Goal: Contribute content: Contribute content

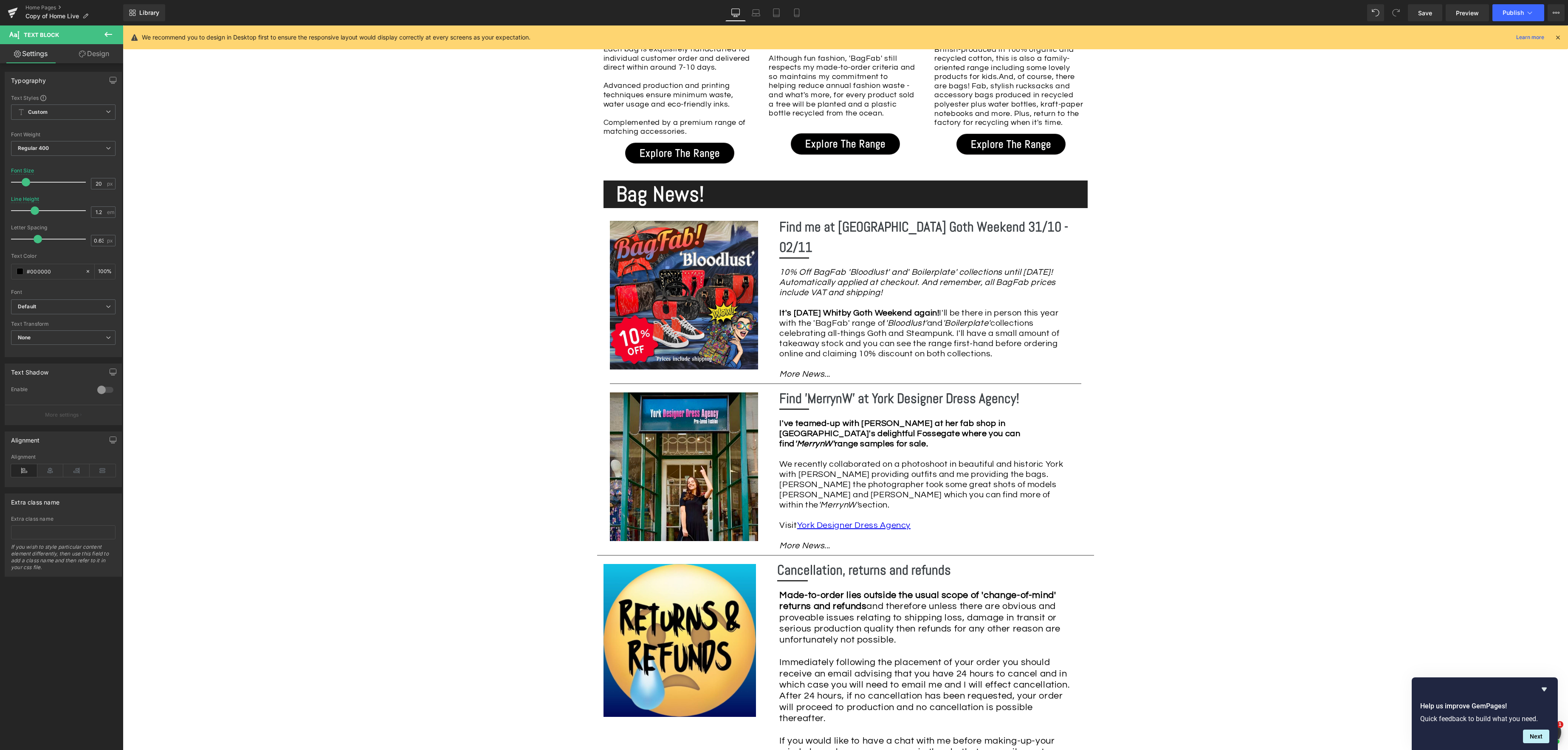
scroll to position [958, 0]
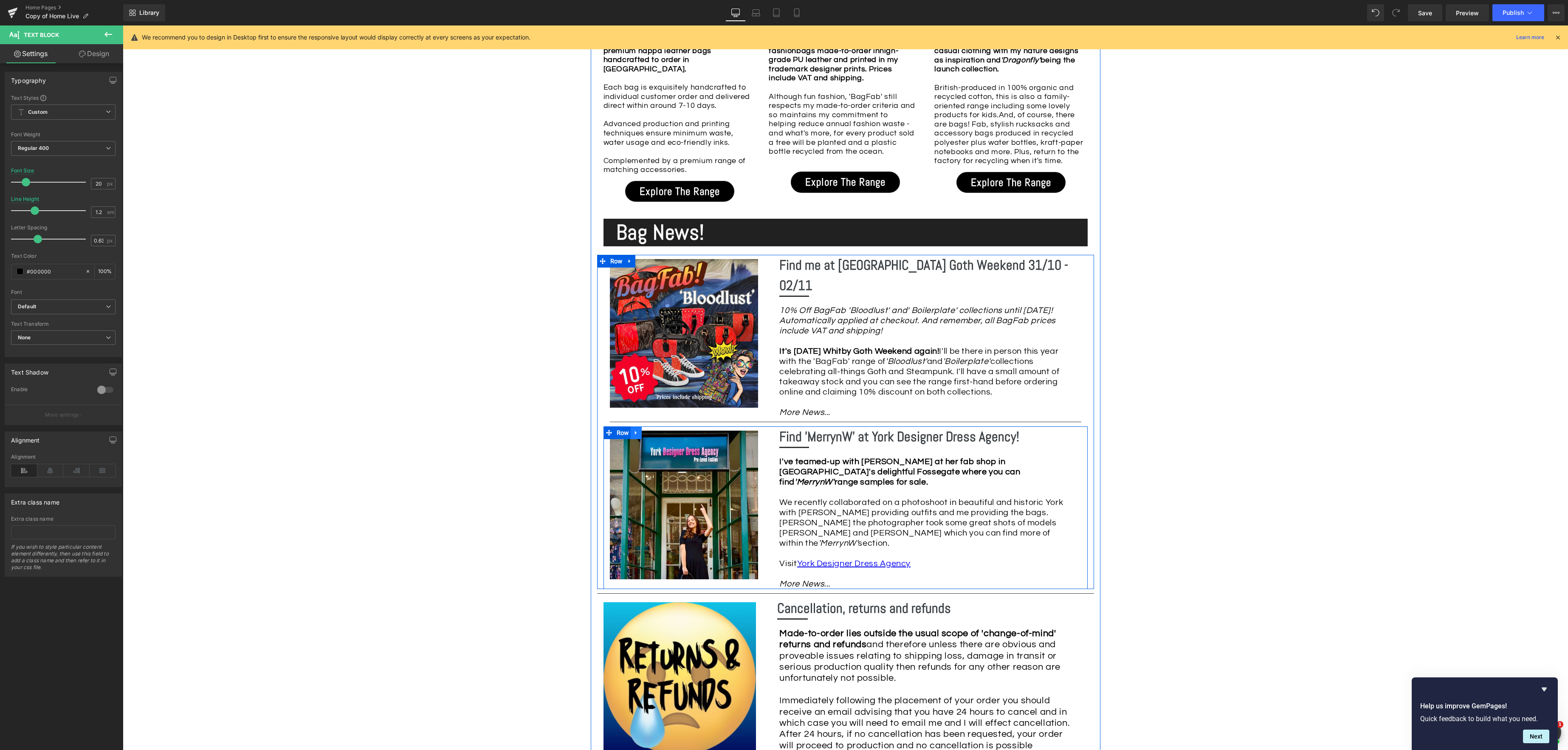
click at [636, 430] on icon at bounding box center [635, 432] width 2 height 4
click at [647, 430] on icon at bounding box center [647, 433] width 6 height 6
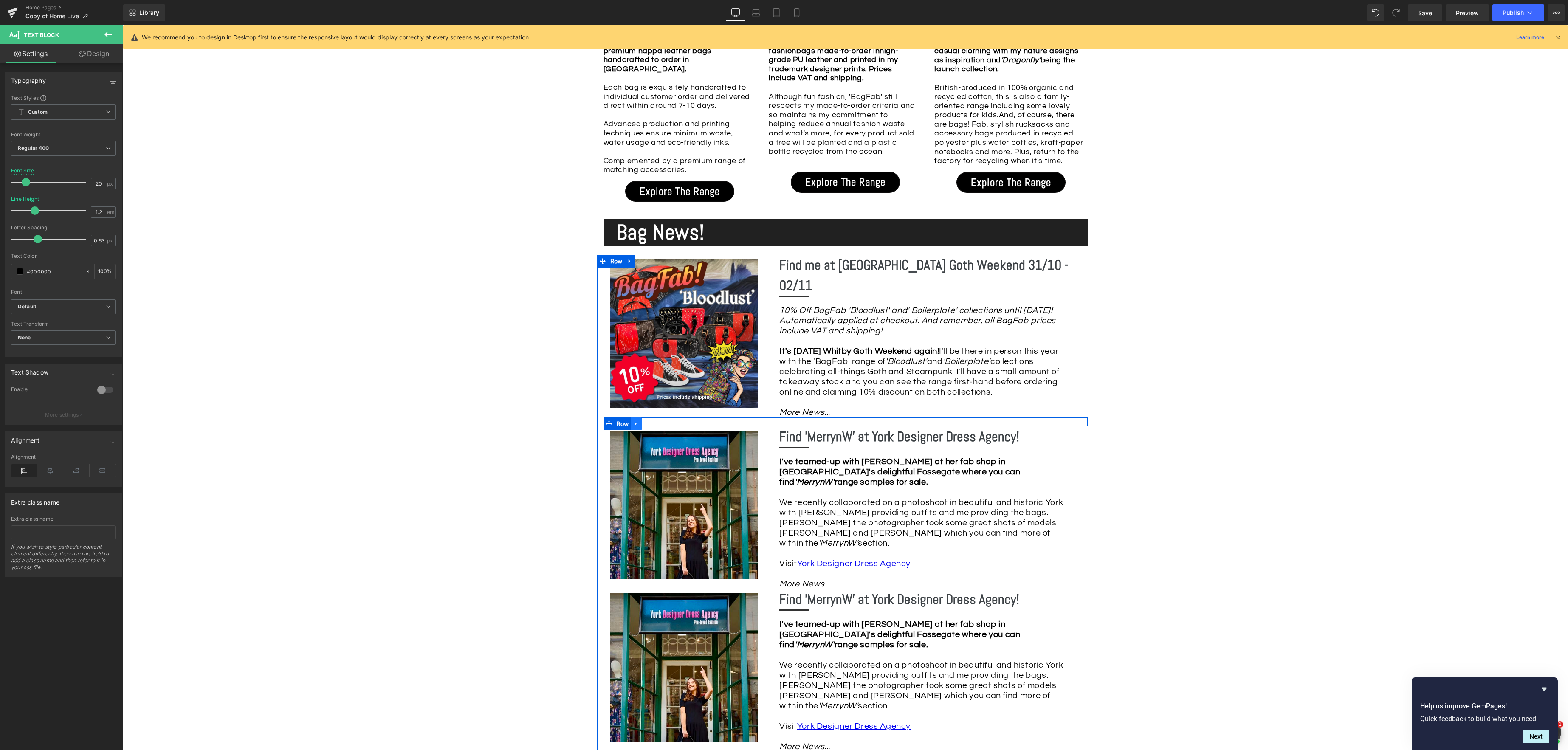
click at [637, 421] on icon at bounding box center [636, 424] width 6 height 6
click at [647, 421] on icon at bounding box center [647, 424] width 6 height 6
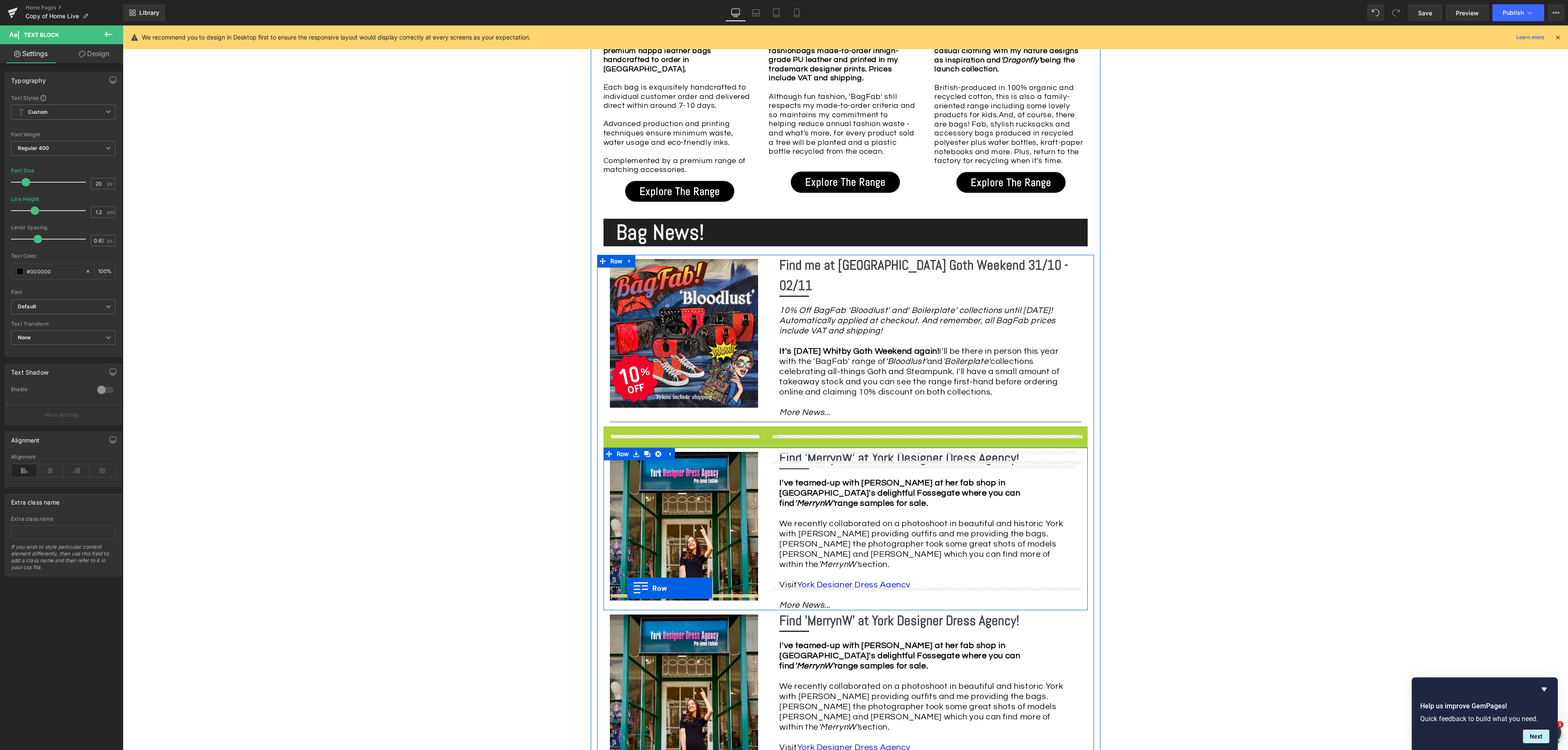
drag, startPoint x: 607, startPoint y: 418, endPoint x: 628, endPoint y: 588, distance: 171.3
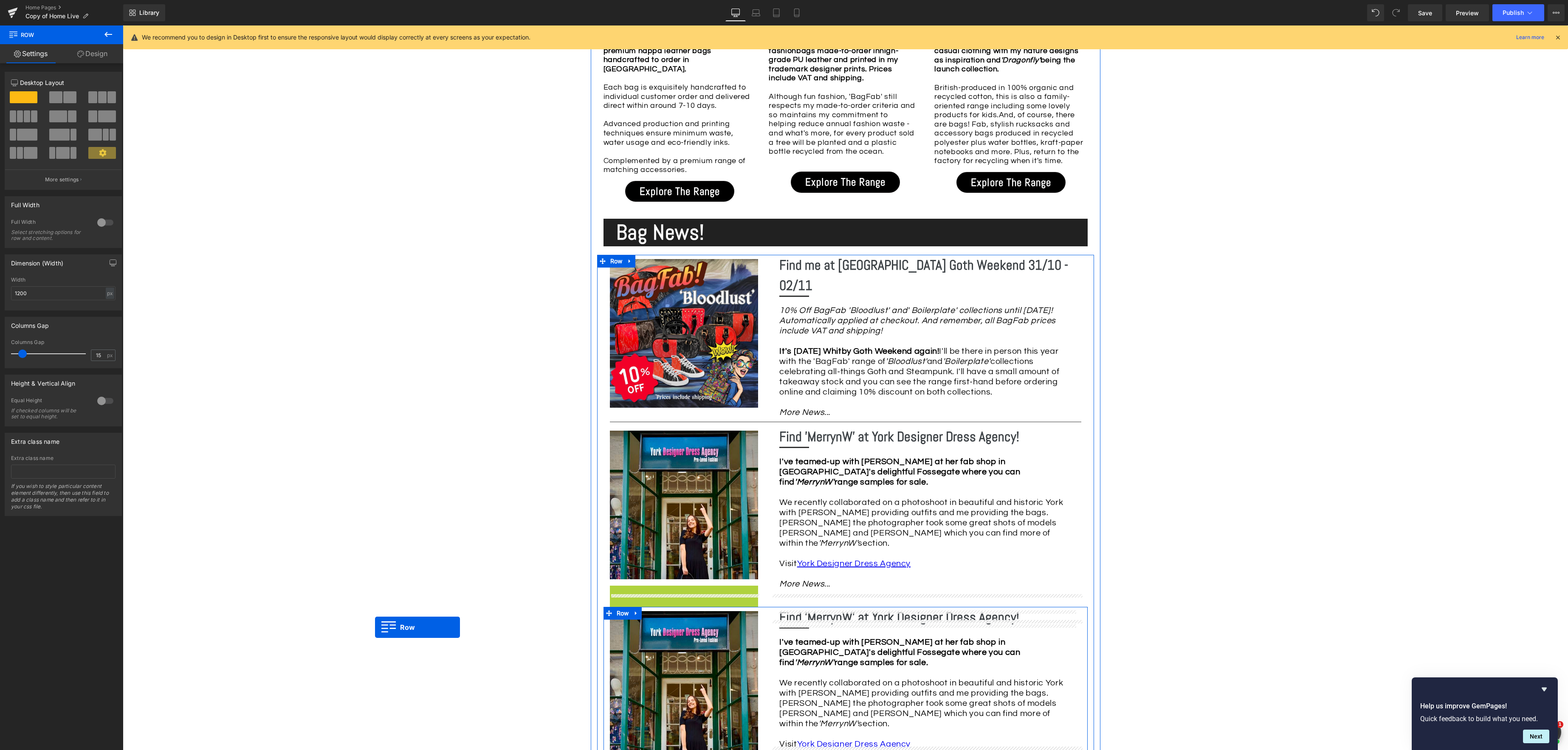
drag, startPoint x: 615, startPoint y: 580, endPoint x: 375, endPoint y: 628, distance: 244.8
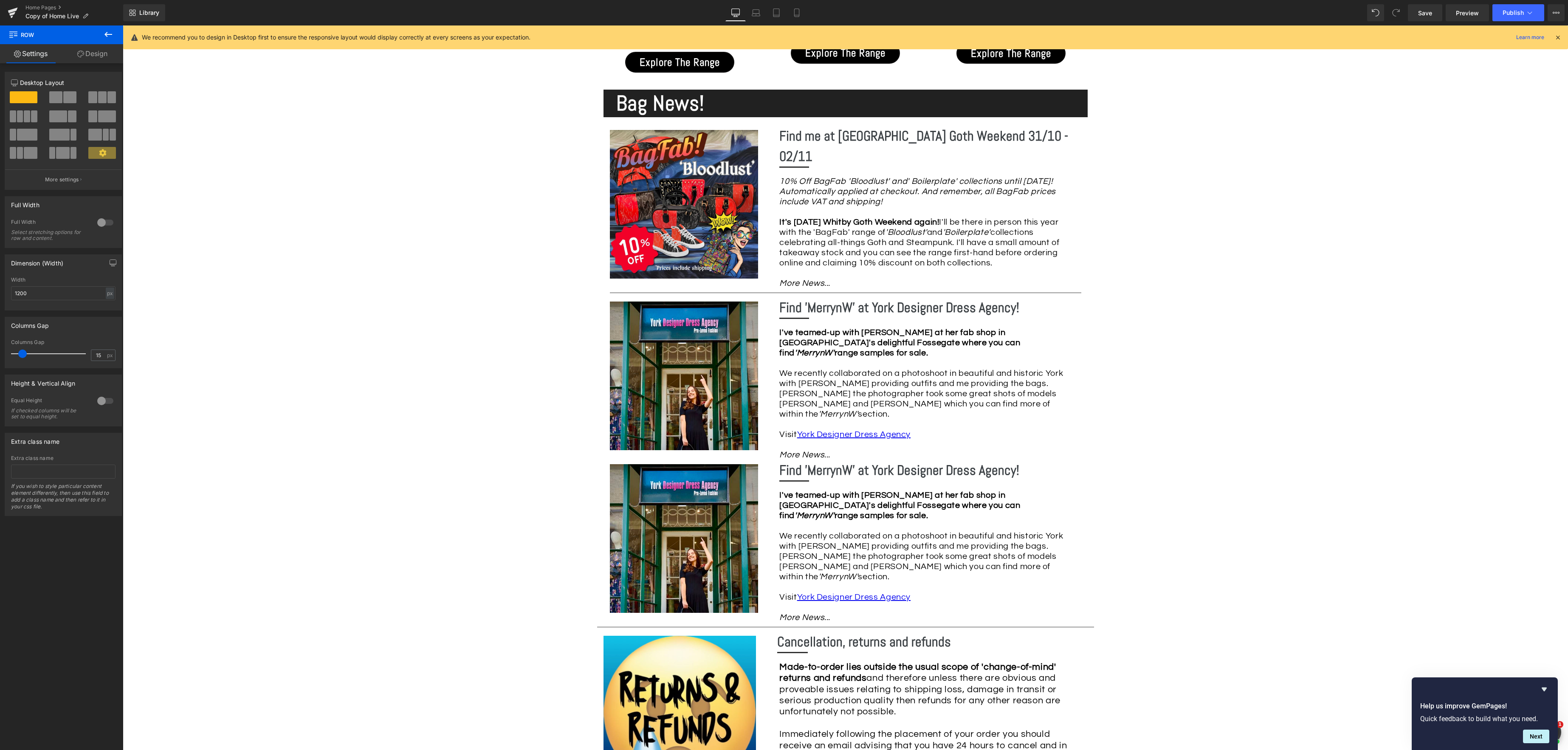
scroll to position [1083, 0]
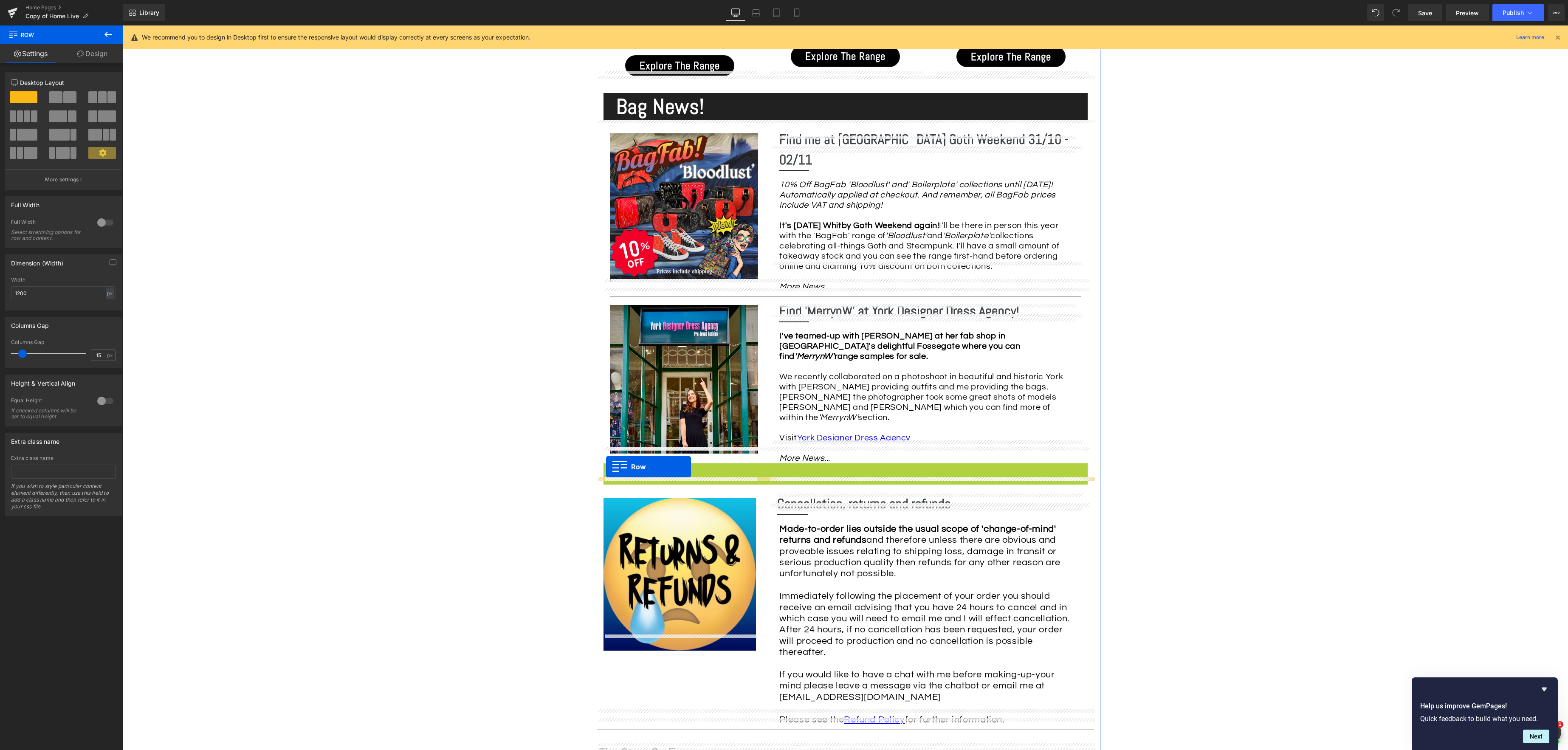
drag, startPoint x: 604, startPoint y: 454, endPoint x: 606, endPoint y: 467, distance: 13.2
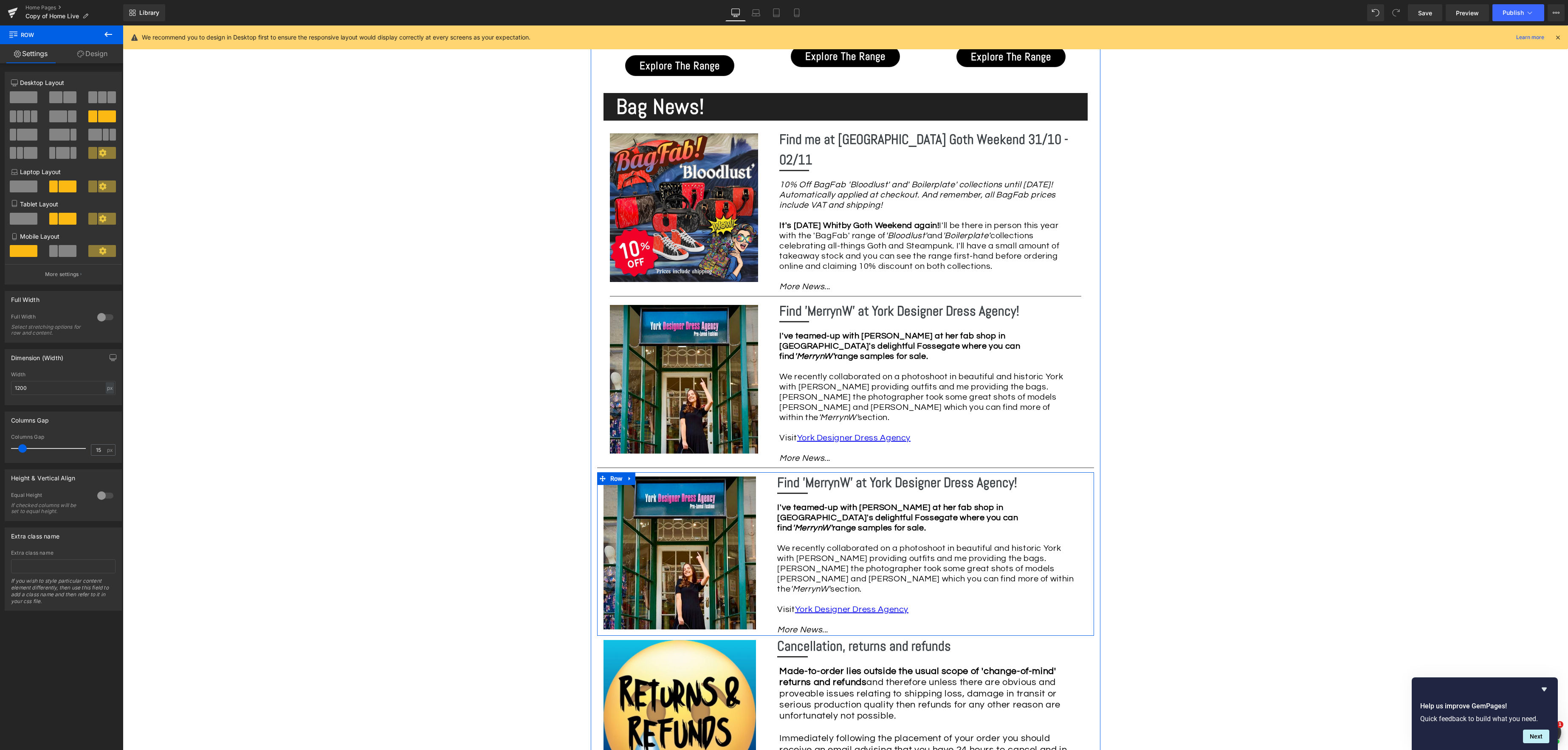
click at [631, 475] on icon at bounding box center [630, 478] width 6 height 6
click at [654, 475] on icon at bounding box center [652, 478] width 6 height 6
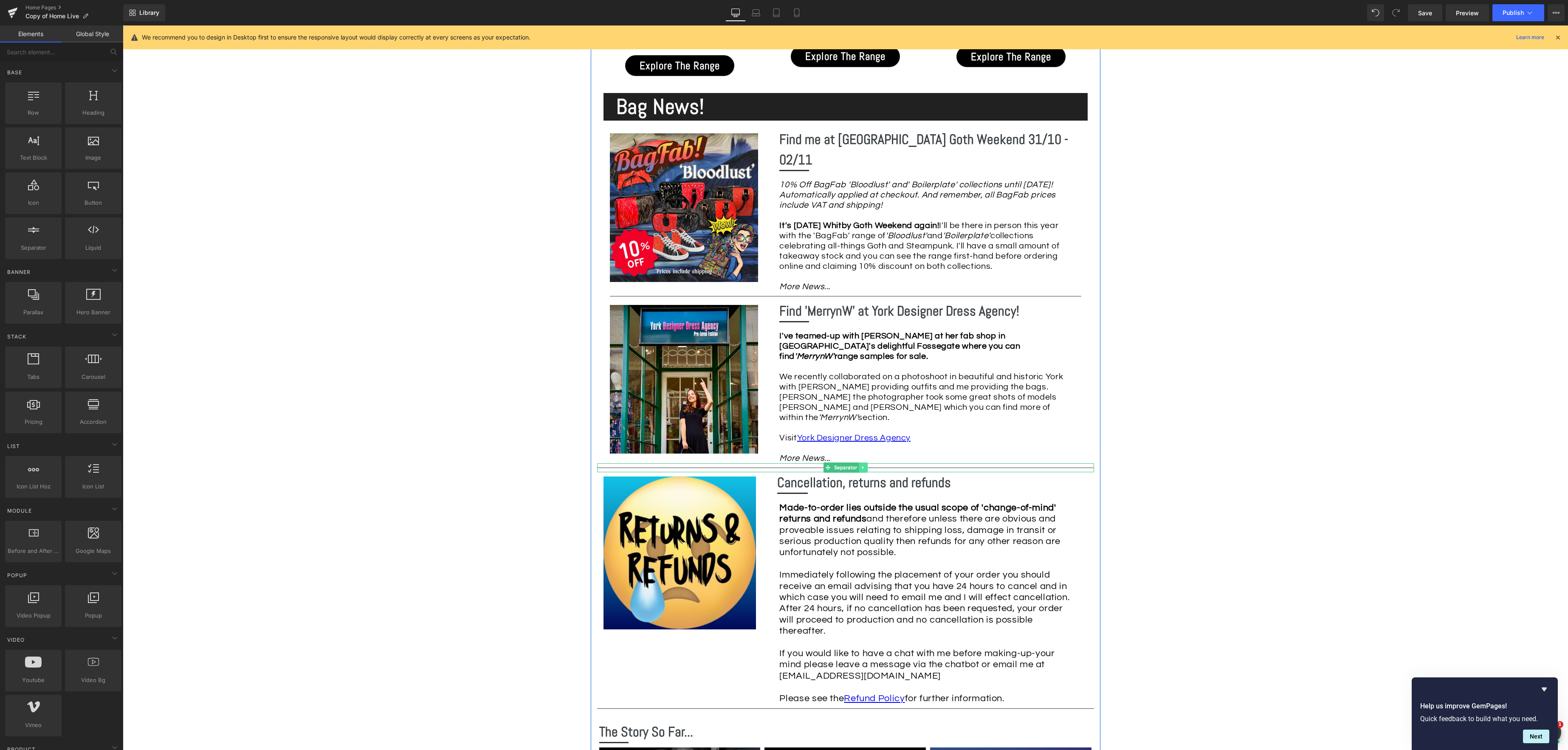
click at [866, 463] on link at bounding box center [863, 468] width 9 height 10
click at [861, 463] on link at bounding box center [858, 468] width 9 height 10
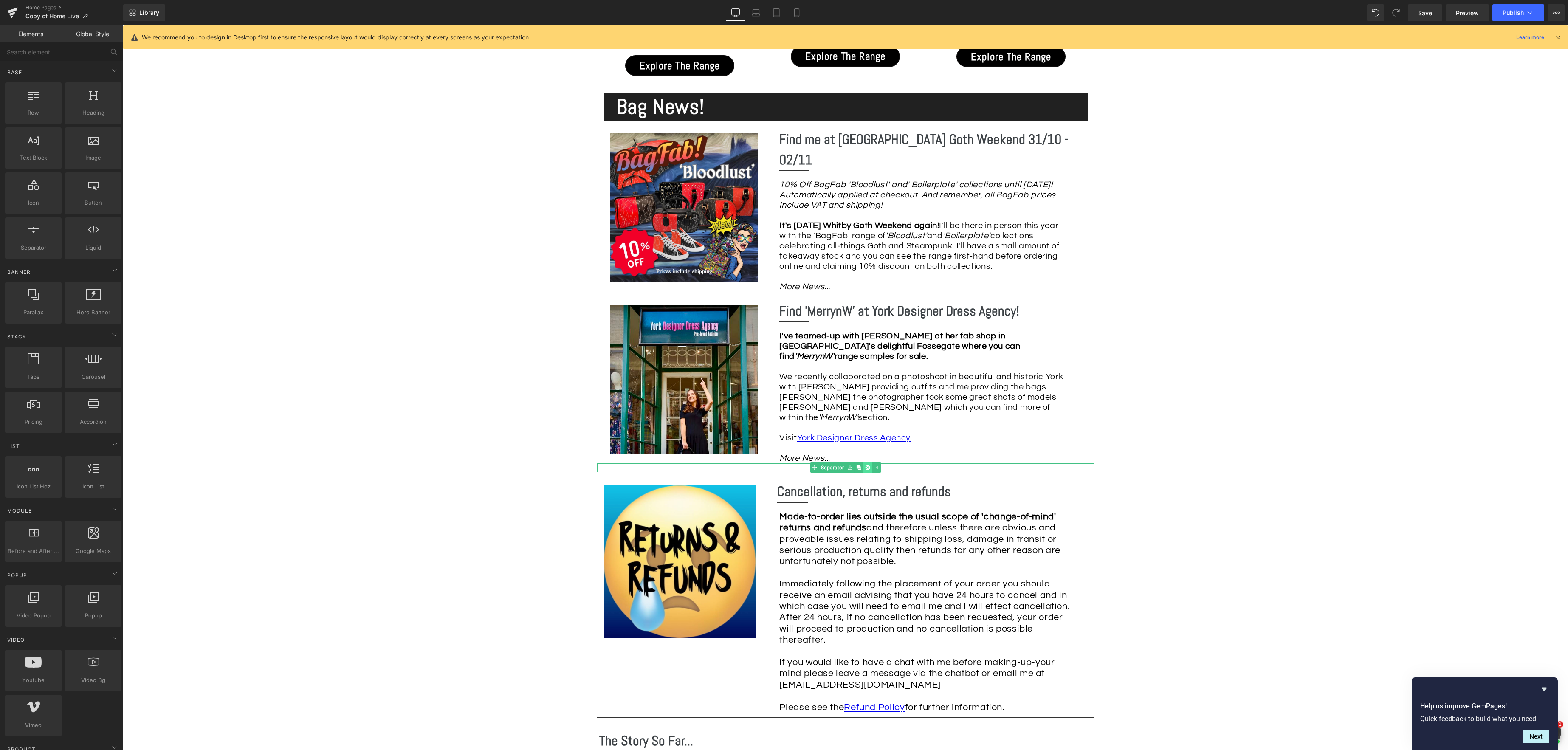
click at [869, 466] on icon at bounding box center [867, 468] width 5 height 5
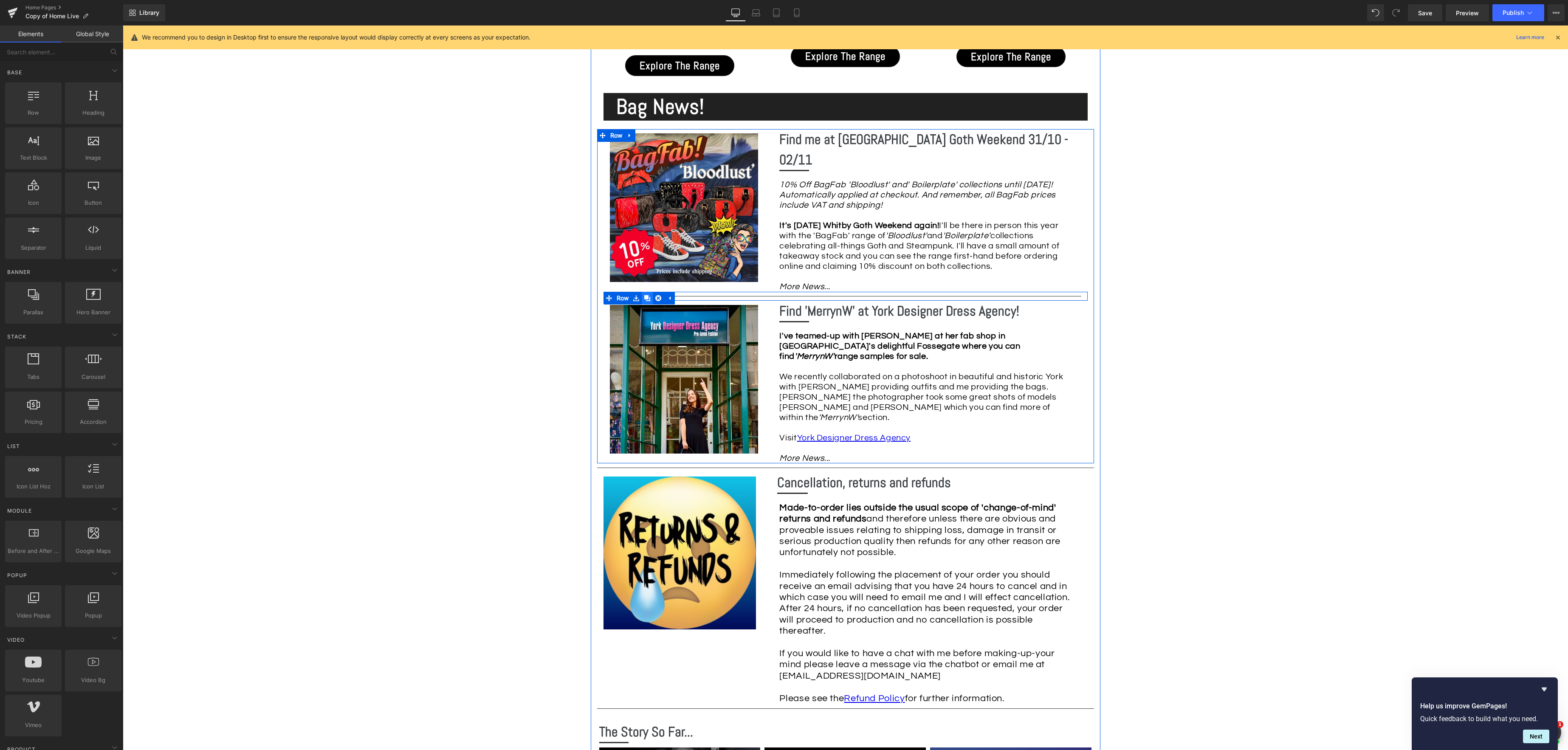
click at [648, 295] on icon at bounding box center [647, 298] width 6 height 6
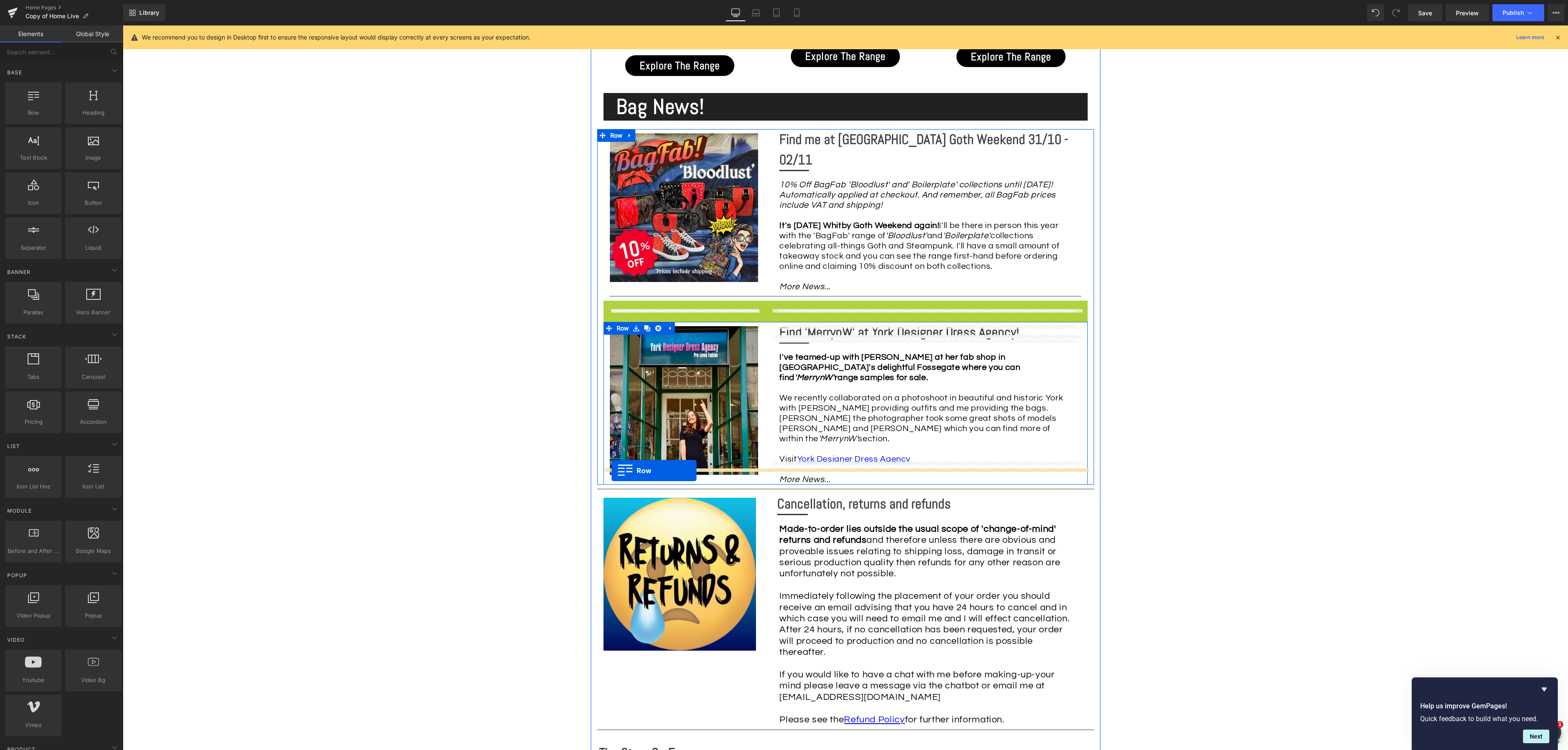
drag, startPoint x: 604, startPoint y: 294, endPoint x: 612, endPoint y: 471, distance: 177.2
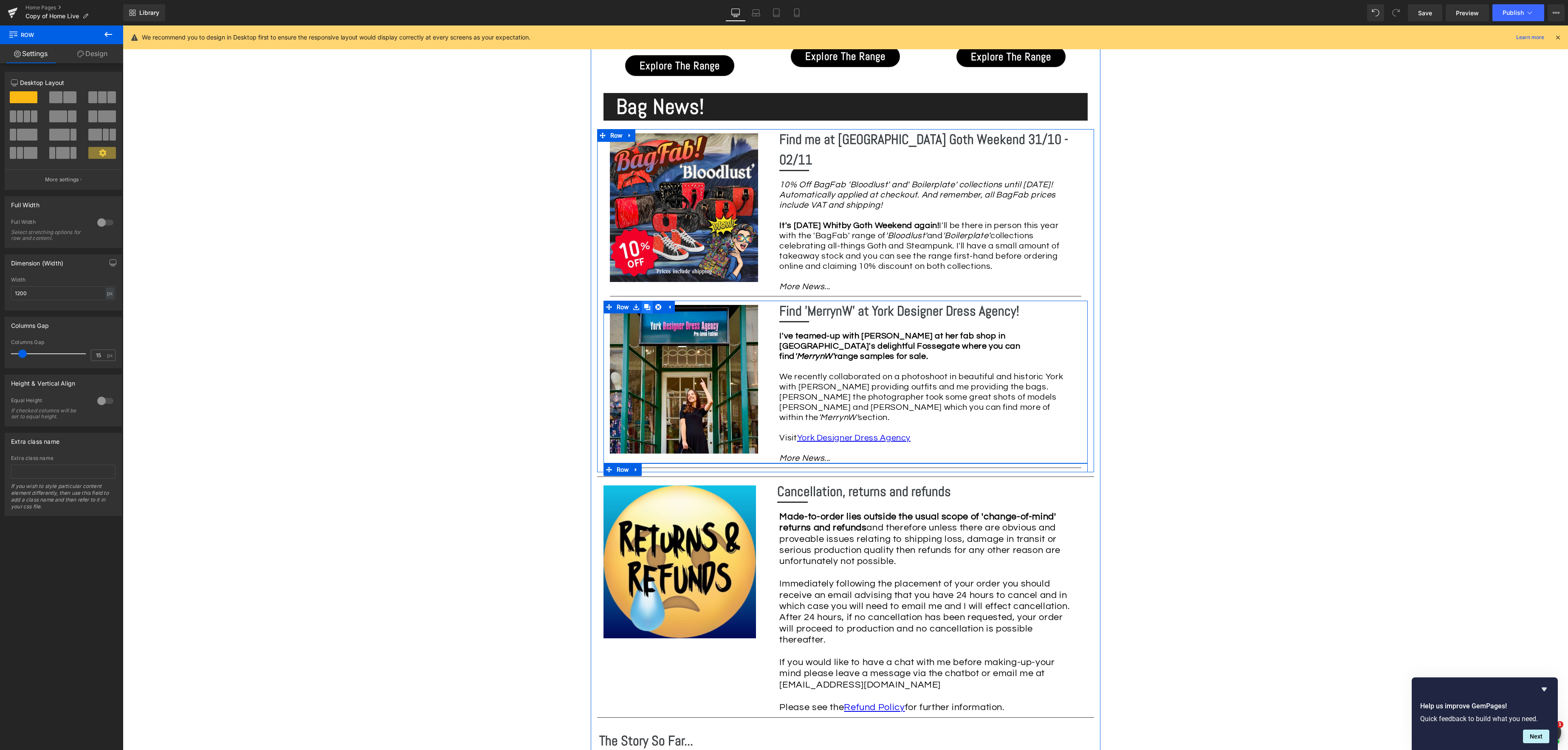
click at [648, 304] on icon at bounding box center [647, 307] width 6 height 6
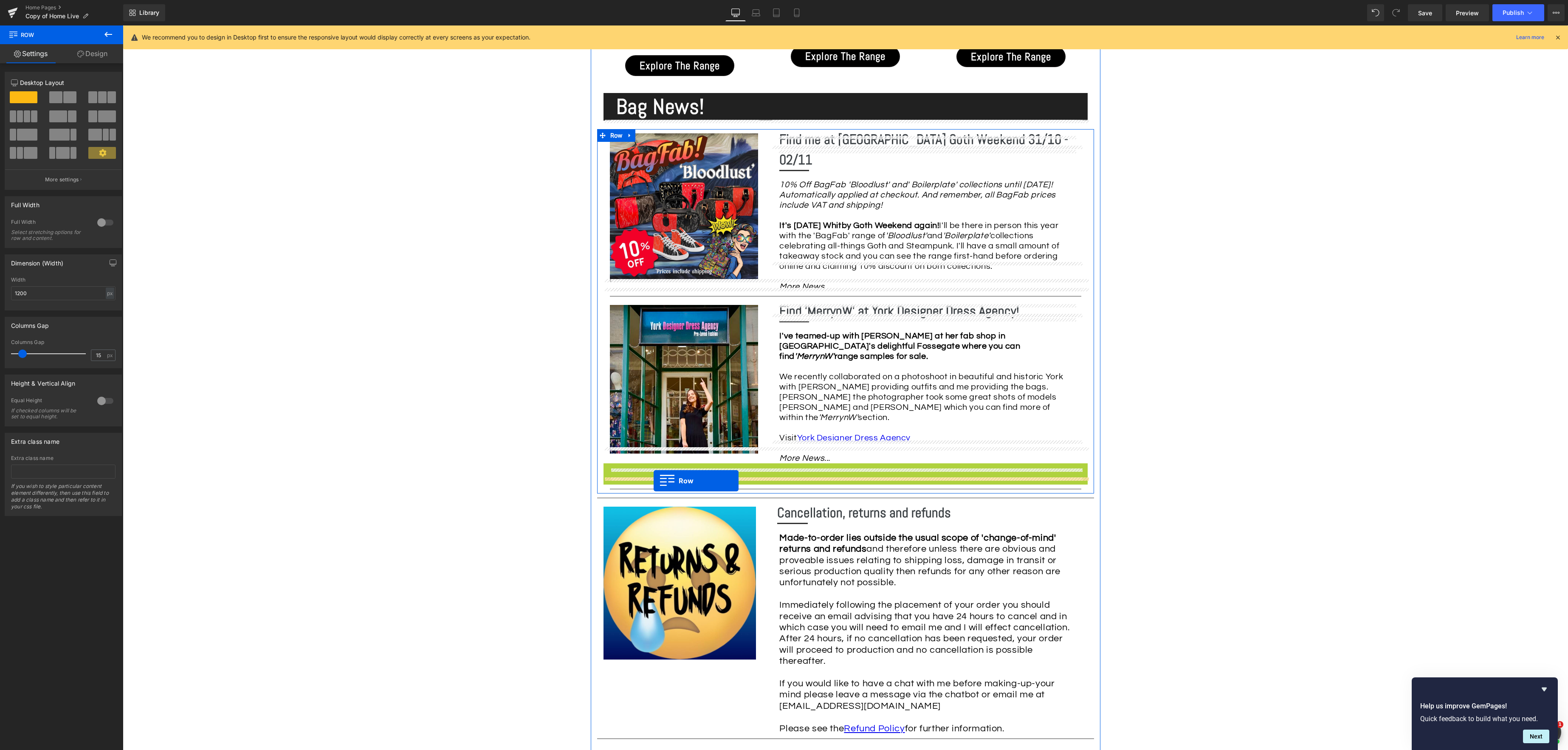
drag, startPoint x: 607, startPoint y: 456, endPoint x: 654, endPoint y: 481, distance: 53.2
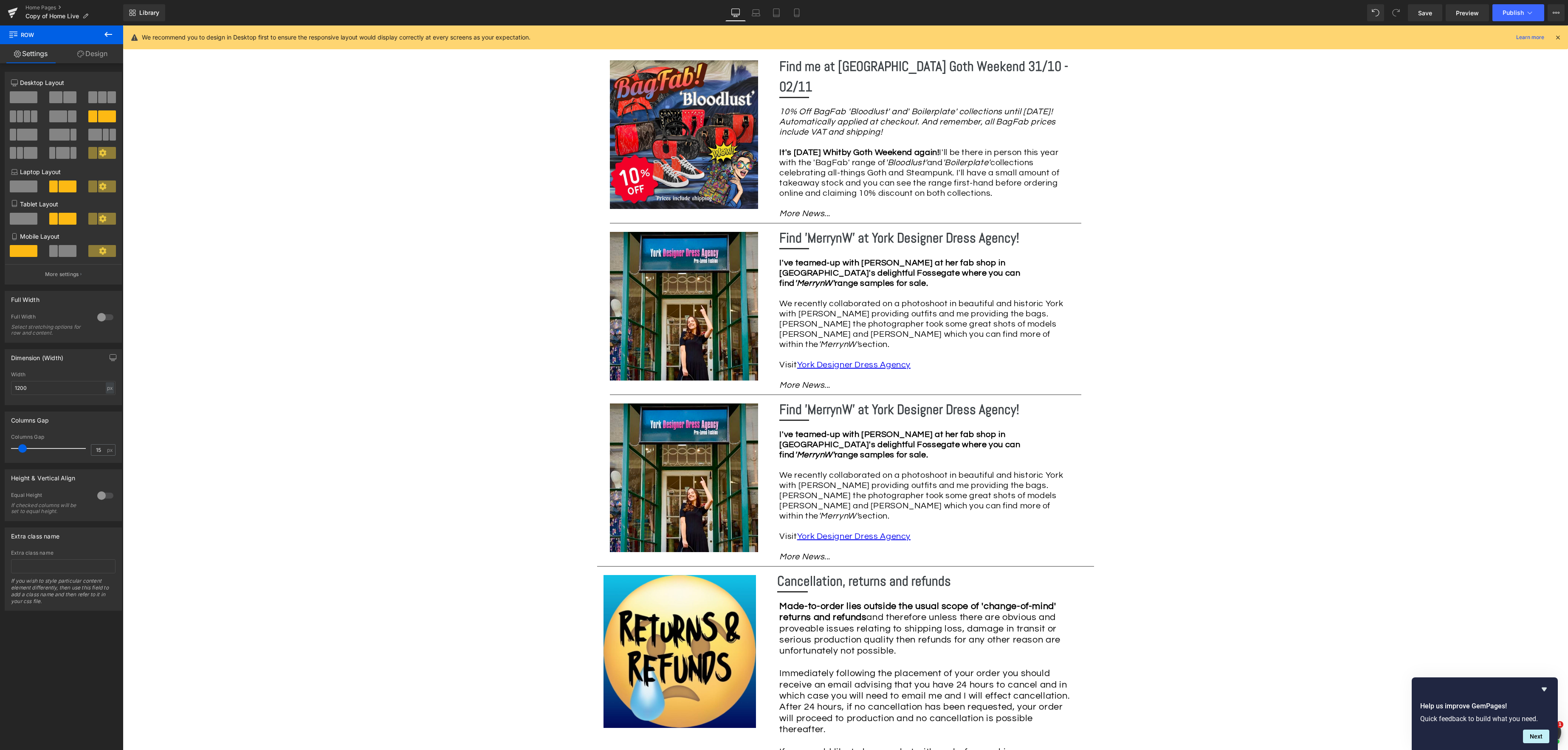
scroll to position [1192, 0]
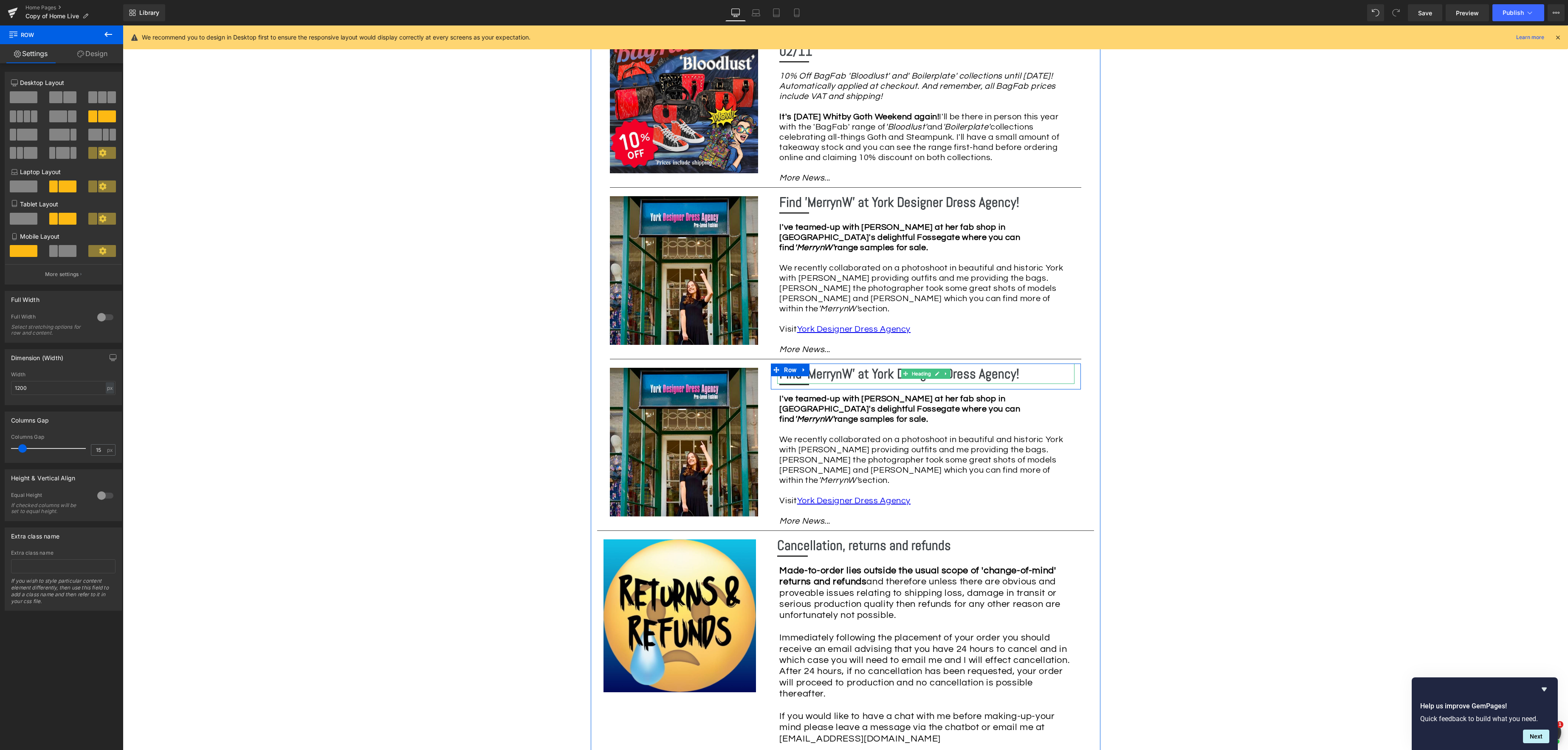
click at [839, 365] on b "Find 'MerrynW' at York Designer Dress Agency!" at bounding box center [899, 374] width 240 height 17
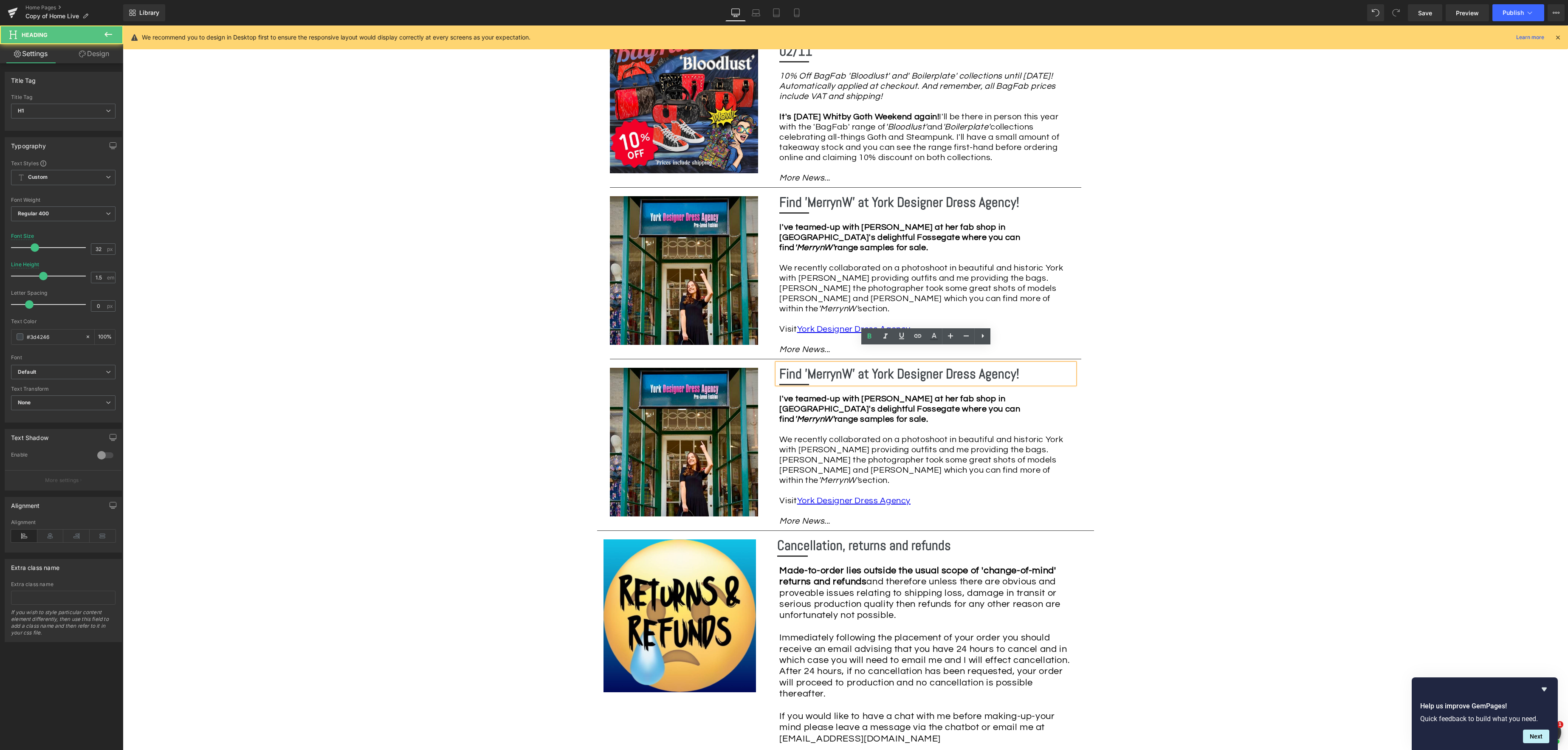
click at [1011, 365] on b "Find 'MerrynW' at York Designer Dress Agency!" at bounding box center [899, 374] width 240 height 17
drag, startPoint x: 824, startPoint y: 190, endPoint x: 816, endPoint y: 192, distance: 8.2
click at [824, 194] on b "Find 'MerrynW' at York Designer Dress Agency!" at bounding box center [899, 202] width 240 height 17
drag, startPoint x: 802, startPoint y: 192, endPoint x: 809, endPoint y: 192, distance: 7.0
click at [802, 194] on b "Find 'MerrynW' at York Designer Dress Agency!" at bounding box center [899, 202] width 240 height 17
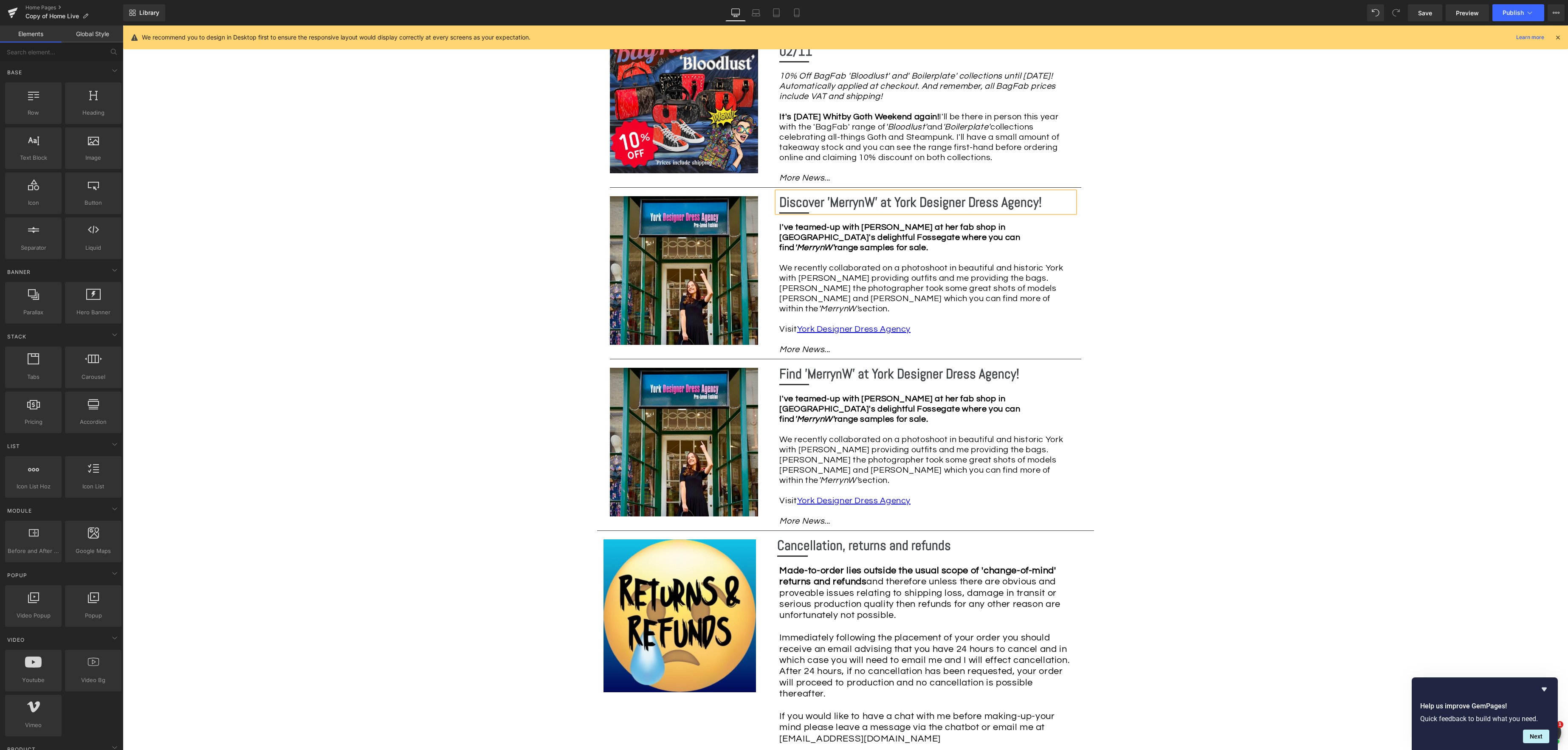
click at [1231, 262] on div "Image Row *Please use the chat facility or email me at [EMAIL_ADDRESS][DOMAIN_N…" at bounding box center [845, 190] width 1445 height 2326
click at [1424, 15] on span "Save" at bounding box center [1425, 13] width 14 height 9
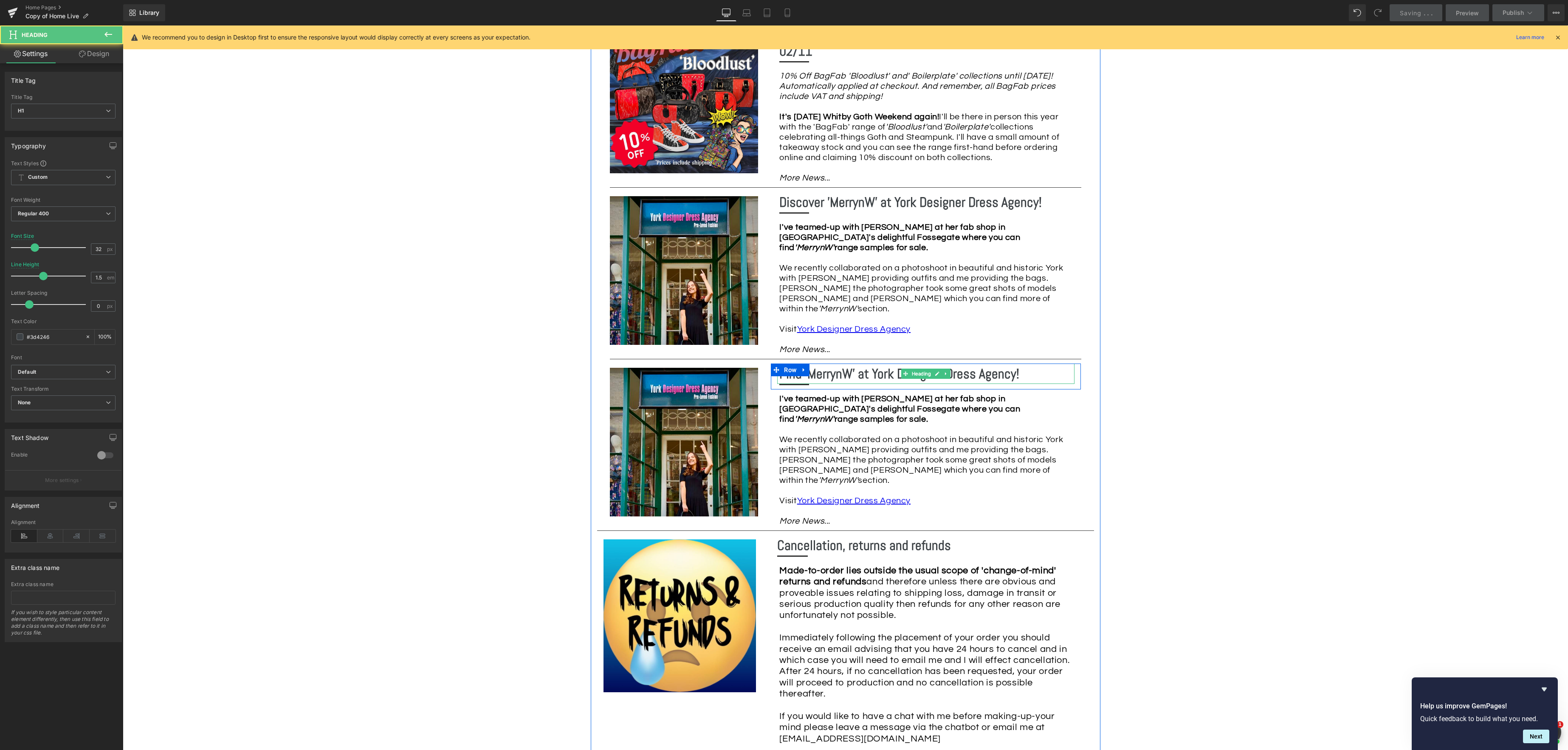
click at [959, 365] on b "Find 'MerrynW' at York Designer Dress Agency!" at bounding box center [899, 374] width 240 height 17
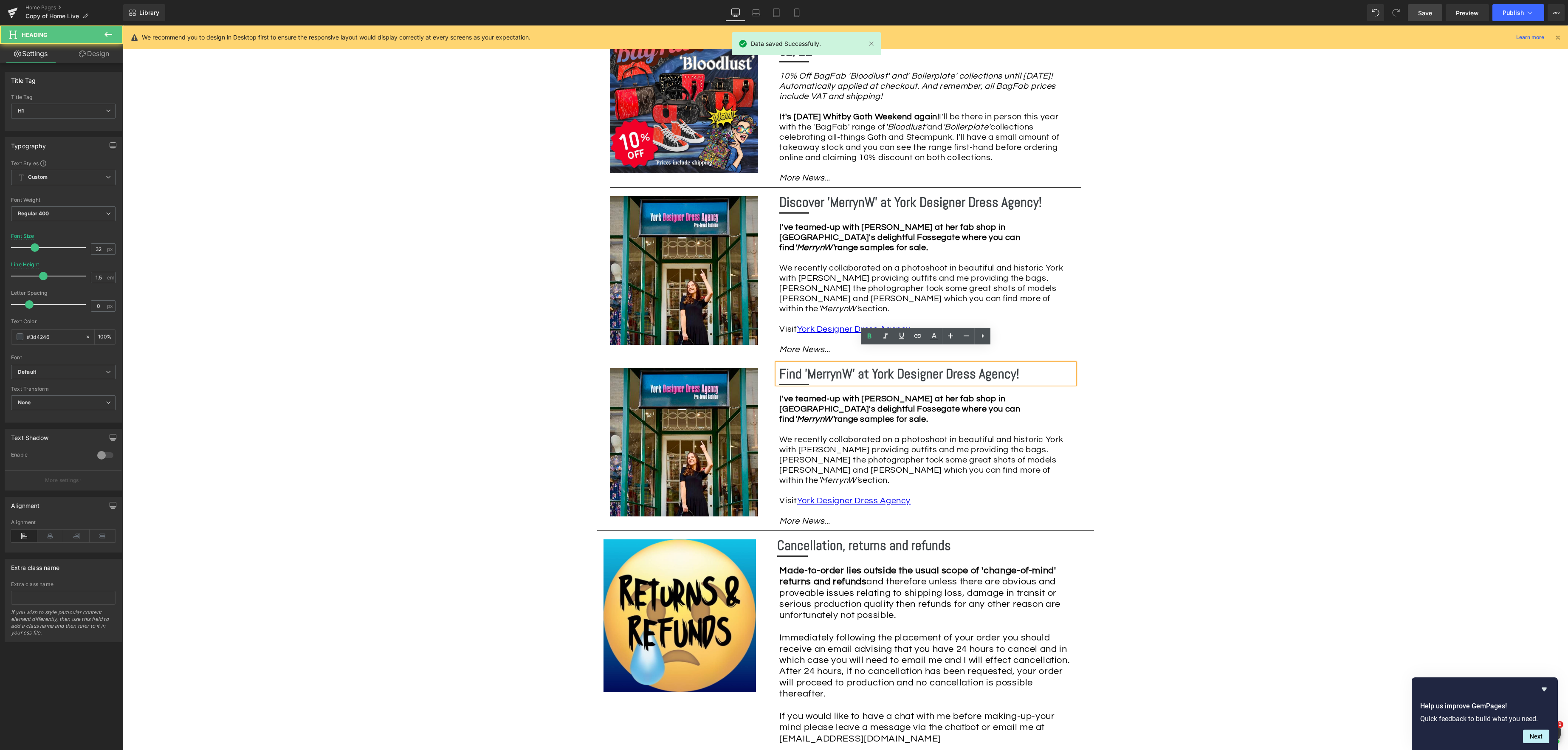
click at [1024, 363] on h1 "Find 'MerrynW' at York Designer Dress Agency!" at bounding box center [926, 373] width 295 height 20
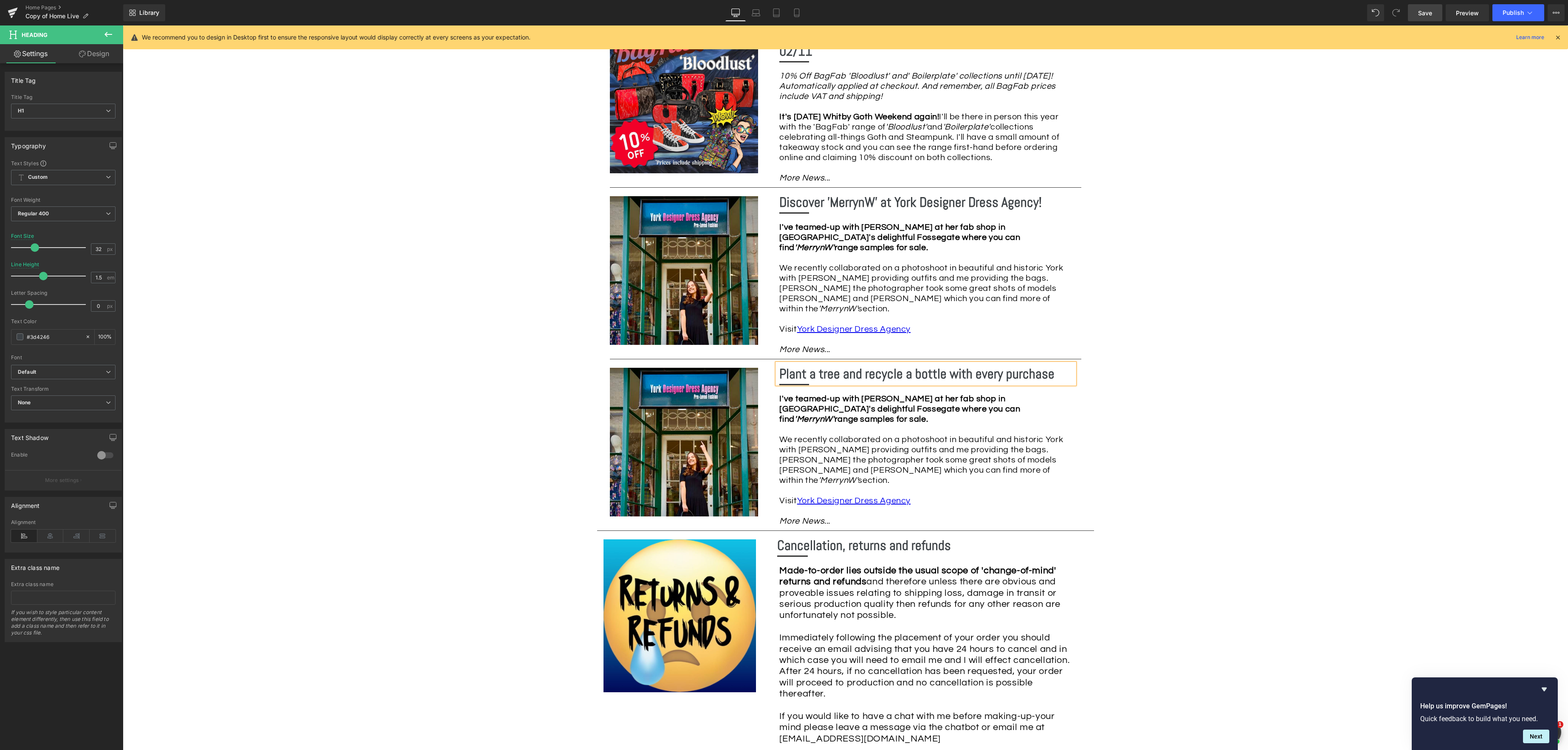
click at [1163, 413] on div "Image Row *Please use the chat facility or email me at [EMAIL_ADDRESS][DOMAIN_N…" at bounding box center [845, 190] width 1445 height 2326
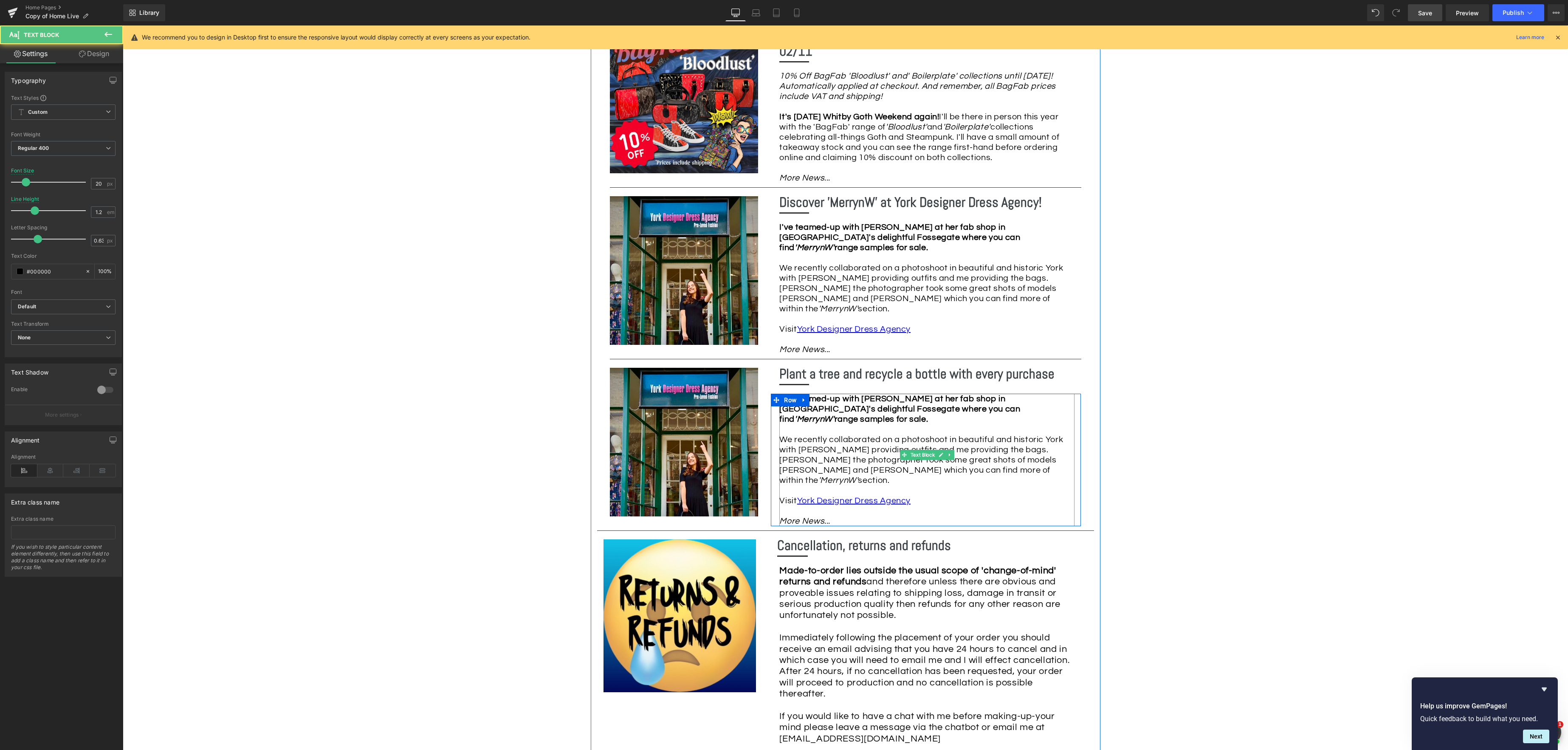
click at [851, 441] on div "I've teamed-up with [PERSON_NAME] at her fab shop in [GEOGRAPHIC_DATA]'s deligh…" at bounding box center [926, 460] width 295 height 133
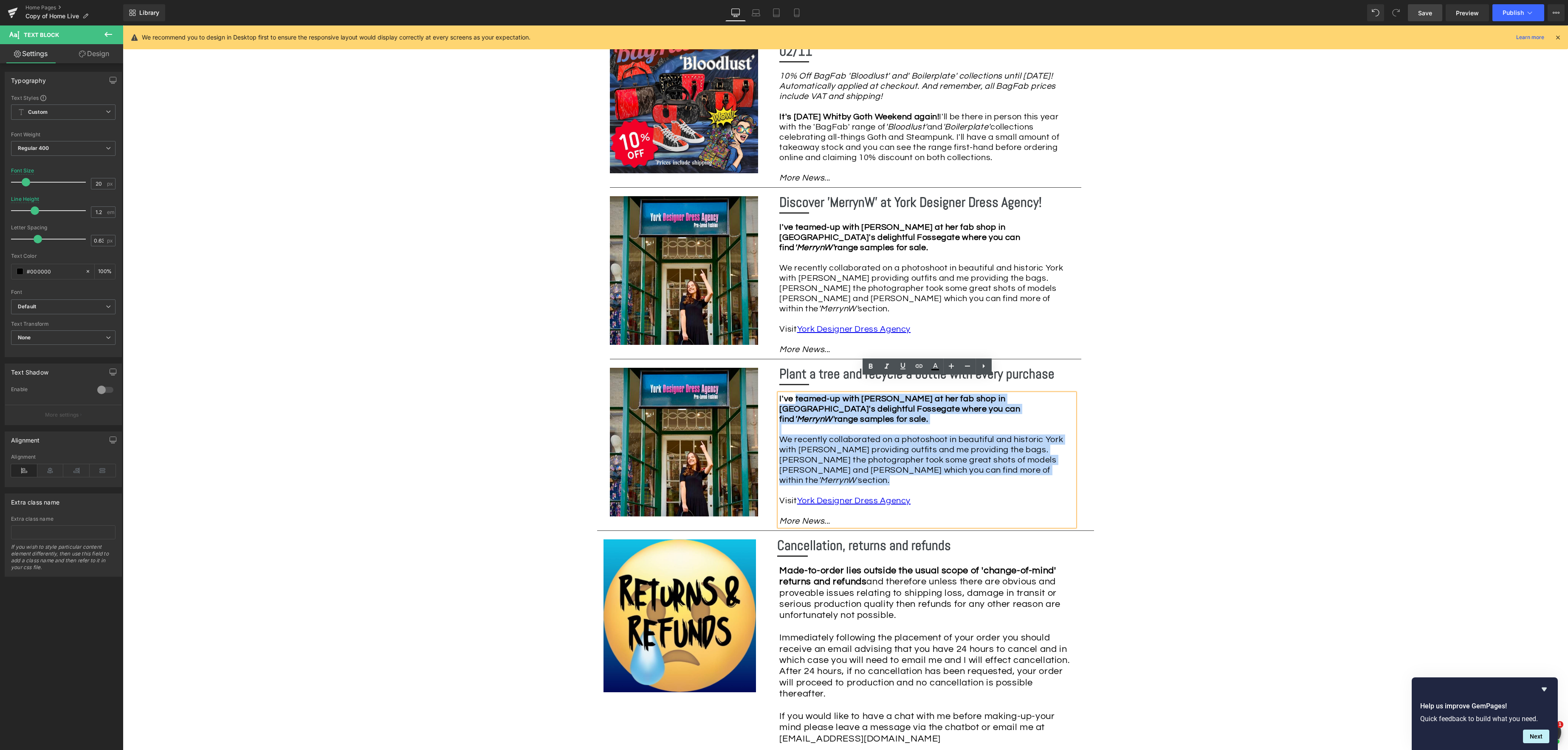
drag, startPoint x: 1012, startPoint y: 457, endPoint x: 797, endPoint y: 385, distance: 226.7
click at [797, 394] on div "I've teamed-up with [PERSON_NAME] at her fab shop in [GEOGRAPHIC_DATA]'s deligh…" at bounding box center [926, 460] width 295 height 133
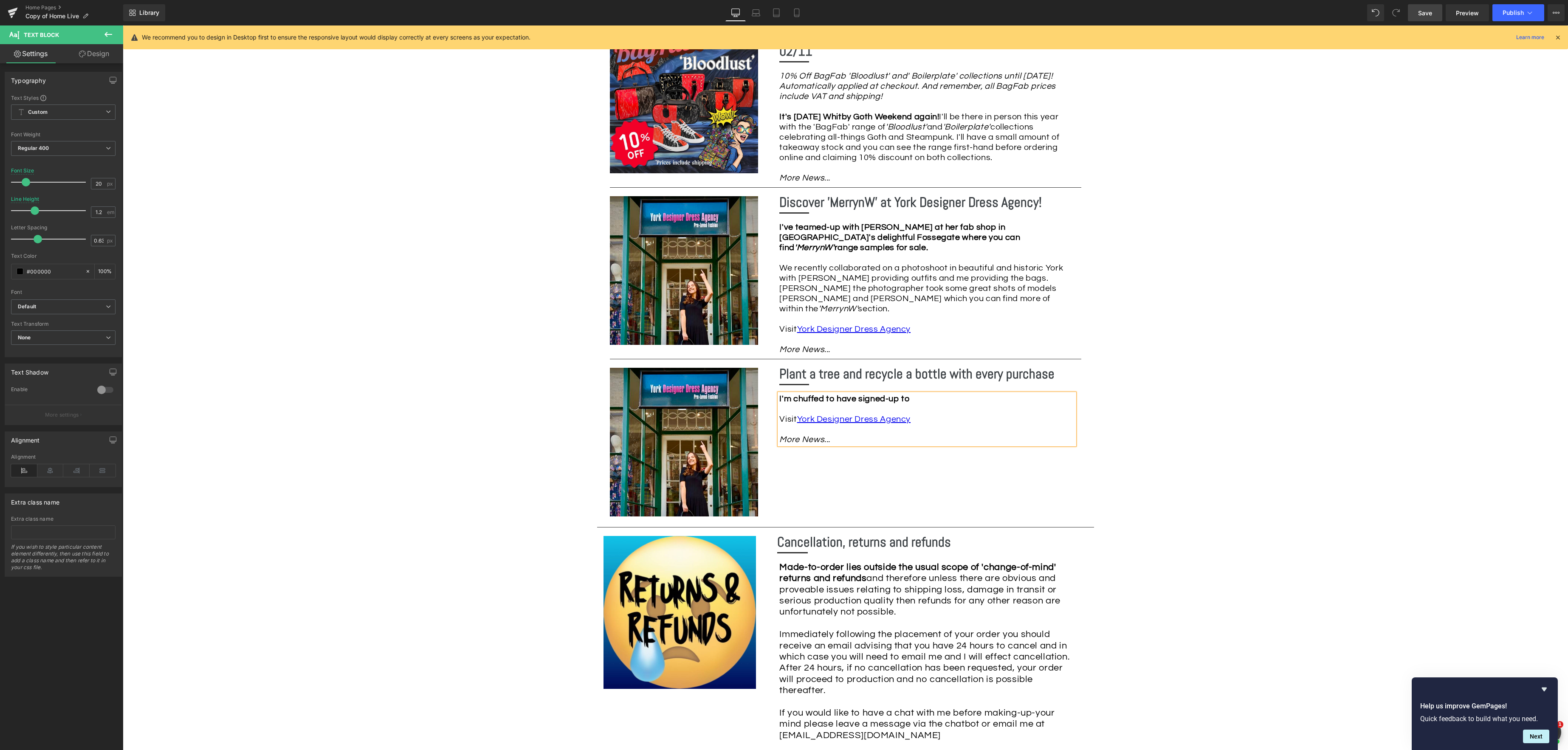
drag, startPoint x: 827, startPoint y: 382, endPoint x: 850, endPoint y: 380, distance: 23.1
click at [827, 394] on strong "I'm chuffed to have signed-up to" at bounding box center [844, 399] width 130 height 9
click at [936, 394] on div "I'm chuffed to have signed-up to Visit York Designer Dress Agency More News..." at bounding box center [926, 419] width 295 height 51
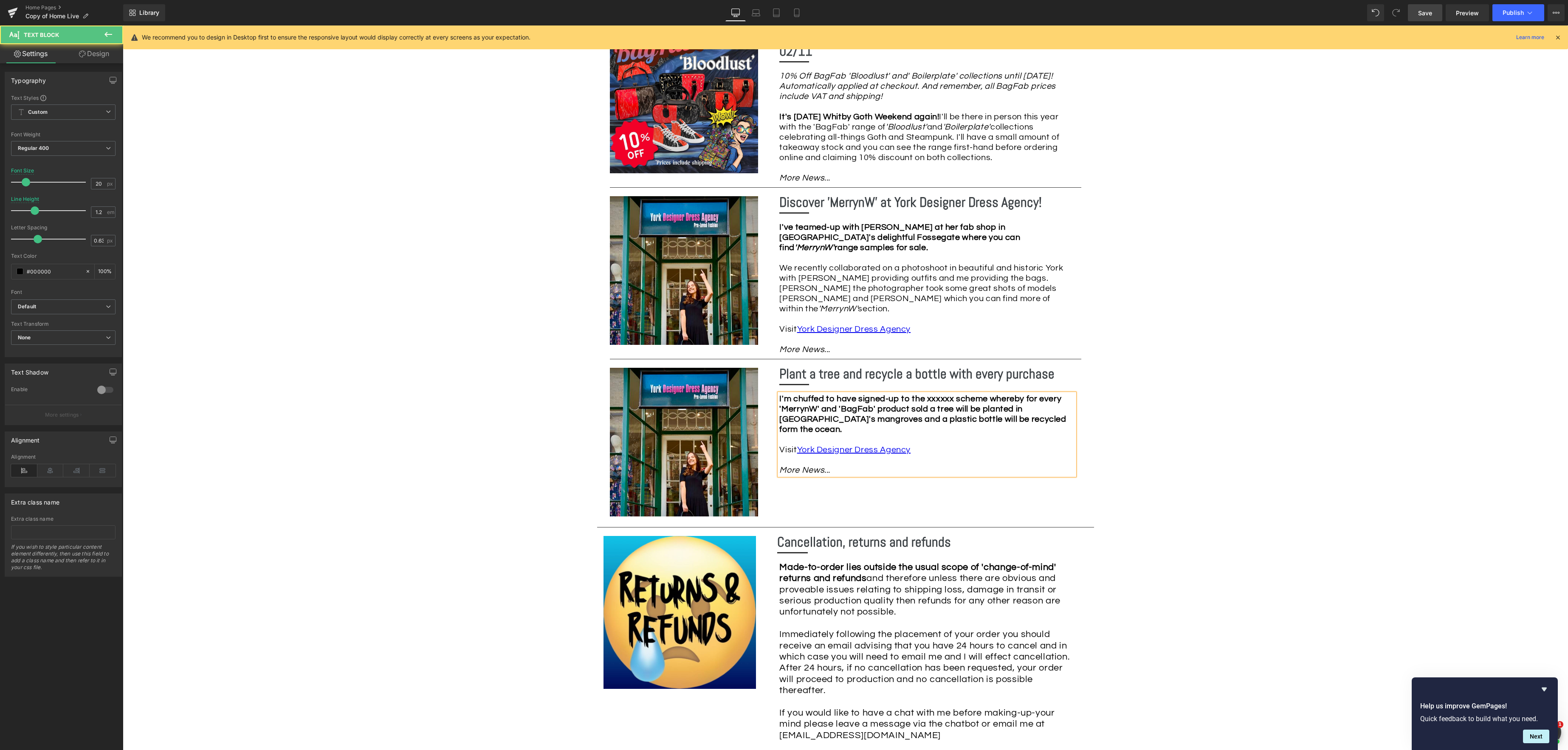
click at [1026, 405] on strong "I'm chuffed to have signed-up to the xxxxxx scheme whereby for every 'MerrynW' …" at bounding box center [922, 414] width 287 height 39
click at [845, 414] on div "I'm chuffed to have signed-up to the xxxxxx scheme whereby for every 'MerrynW' …" at bounding box center [926, 435] width 295 height 82
drag, startPoint x: 915, startPoint y: 432, endPoint x: 927, endPoint y: 432, distance: 12.0
click at [915, 432] on div "I'm chuffed to have signed-up to the xxxxxx scheme whereby for every 'MerrynW' …" at bounding box center [926, 444] width 295 height 102
drag, startPoint x: 813, startPoint y: 438, endPoint x: 860, endPoint y: 430, distance: 47.7
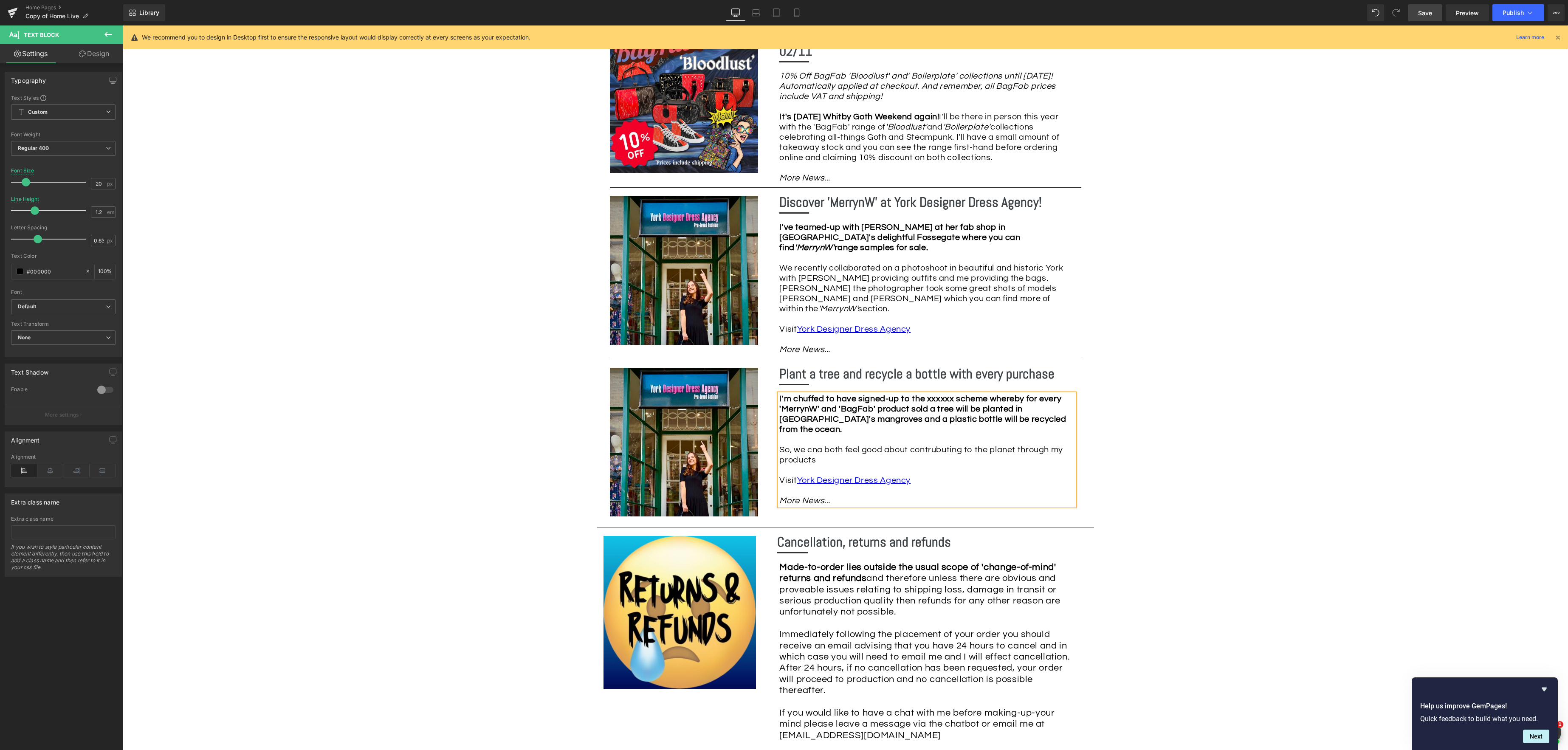
click at [813, 438] on div "I'm chuffed to have signed-up to the xxxxxx scheme whereby for every 'MerrynW' …" at bounding box center [926, 450] width 295 height 112
click at [820, 444] on div "I'm chuffed to have signed-up to the xxxxxx scheme whereby for every 'MerrynW' …" at bounding box center [926, 450] width 295 height 112
click at [938, 433] on div "I'm chuffed to have signed-up to the xxxxxx scheme whereby for every 'MerrynW' …" at bounding box center [926, 450] width 295 height 112
click at [920, 445] on div "I'm chuffed to have signed-up to the xxxxxx scheme whereby for every 'MerrynW' …" at bounding box center [926, 450] width 295 height 112
drag, startPoint x: 922, startPoint y: 464, endPoint x: 772, endPoint y: 466, distance: 150.0
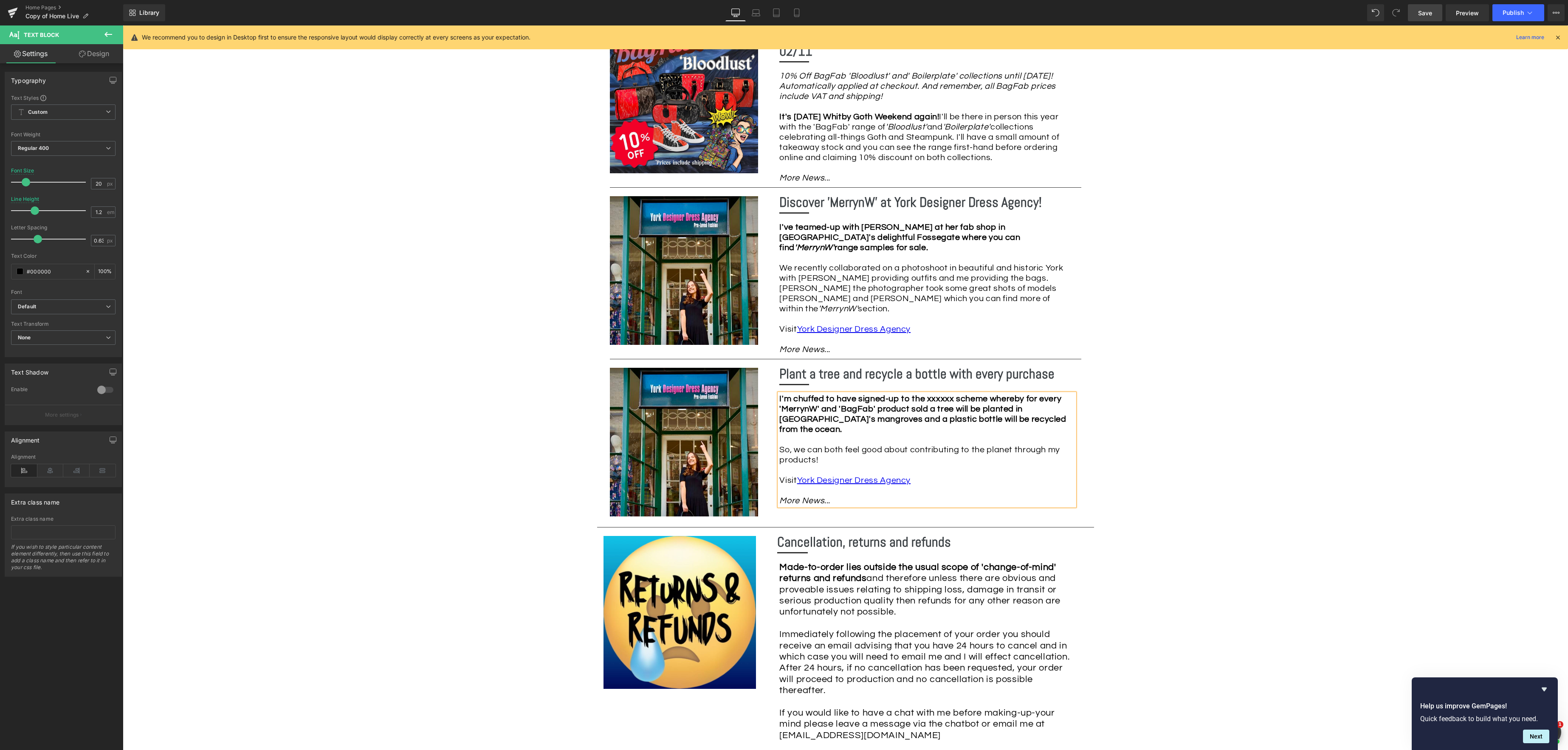
click at [772, 466] on div "I'm chuffed to have signed-up to the xxxxxx scheme whereby for every 'MerrynW' …" at bounding box center [925, 450] width 310 height 112
click at [1115, 449] on div "Image Row *Please use the chat facility or email me at [EMAIL_ADDRESS][DOMAIN_N…" at bounding box center [845, 189] width 1445 height 2323
drag, startPoint x: 849, startPoint y: 390, endPoint x: 807, endPoint y: 390, distance: 42.0
click at [807, 394] on div "I'm chuffed to have signed-up to the xxxxxx scheme whereby for every 'MerrynW' …" at bounding box center [925, 444] width 310 height 102
click at [884, 367] on icon at bounding box center [886, 366] width 10 height 10
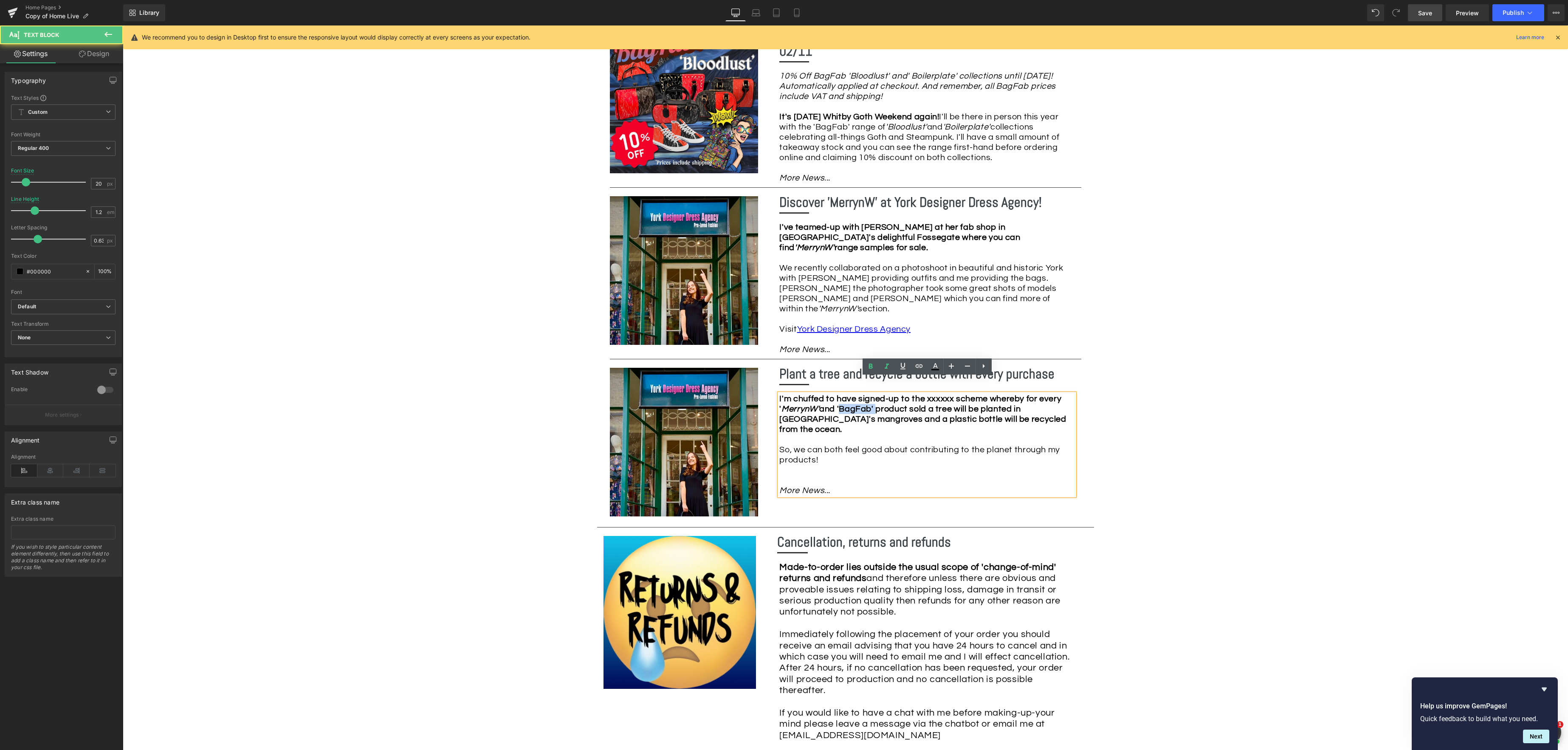
drag, startPoint x: 908, startPoint y: 393, endPoint x: 880, endPoint y: 382, distance: 30.1
click at [869, 394] on strong "I'm chuffed to have signed-up to the xxxxxx scheme whereby for every ' MerrynW'…" at bounding box center [922, 414] width 287 height 39
click at [887, 370] on icon at bounding box center [886, 366] width 10 height 10
click at [1160, 428] on div "Image Row *Please use the chat facility or email me at [EMAIL_ADDRESS][DOMAIN_N…" at bounding box center [845, 189] width 1445 height 2323
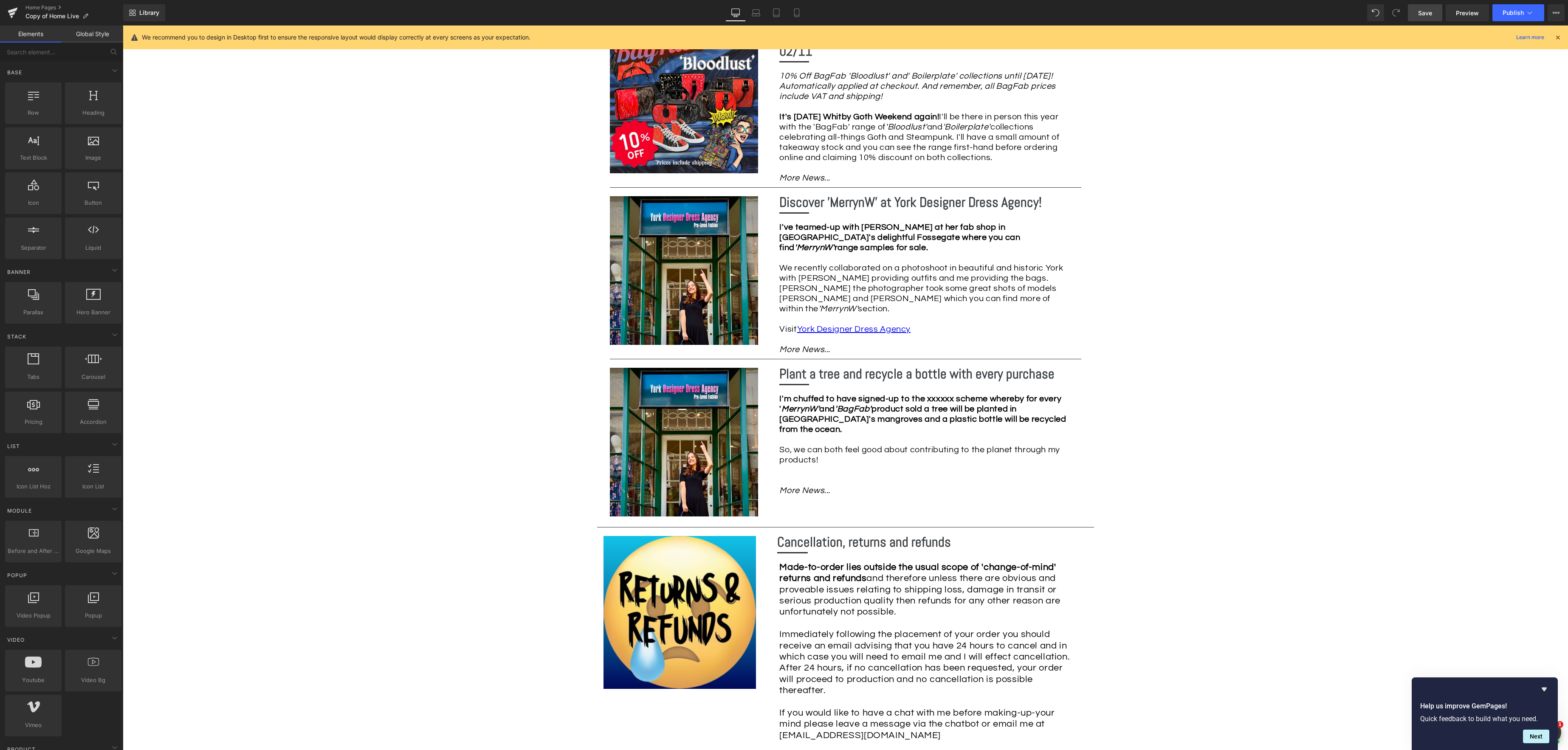
click at [1424, 10] on span "Save" at bounding box center [1425, 13] width 14 height 9
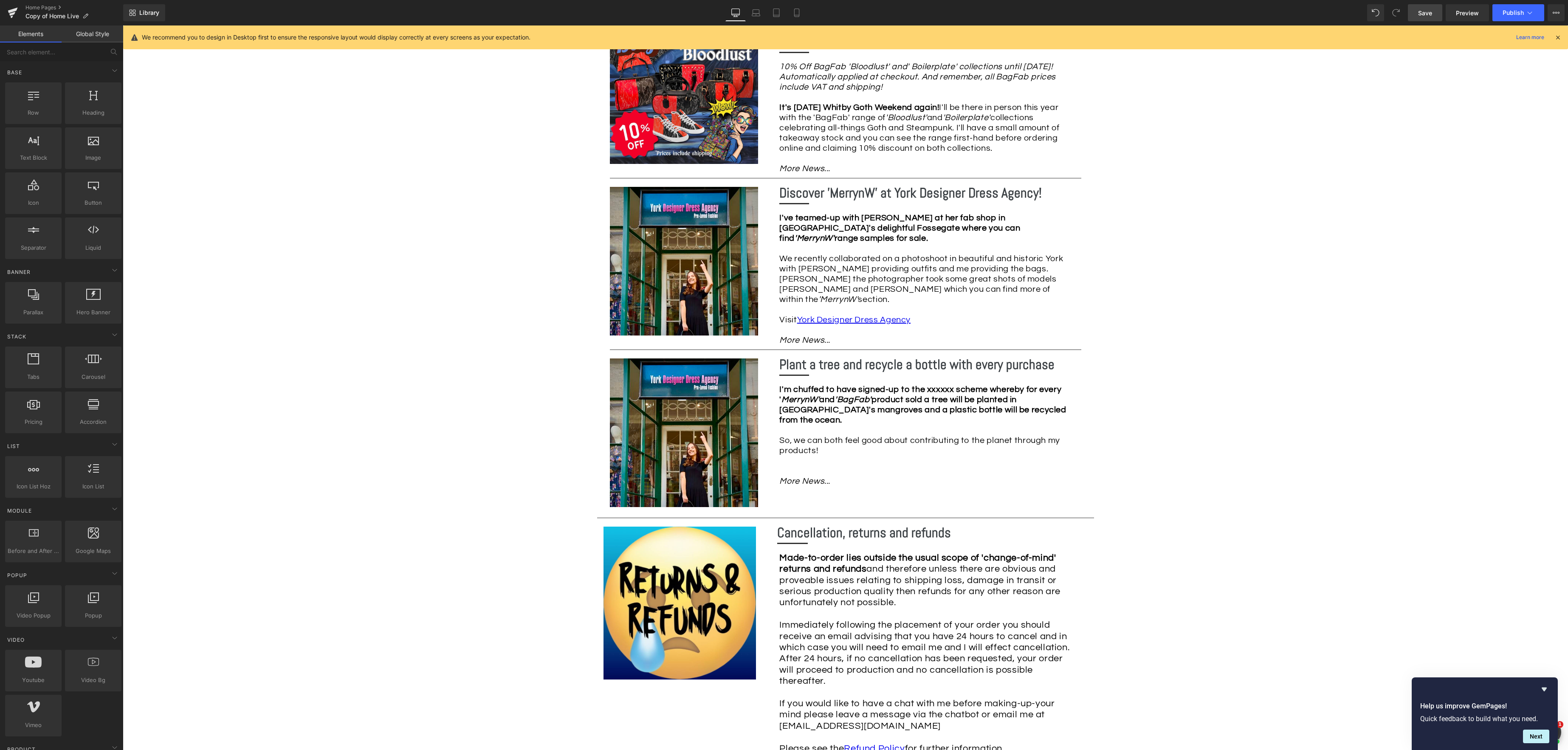
scroll to position [1202, 0]
drag, startPoint x: 683, startPoint y: 418, endPoint x: 674, endPoint y: 416, distance: 9.2
click at [683, 427] on span "Image" at bounding box center [684, 432] width 18 height 10
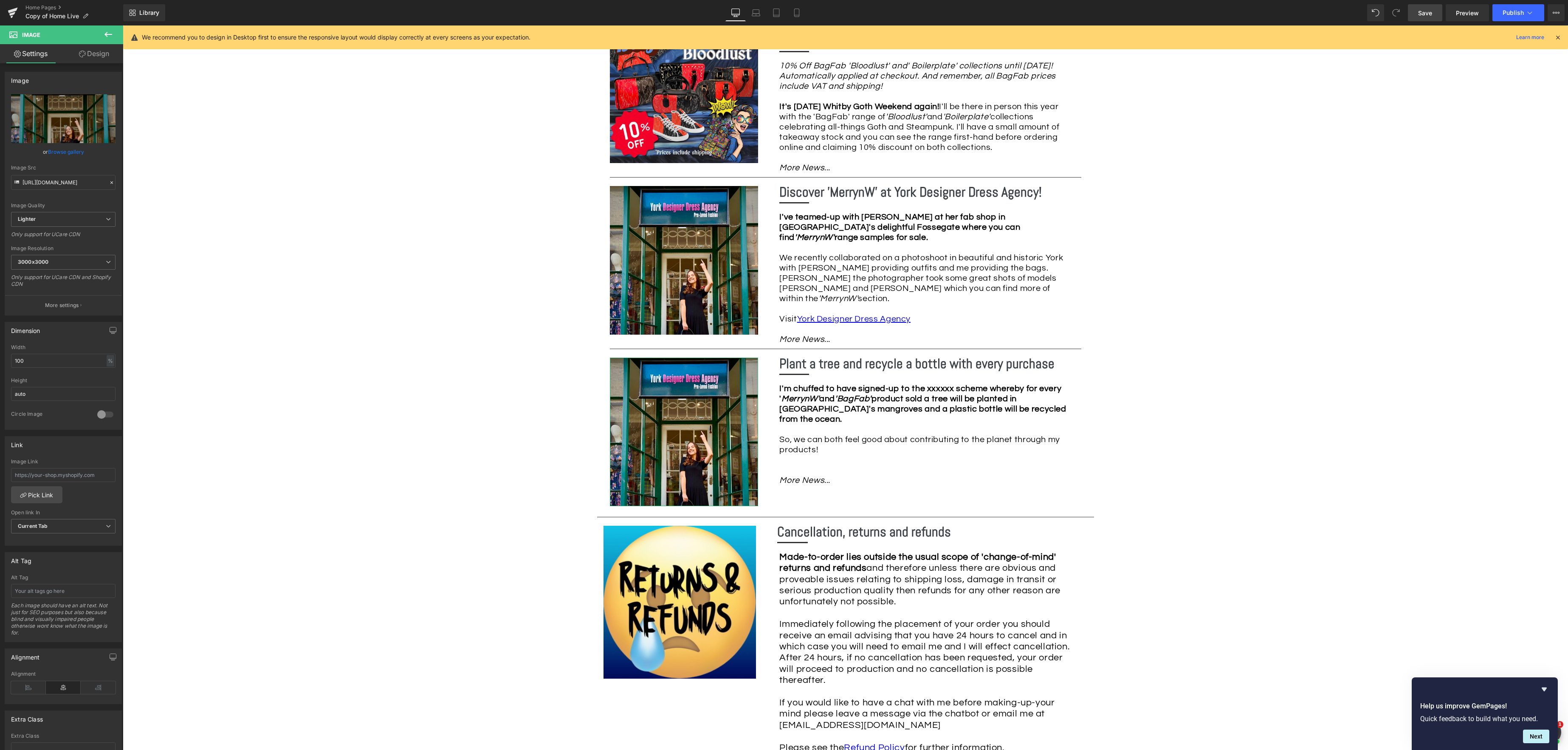
drag, startPoint x: 69, startPoint y: 152, endPoint x: 77, endPoint y: 145, distance: 10.6
click at [69, 152] on link "Browse gallery" at bounding box center [66, 152] width 36 height 15
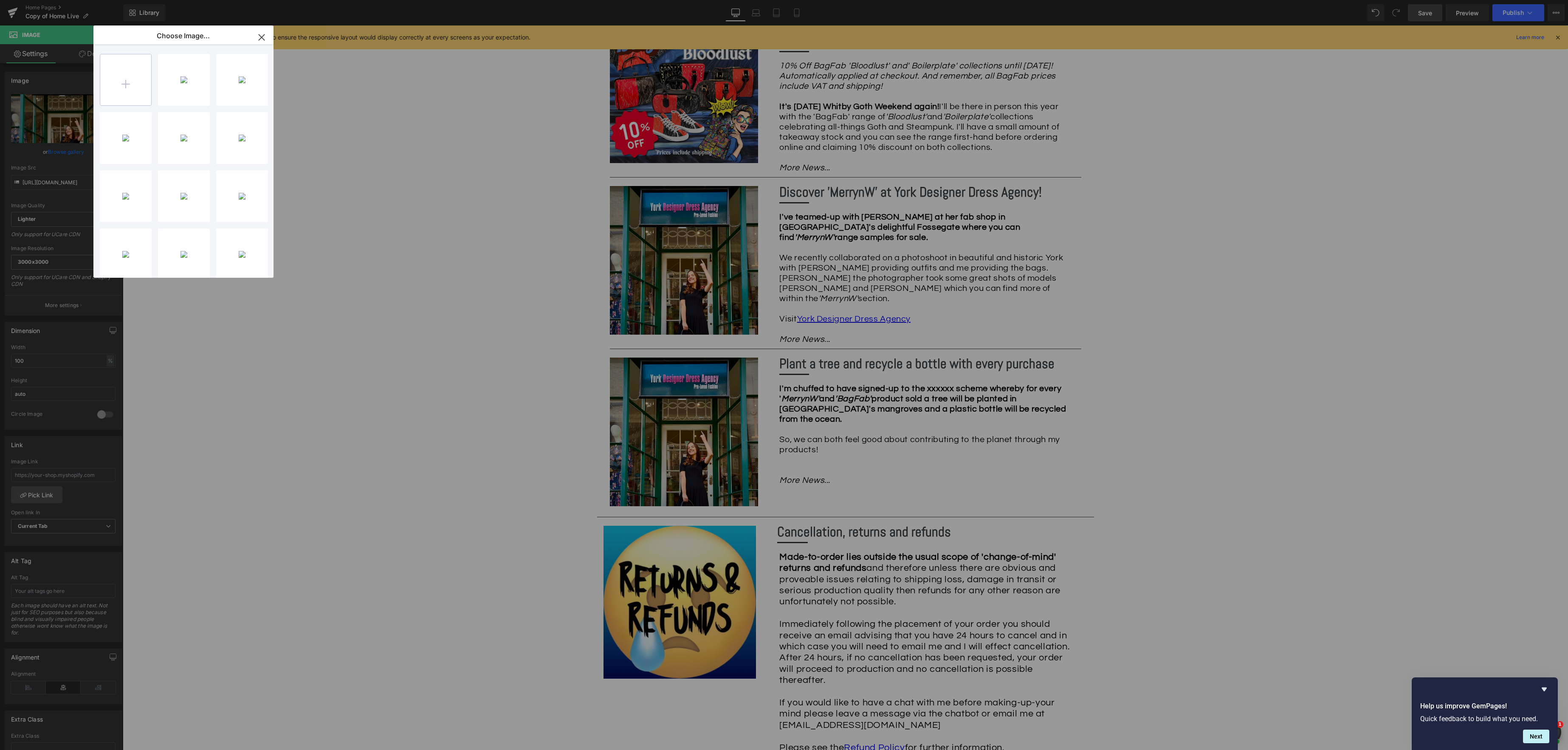
click at [119, 91] on input "file" at bounding box center [126, 80] width 51 height 51
type input "C:\fakepath\Screenshot [DATE] 08.38.13.jpg"
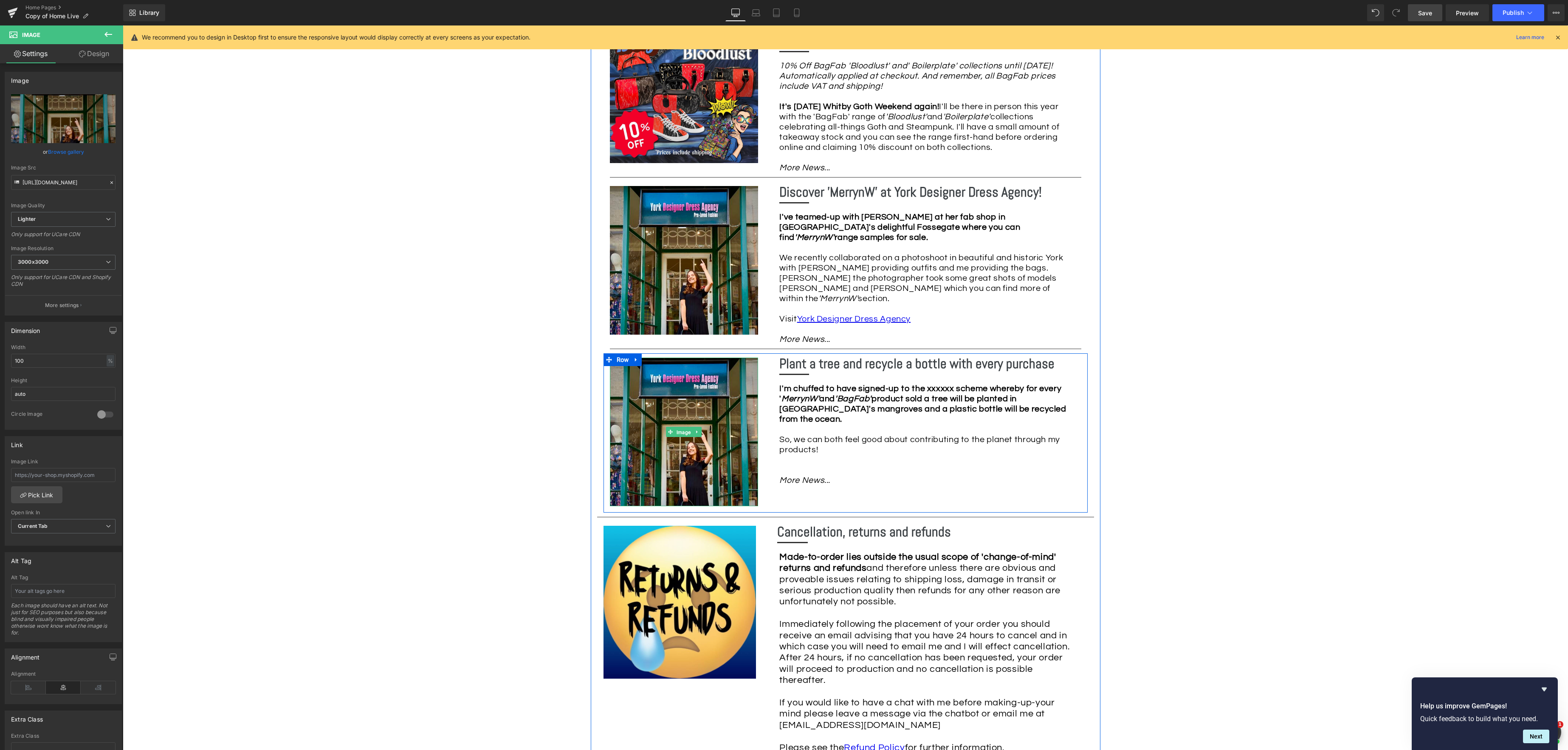
drag, startPoint x: 682, startPoint y: 416, endPoint x: 607, endPoint y: 400, distance: 76.7
click at [682, 427] on span "Image" at bounding box center [684, 432] width 18 height 10
drag, startPoint x: 57, startPoint y: 151, endPoint x: 62, endPoint y: 151, distance: 5.0
click at [56, 151] on link "Browse gallery" at bounding box center [66, 152] width 36 height 15
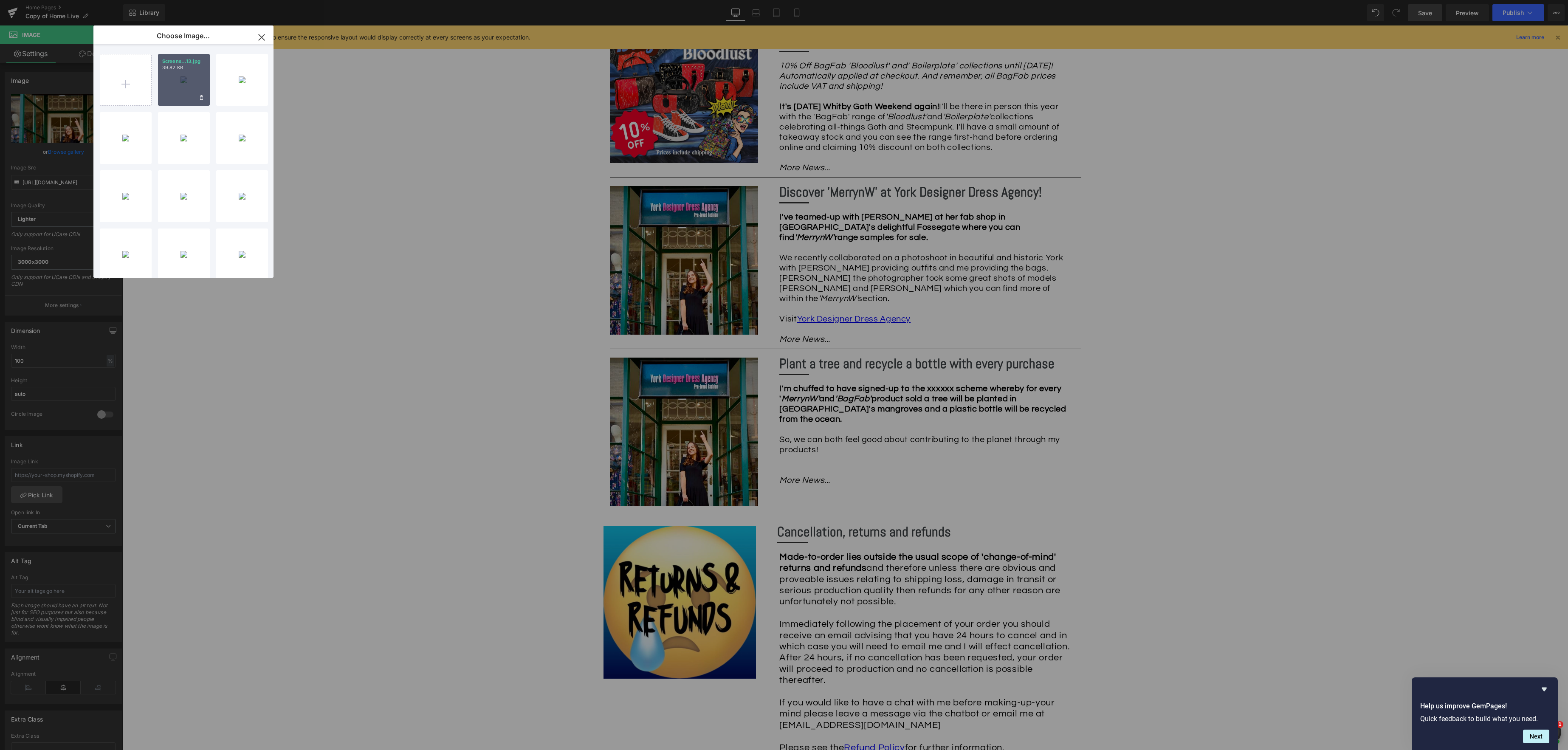
click at [183, 82] on div "Screens...13.jpg 39.82 KB" at bounding box center [184, 80] width 52 height 52
type input "[URL][DOMAIN_NAME]"
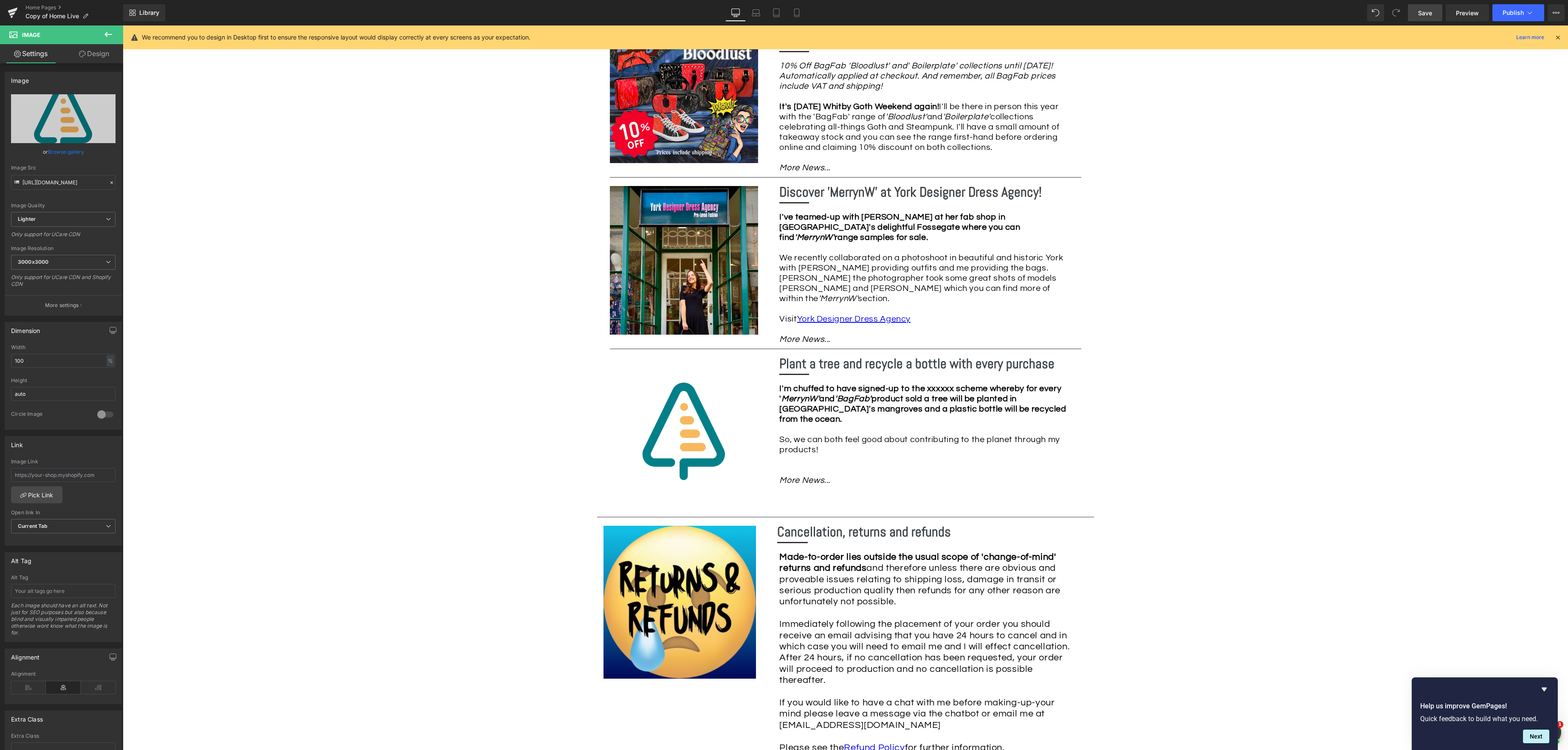
click at [1427, 13] on span "Save" at bounding box center [1425, 13] width 14 height 9
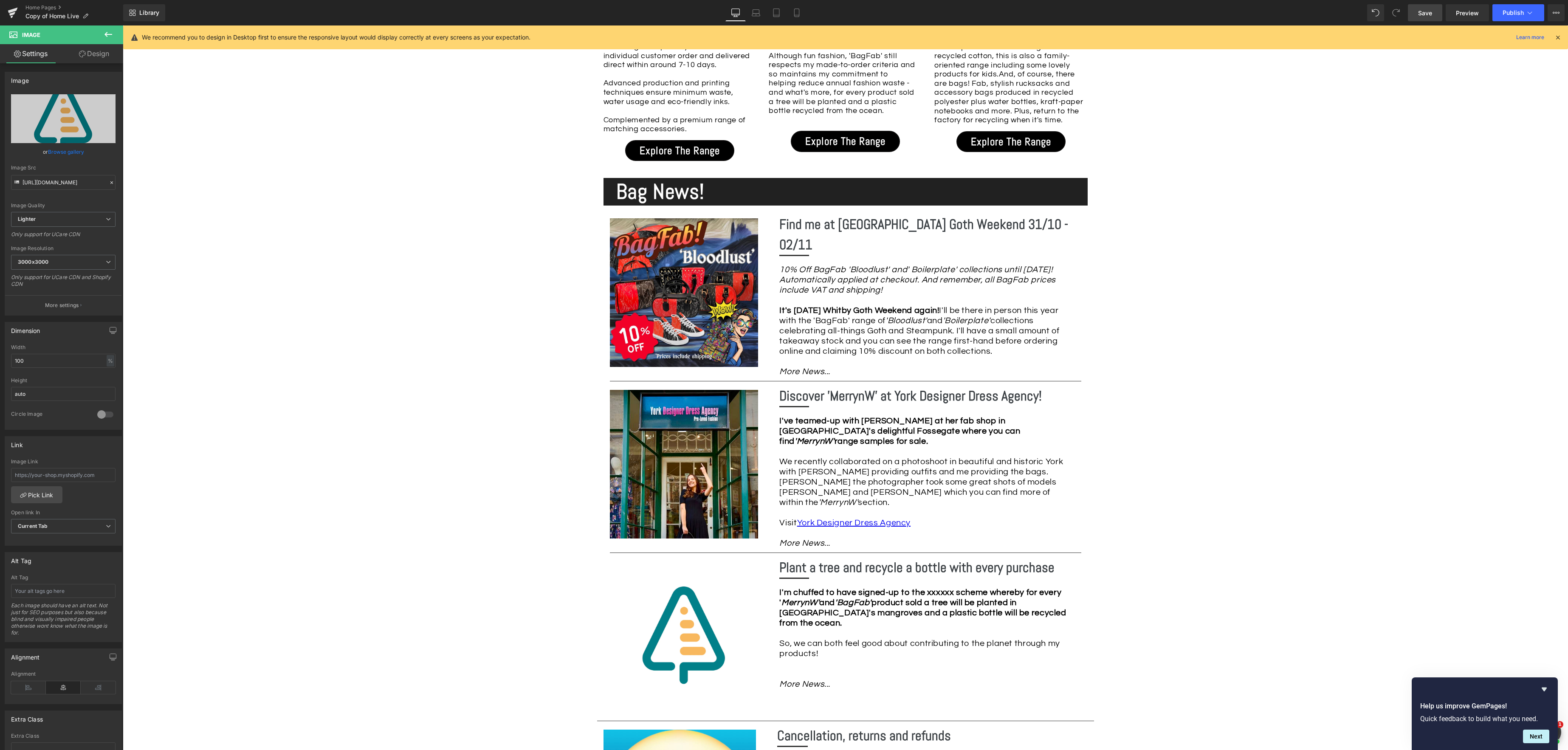
scroll to position [1014, 0]
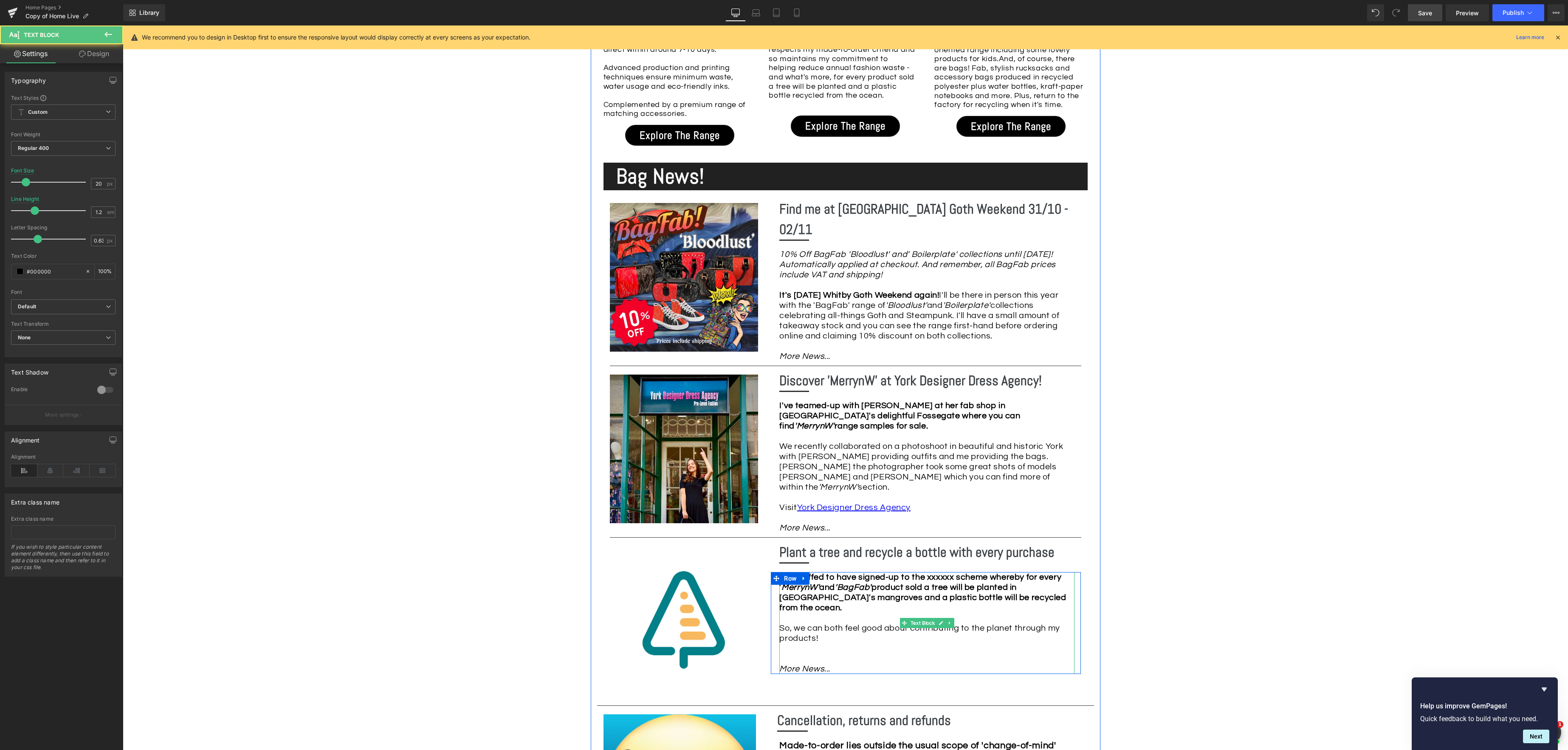
click at [971, 573] on strong "I'm chuffed to have signed-up to the xxxxxx scheme whereby for every ' MerrynW'…" at bounding box center [922, 592] width 287 height 39
click at [1180, 560] on div "Image Row *Please use the chat facility or email me at [EMAIL_ADDRESS][DOMAIN_N…" at bounding box center [845, 367] width 1445 height 2323
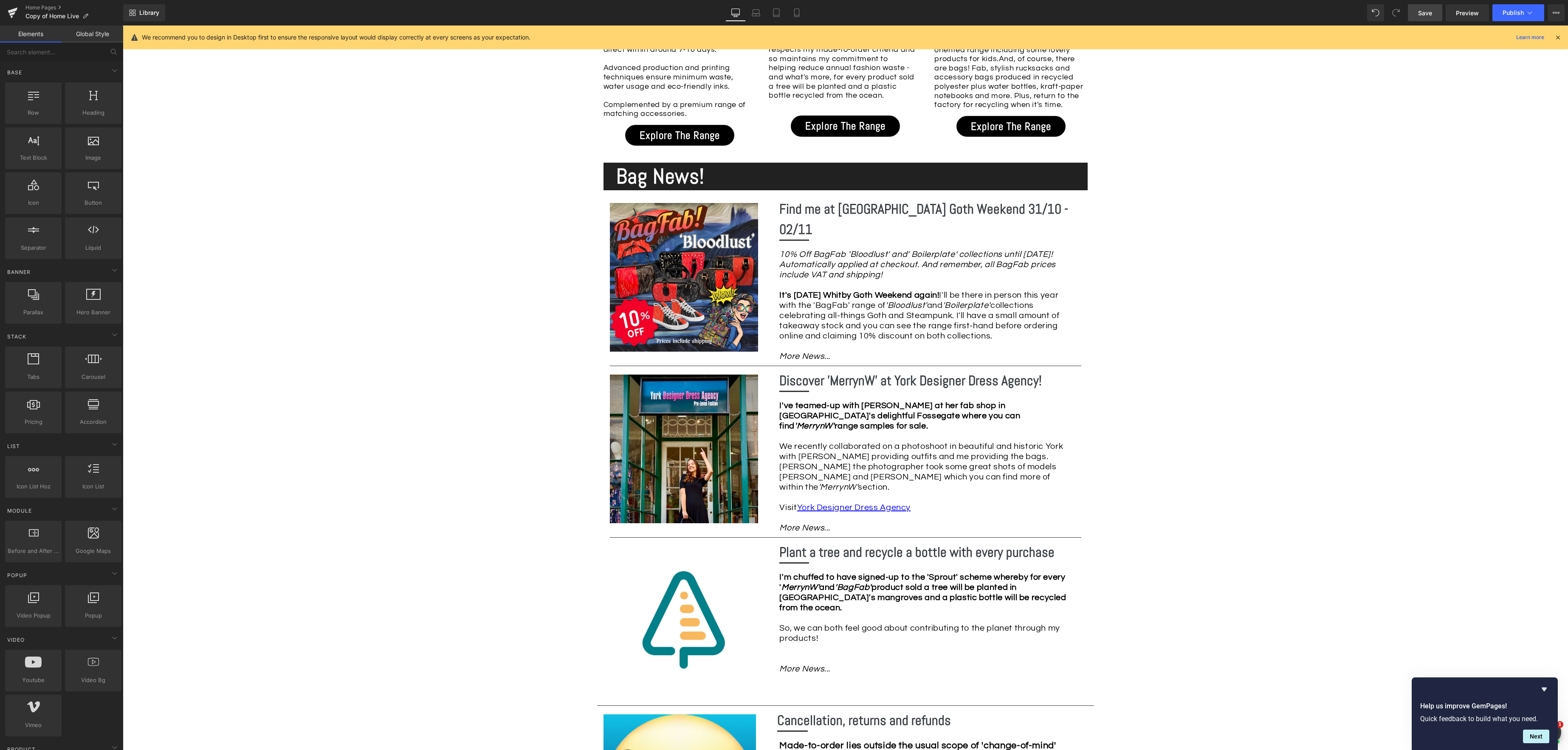
click at [1425, 15] on span "Save" at bounding box center [1425, 13] width 14 height 9
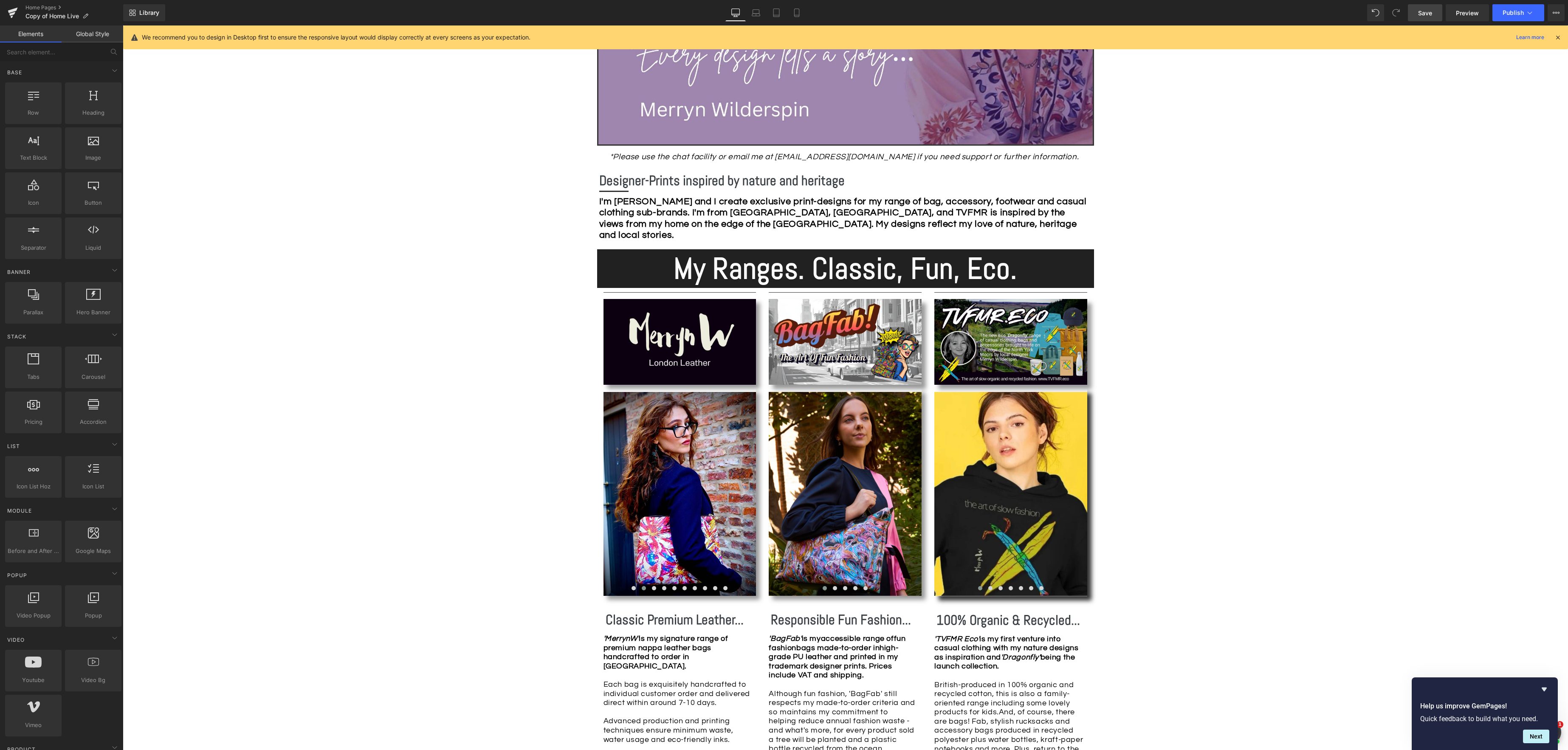
scroll to position [313, 0]
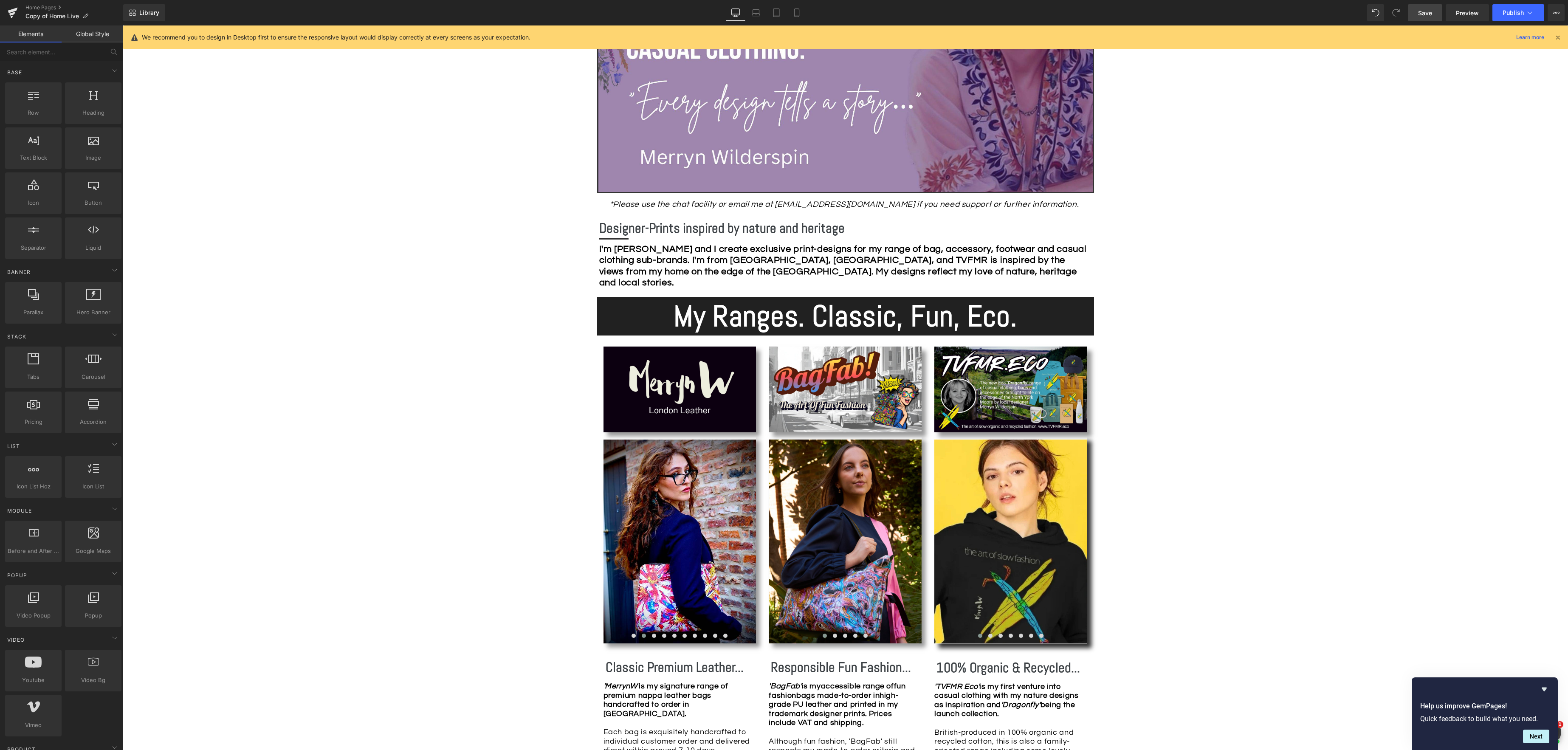
click at [1425, 10] on span "Save" at bounding box center [1425, 13] width 14 height 9
click at [38, 7] on link "Home Pages" at bounding box center [74, 7] width 97 height 7
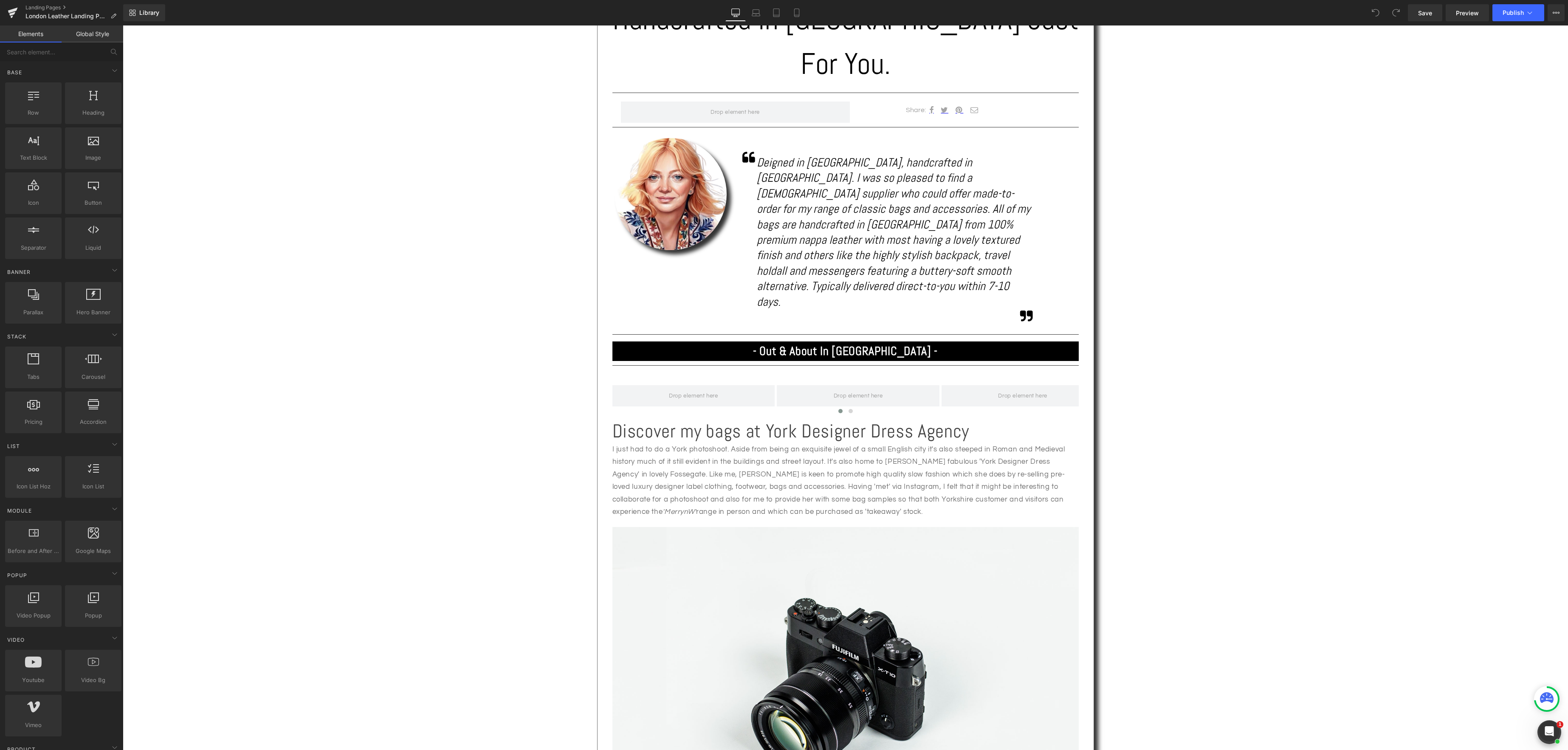
scroll to position [520, 0]
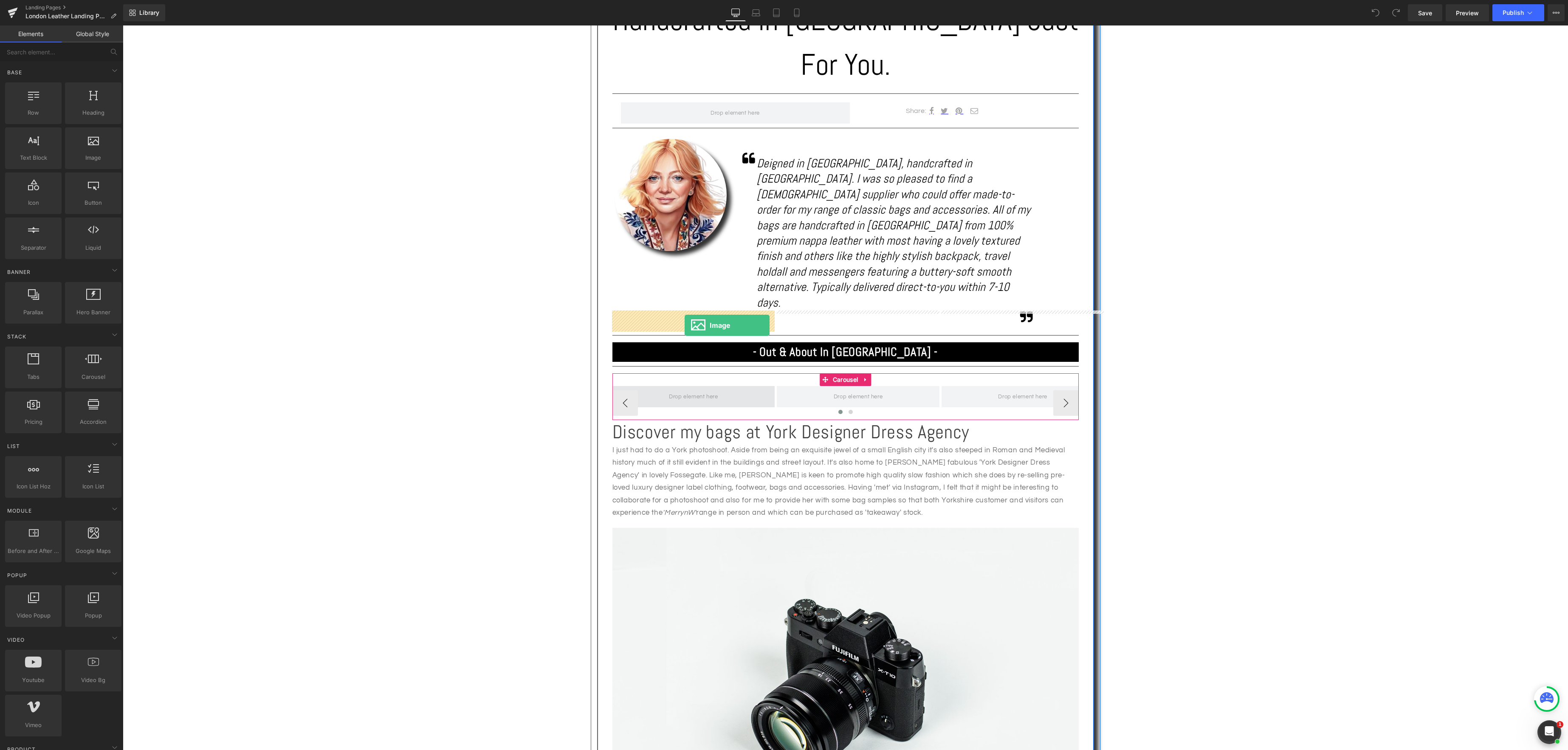
drag, startPoint x: 205, startPoint y: 186, endPoint x: 685, endPoint y: 325, distance: 499.7
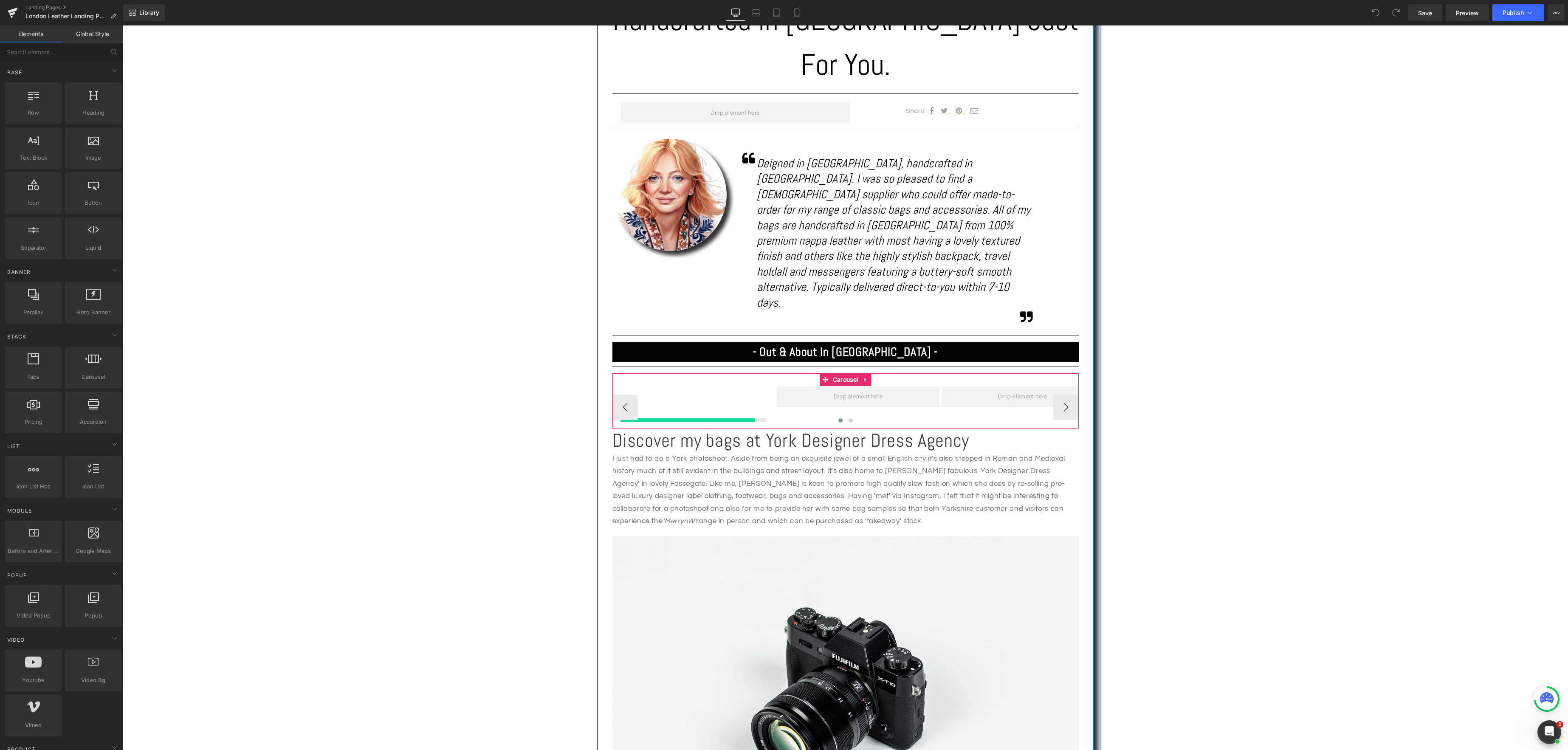
scroll to position [520, 0]
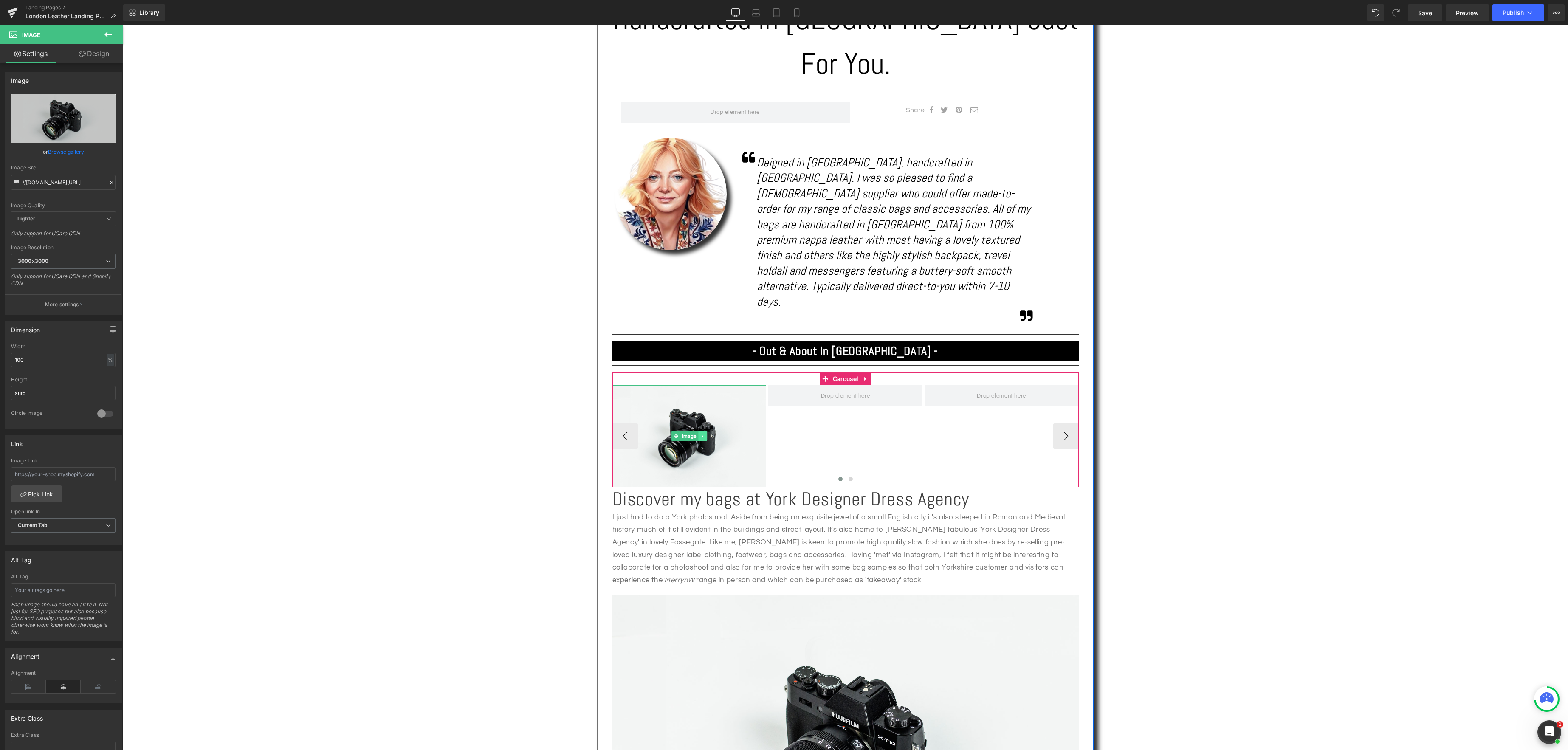
click at [705, 431] on link at bounding box center [702, 436] width 9 height 10
click at [699, 386] on div "Image" at bounding box center [689, 436] width 154 height 102
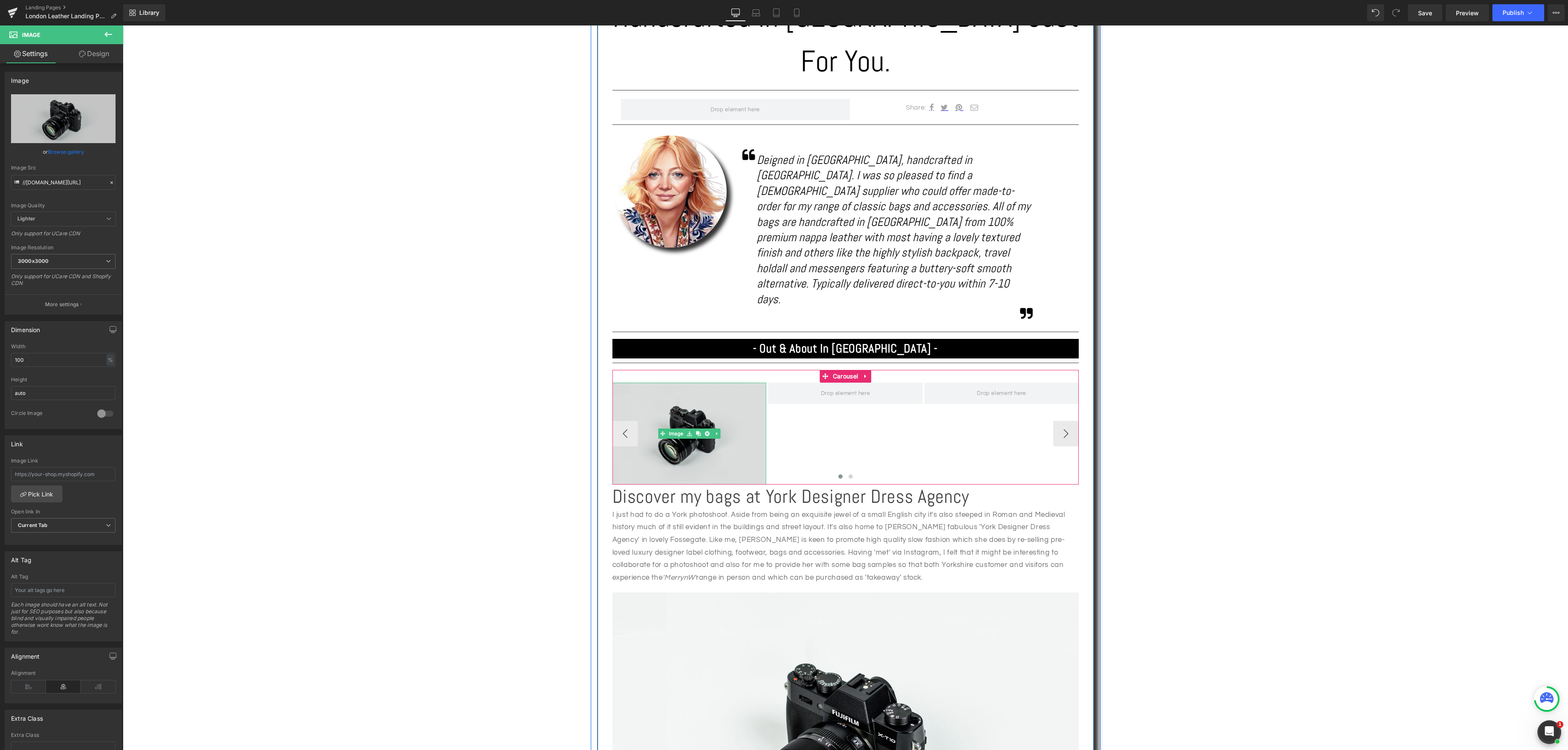
scroll to position [522, 0]
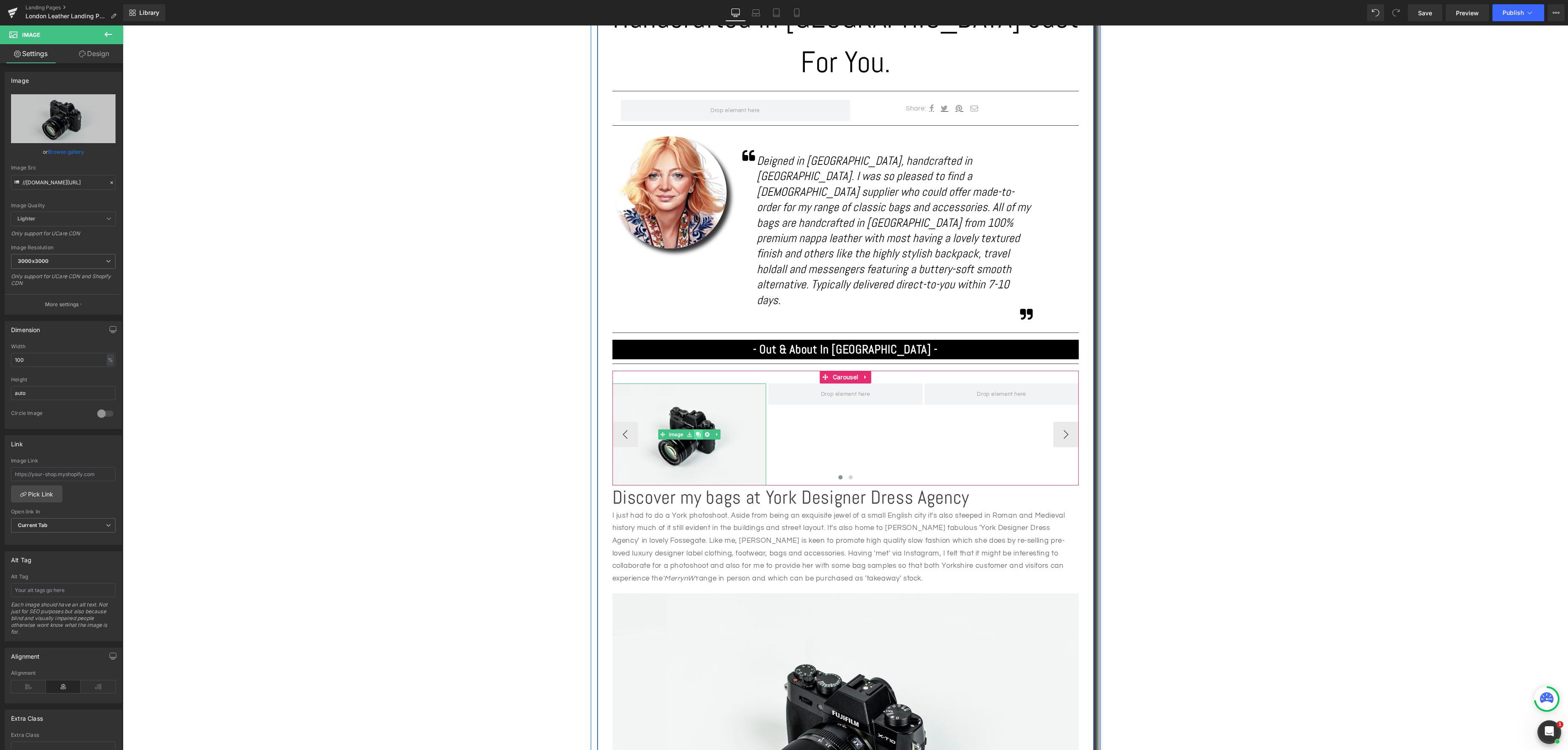
click at [700, 432] on icon at bounding box center [698, 435] width 5 height 5
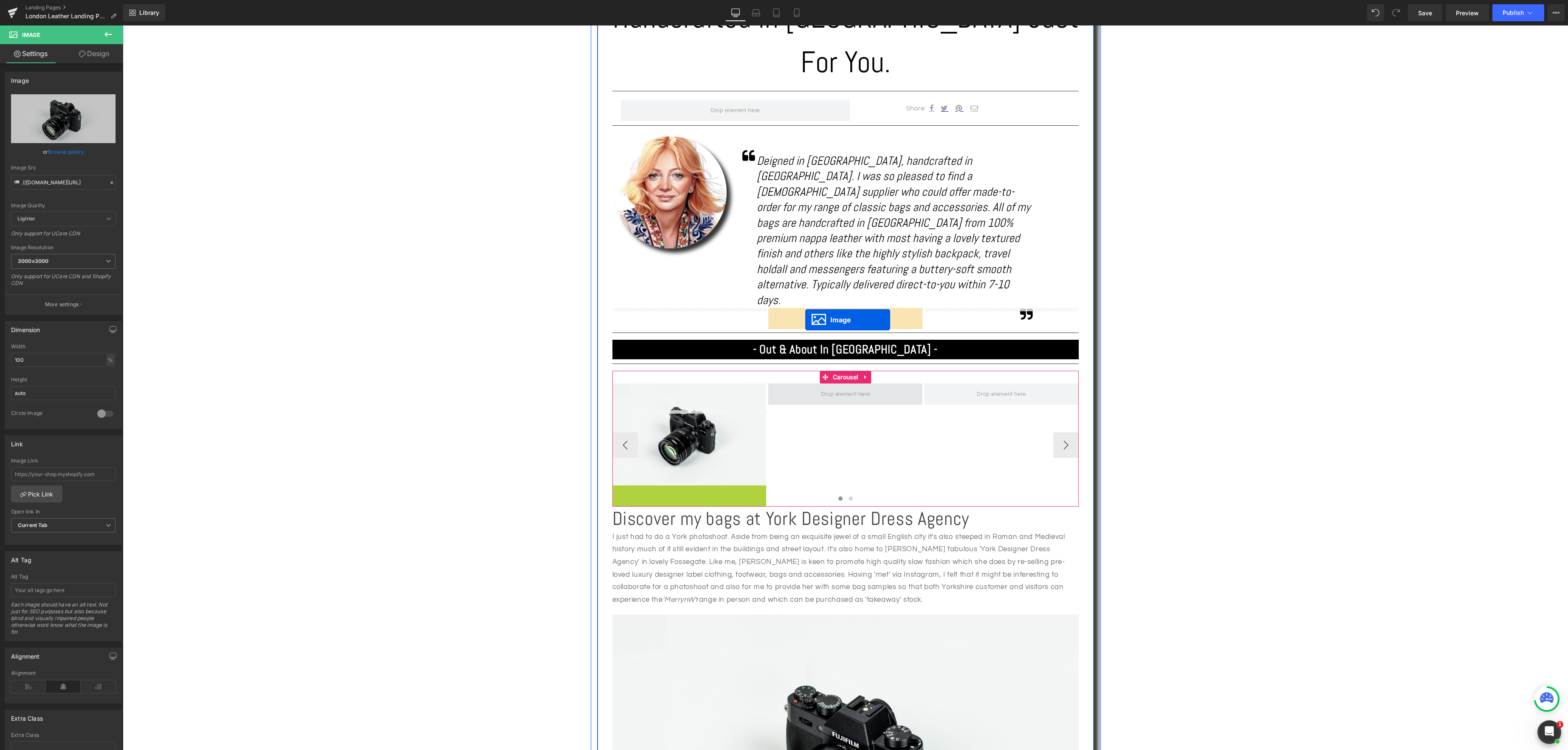
drag, startPoint x: 675, startPoint y: 457, endPoint x: 805, endPoint y: 320, distance: 188.9
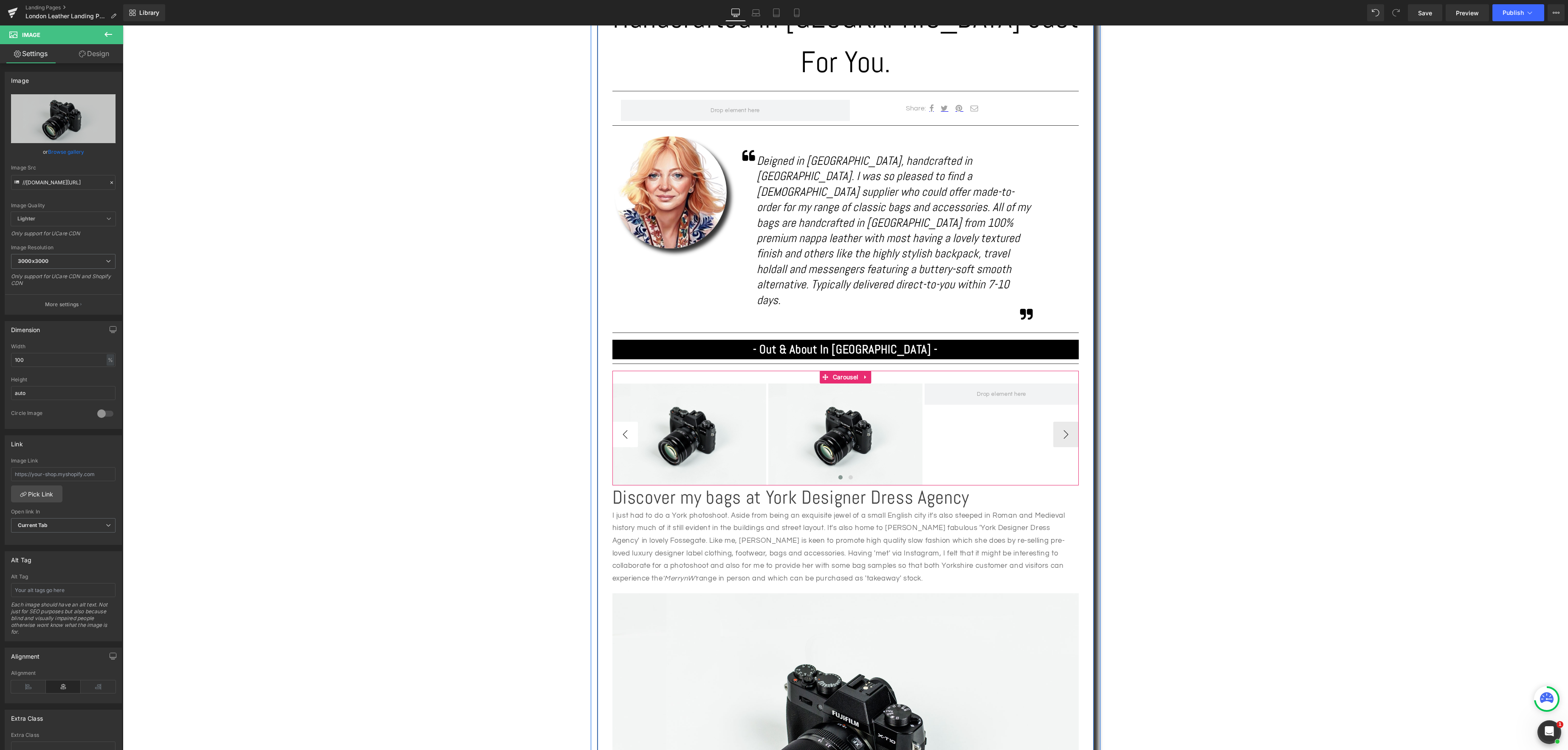
click at [628, 422] on button "‹" at bounding box center [625, 435] width 26 height 26
click at [859, 432] on icon at bounding box center [859, 435] width 5 height 5
click at [854, 432] on icon at bounding box center [855, 435] width 5 height 5
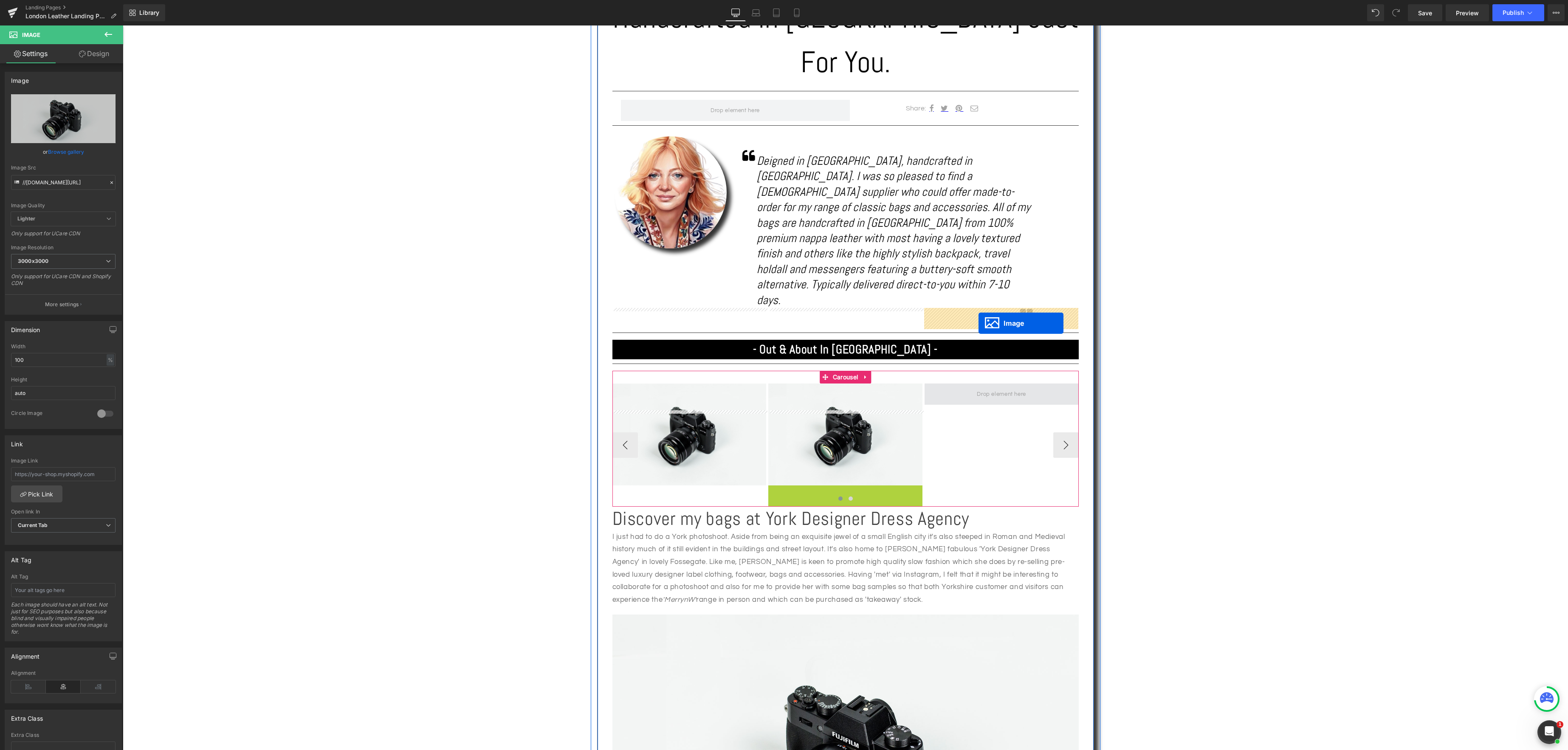
drag, startPoint x: 835, startPoint y: 453, endPoint x: 978, endPoint y: 323, distance: 193.3
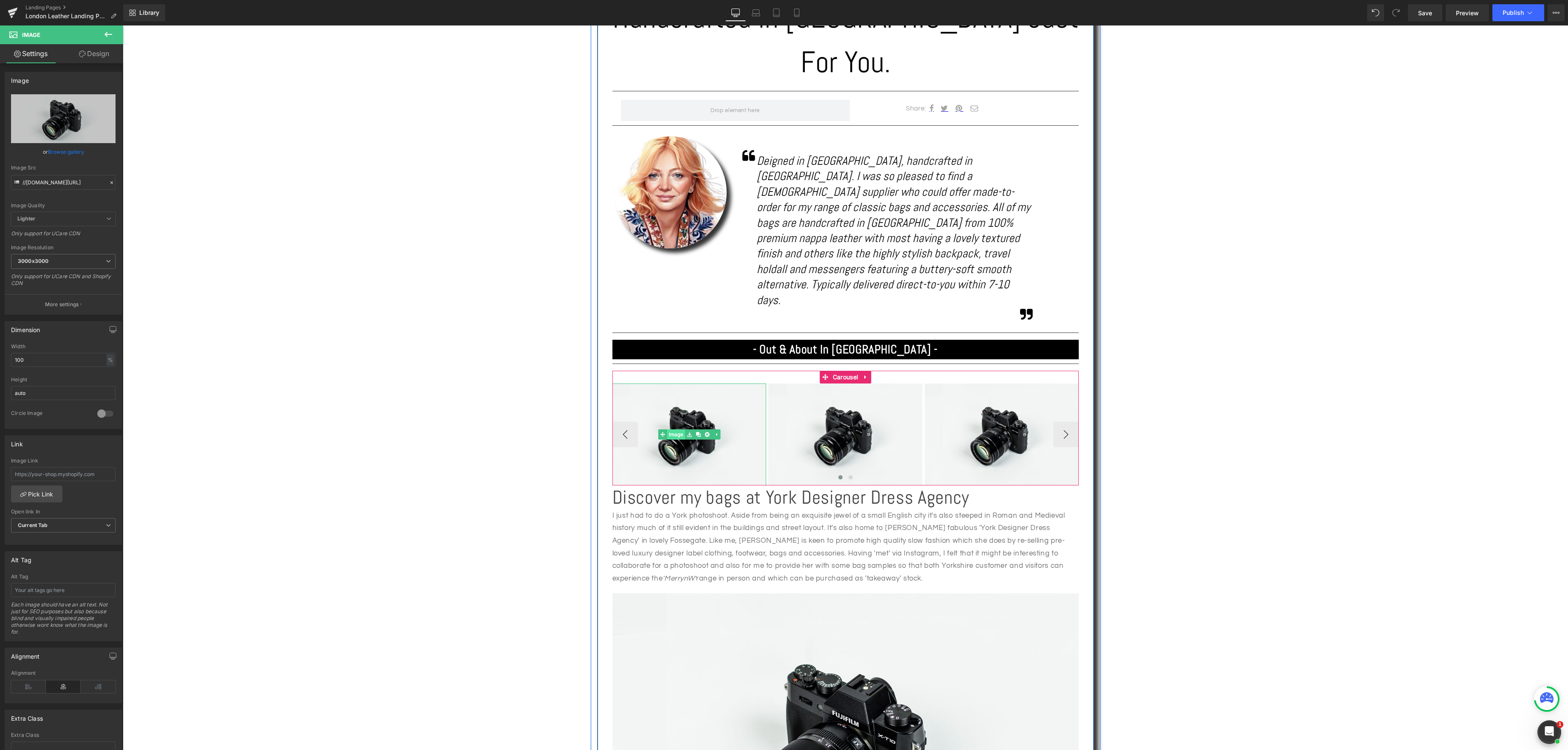
click at [677, 384] on div "Image" at bounding box center [689, 434] width 154 height 102
click at [71, 153] on link "Browse gallery" at bounding box center [66, 152] width 36 height 15
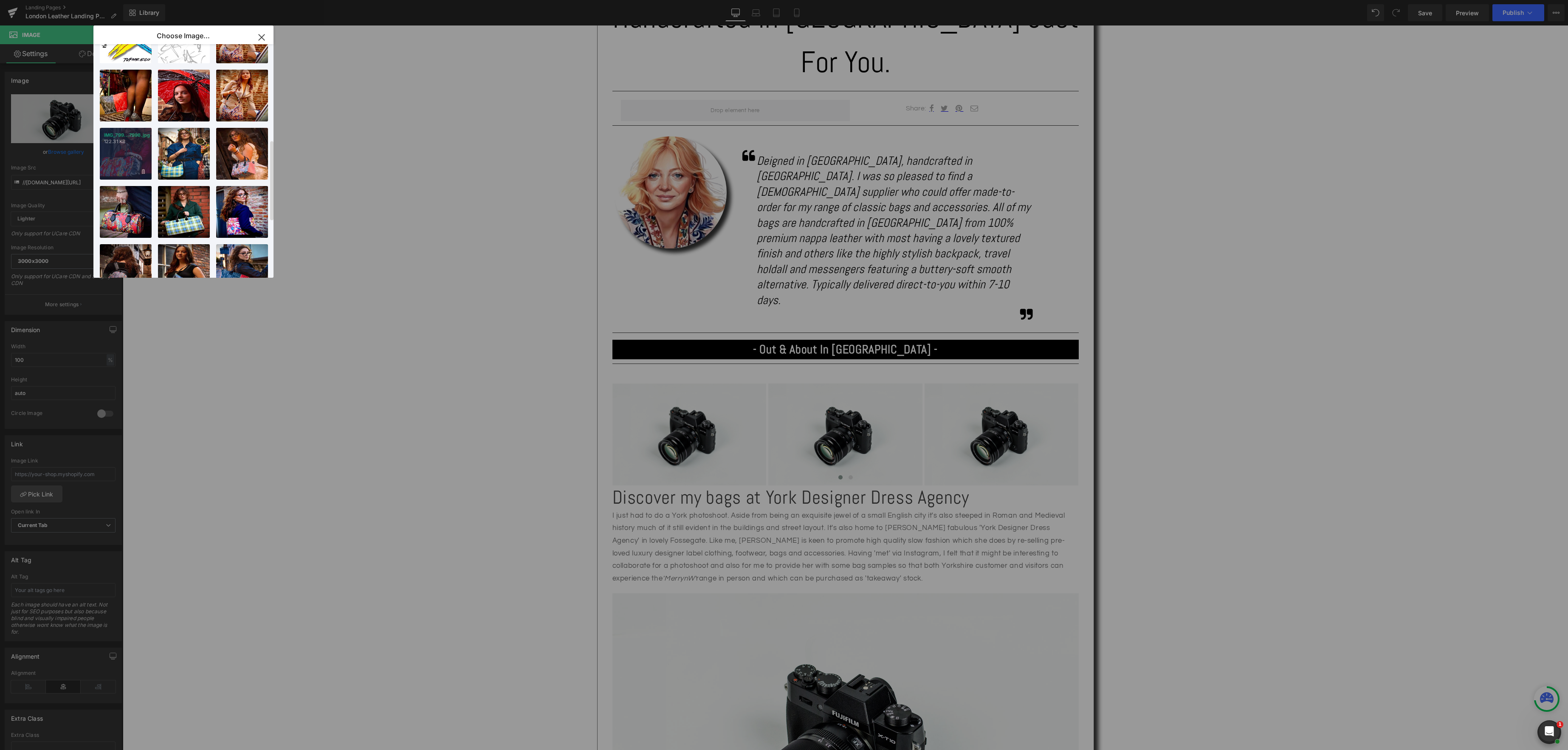
scroll to position [269, 0]
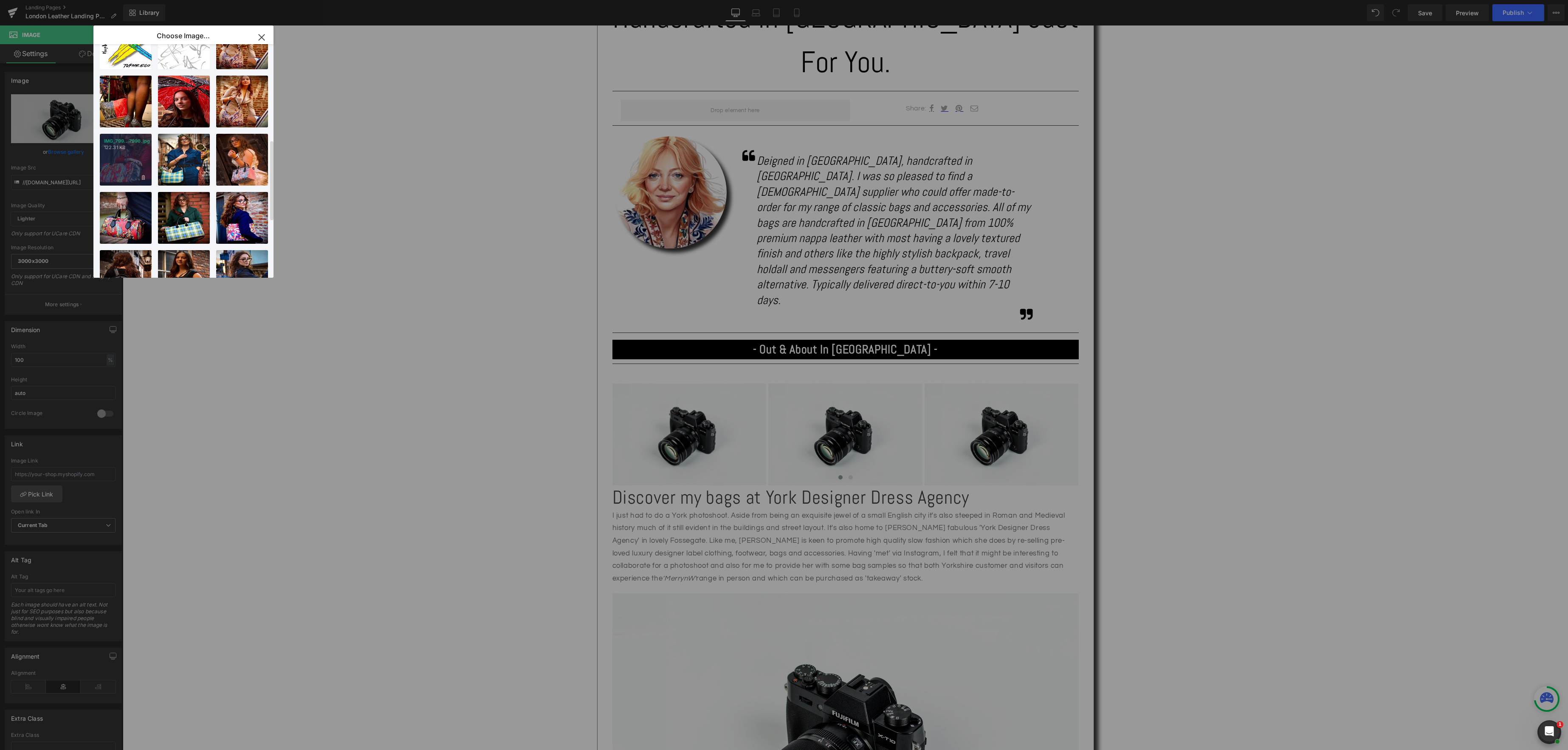
click at [128, 172] on div "IMG_799...7996.jpg 122.31 KB" at bounding box center [125, 159] width 52 height 52
type input "https://ucarecdn.com/e40e518a-e3b8-4823-9aeb-a680c4eefa25/-/format/auto/-/previ…"
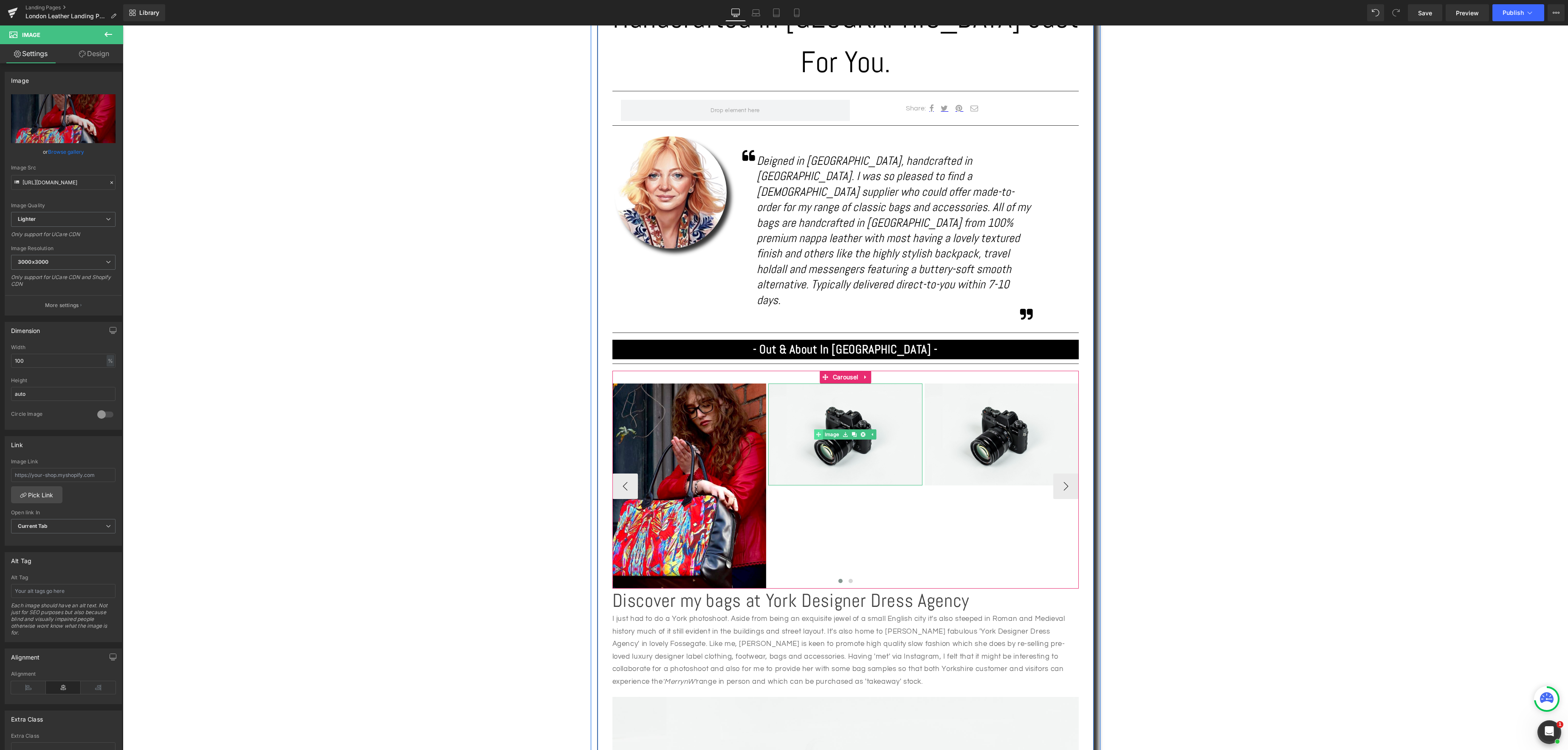
click at [832, 429] on link "Image" at bounding box center [828, 434] width 27 height 10
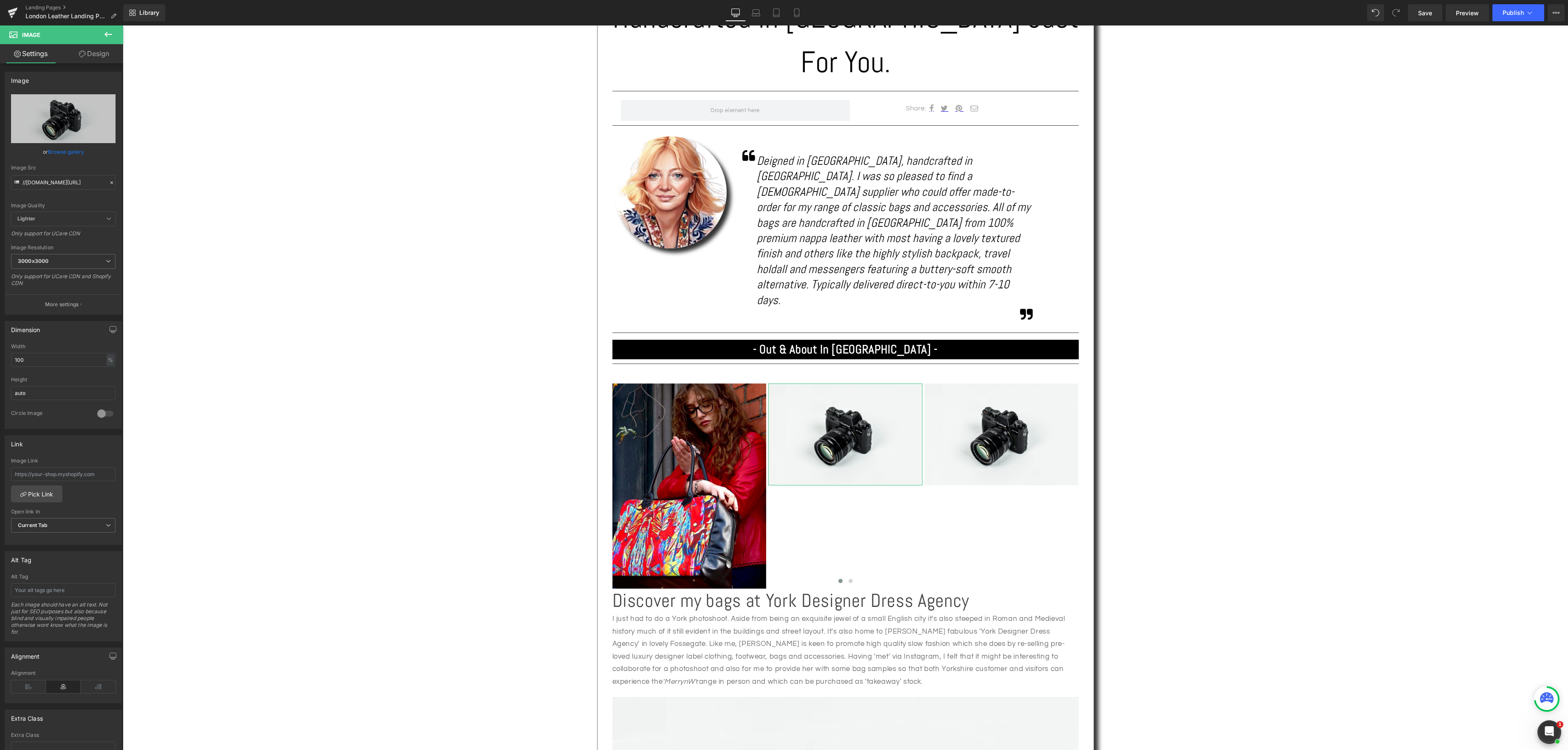
click at [79, 150] on link "Browse gallery" at bounding box center [66, 152] width 36 height 15
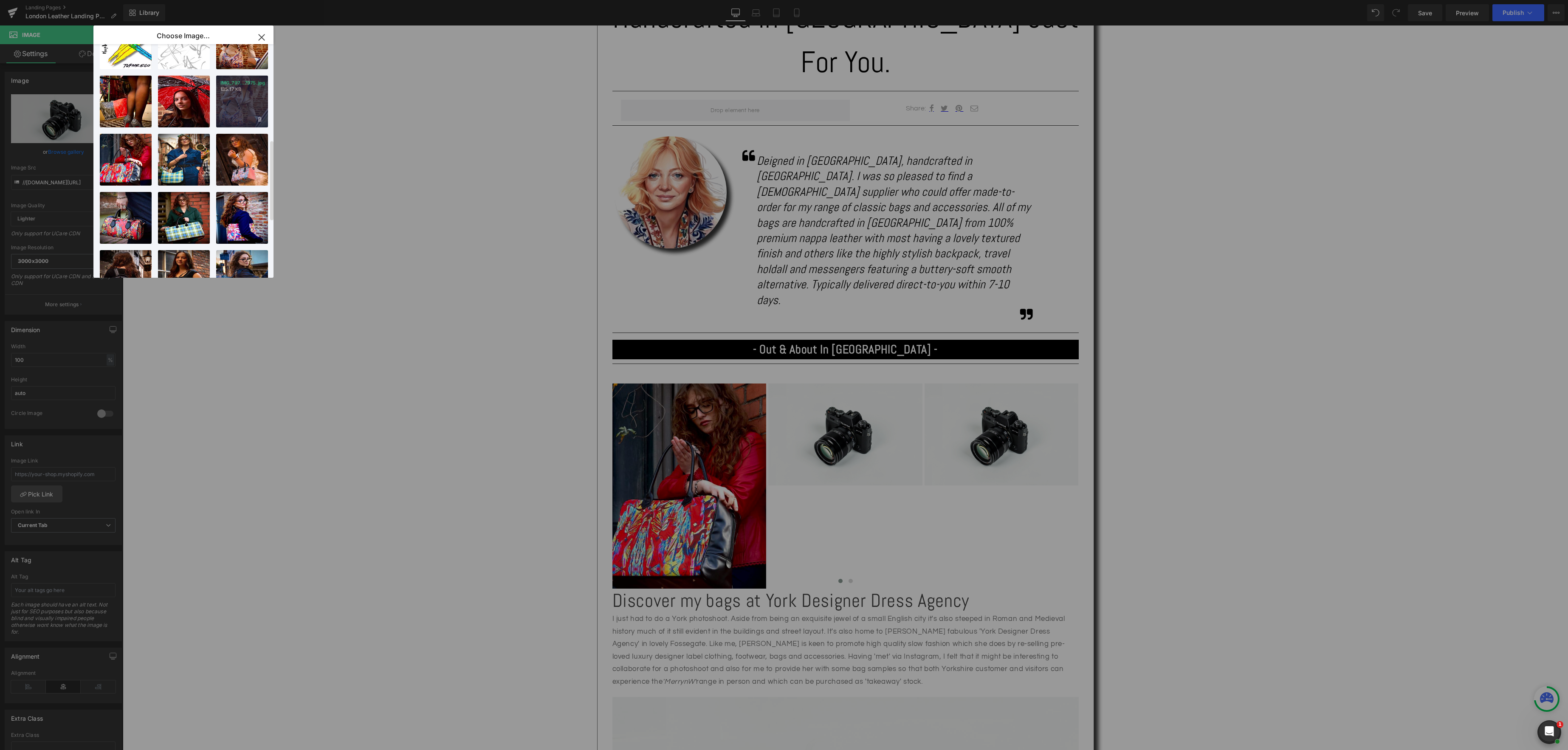
click at [240, 114] on div "IMG_797...7975.jpg 135.17 KB" at bounding box center [242, 101] width 52 height 52
type input "https://ucarecdn.com/5ae9e7b4-5e15-499c-a4ec-e8604147a8b4/-/format/auto/-/previ…"
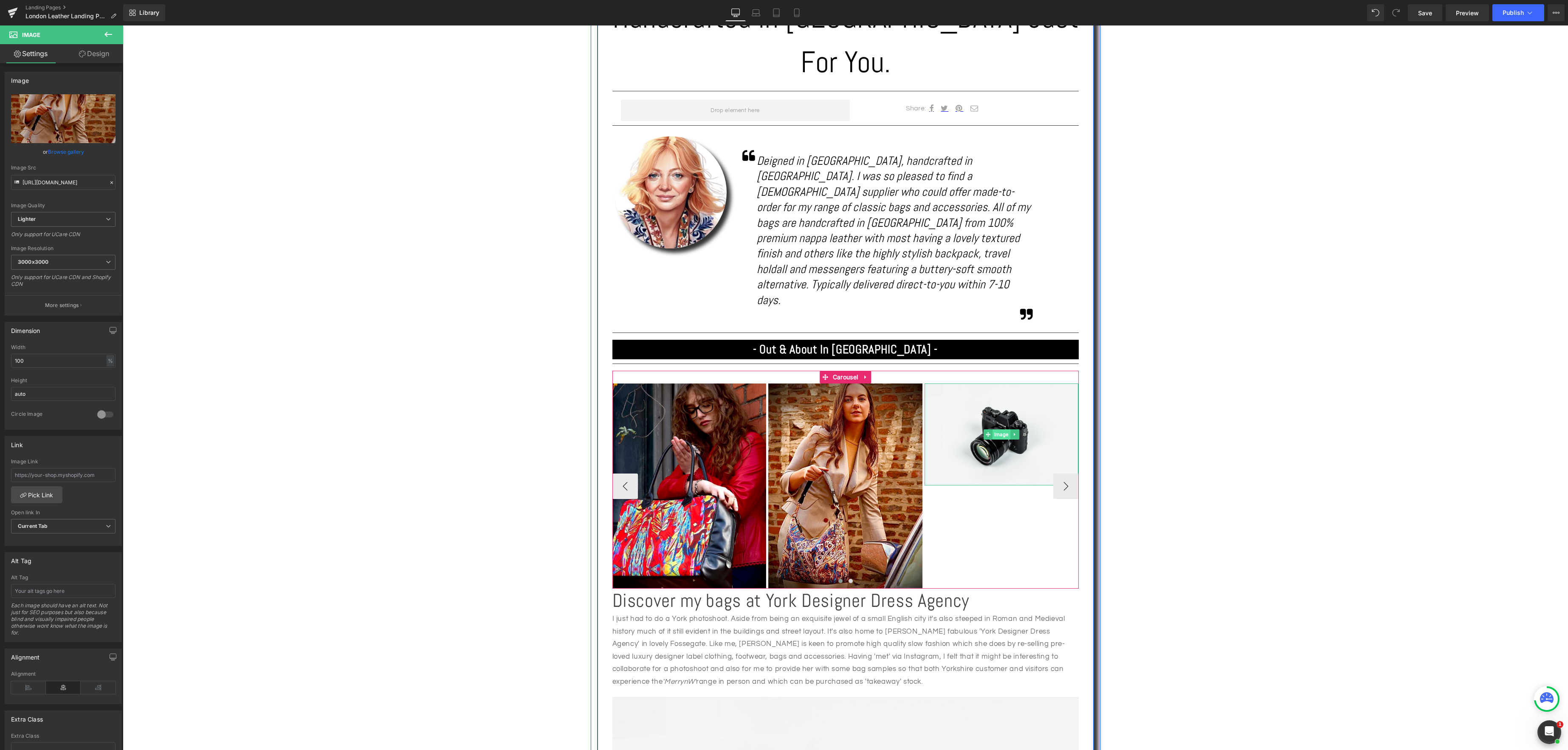
click at [995, 429] on span "Image" at bounding box center [1001, 434] width 18 height 10
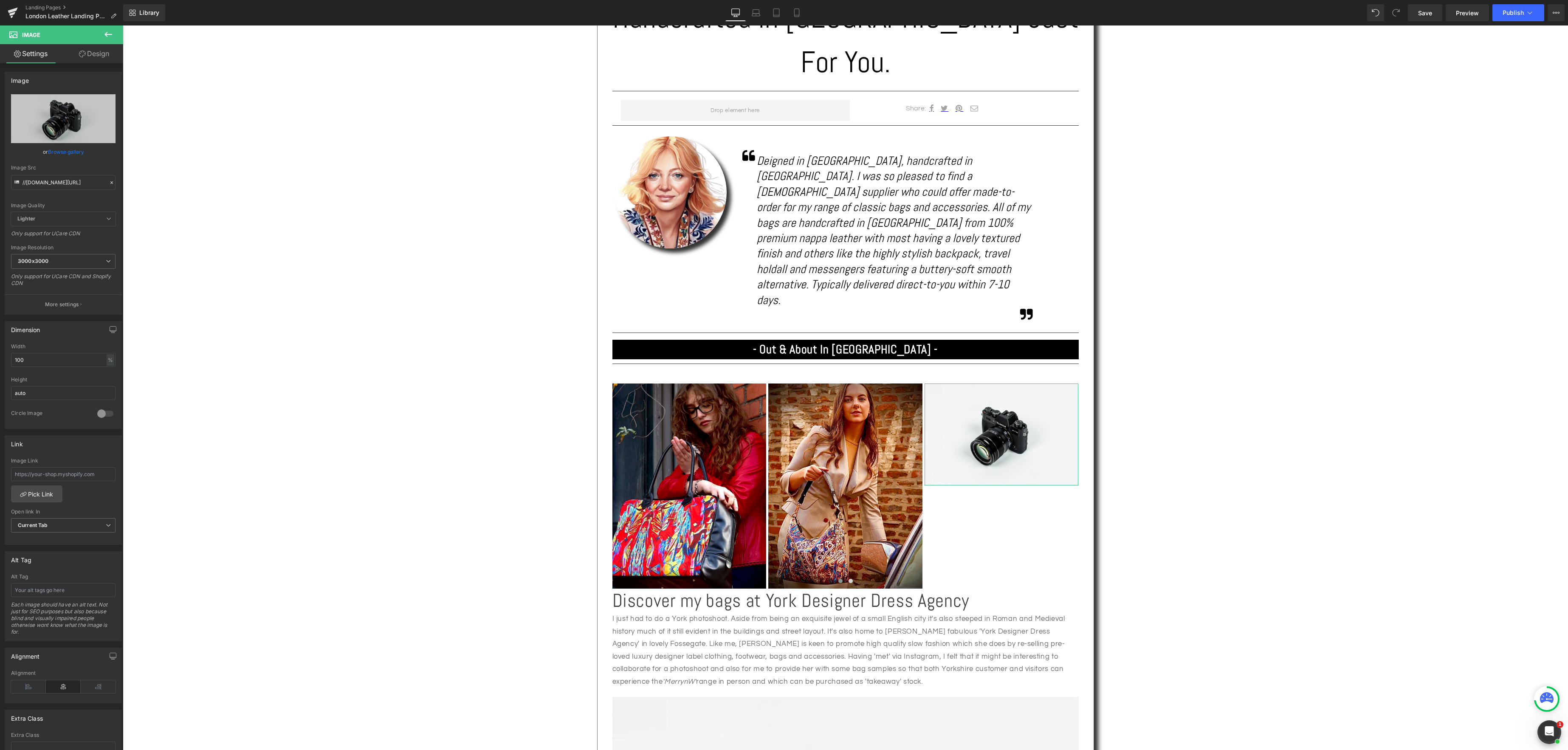
click at [69, 150] on link "Browse gallery" at bounding box center [66, 152] width 36 height 15
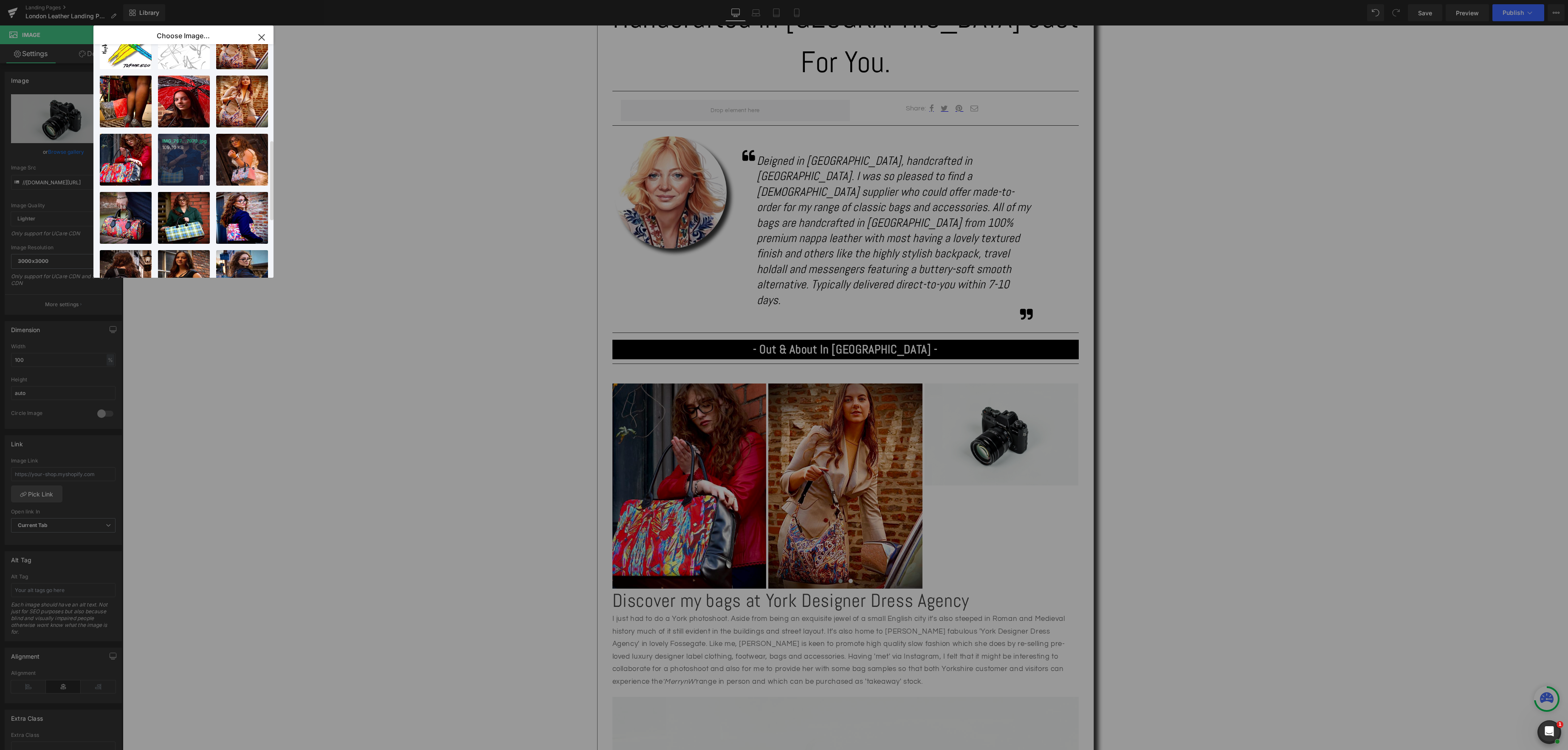
click at [182, 178] on div "IMG_797...7970.jpg 109.10 KB" at bounding box center [184, 159] width 52 height 52
type input "https://ucarecdn.com/d2999b9e-bec4-4545-81c0-61564add76c8/-/format/auto/-/previ…"
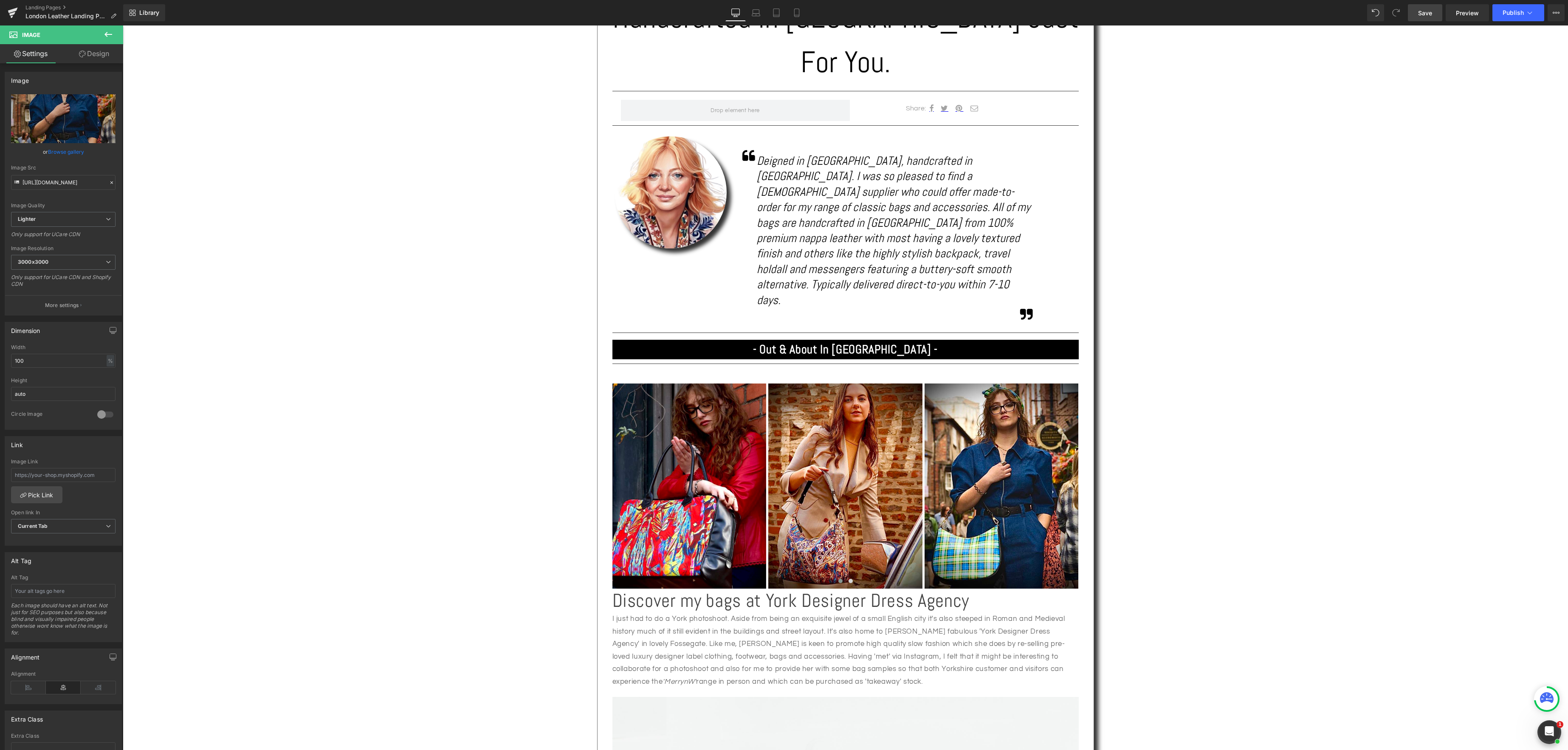
click at [1424, 10] on span "Save" at bounding box center [1425, 13] width 14 height 9
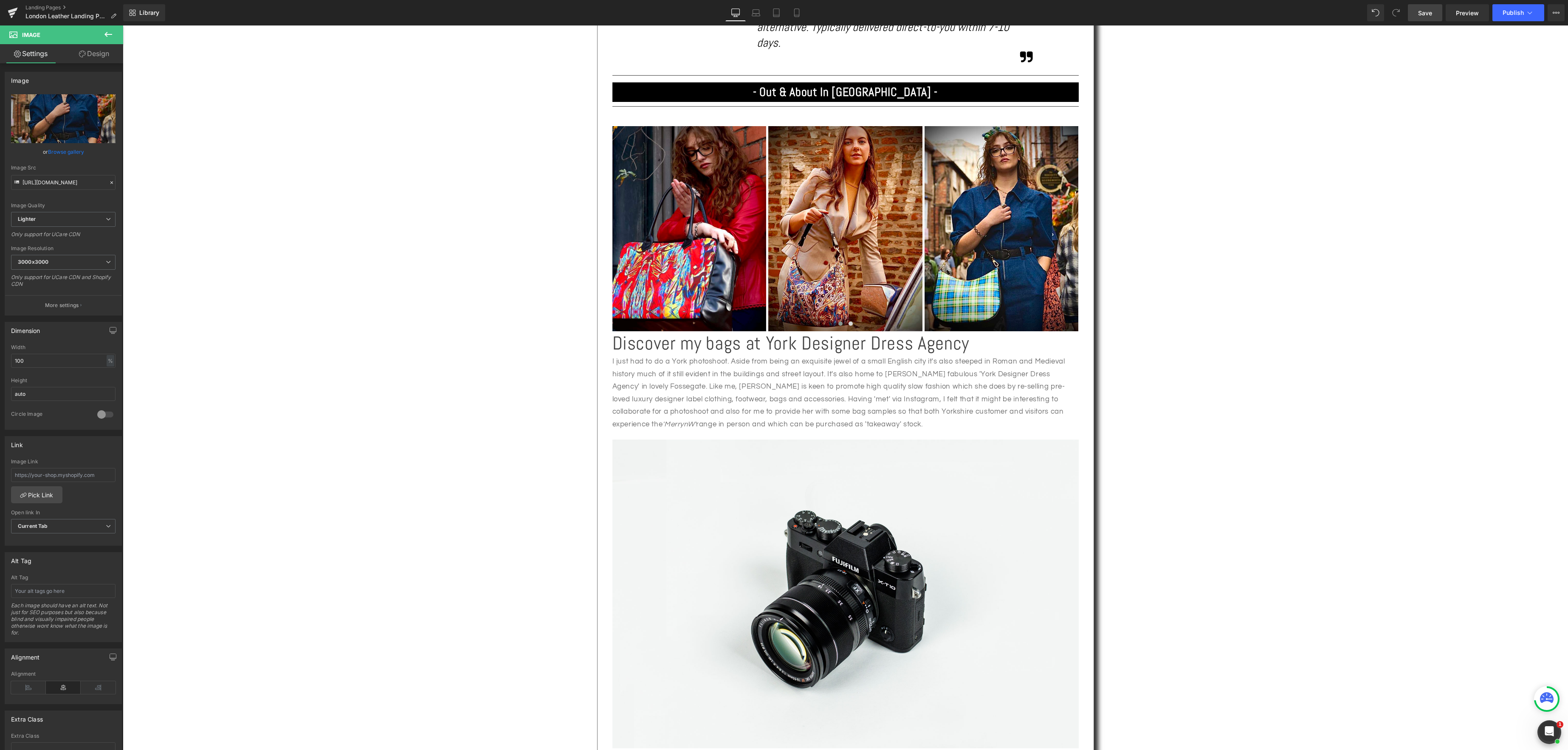
scroll to position [773, 0]
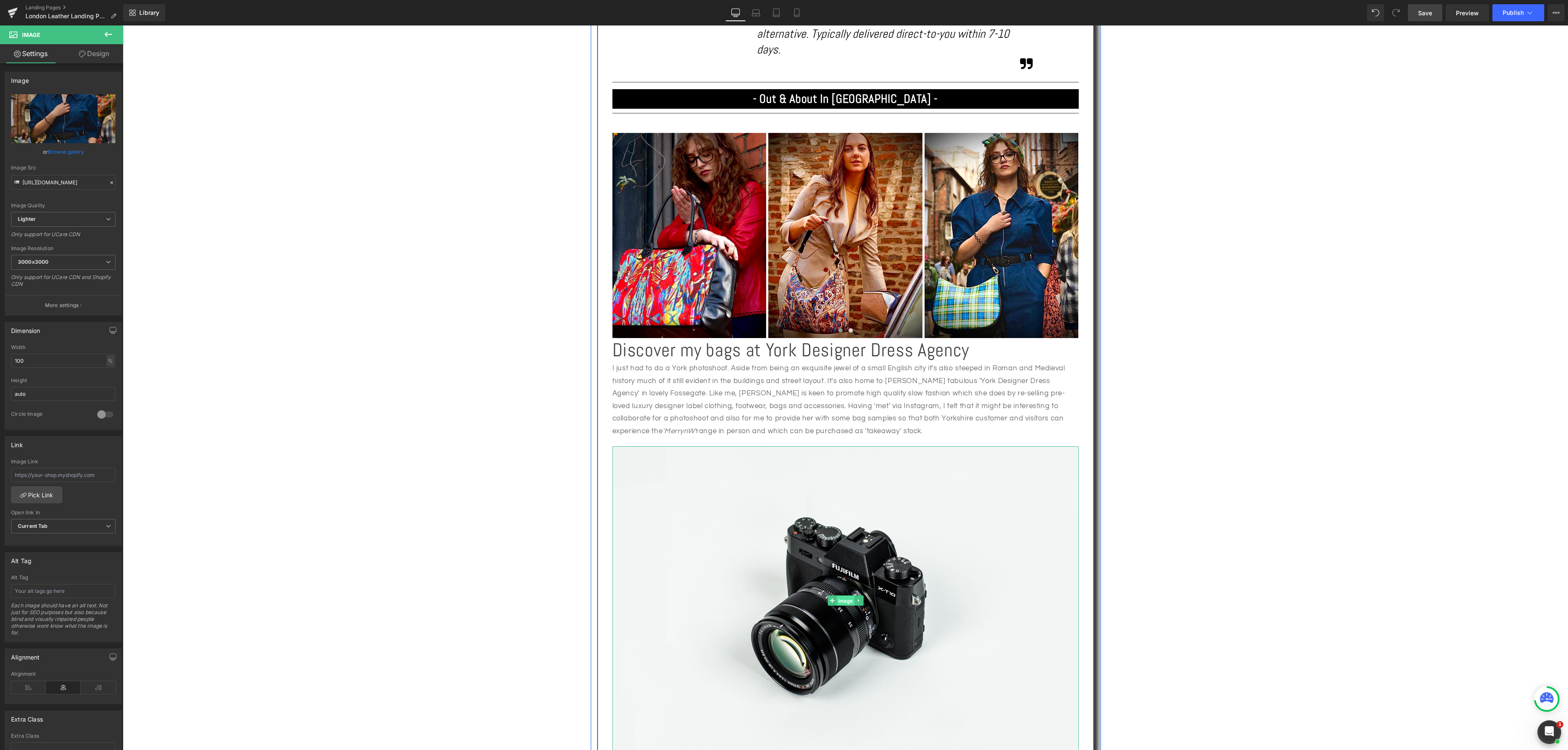
drag, startPoint x: 849, startPoint y: 528, endPoint x: 853, endPoint y: 524, distance: 5.7
click at [849, 596] on span "Image" at bounding box center [845, 601] width 18 height 10
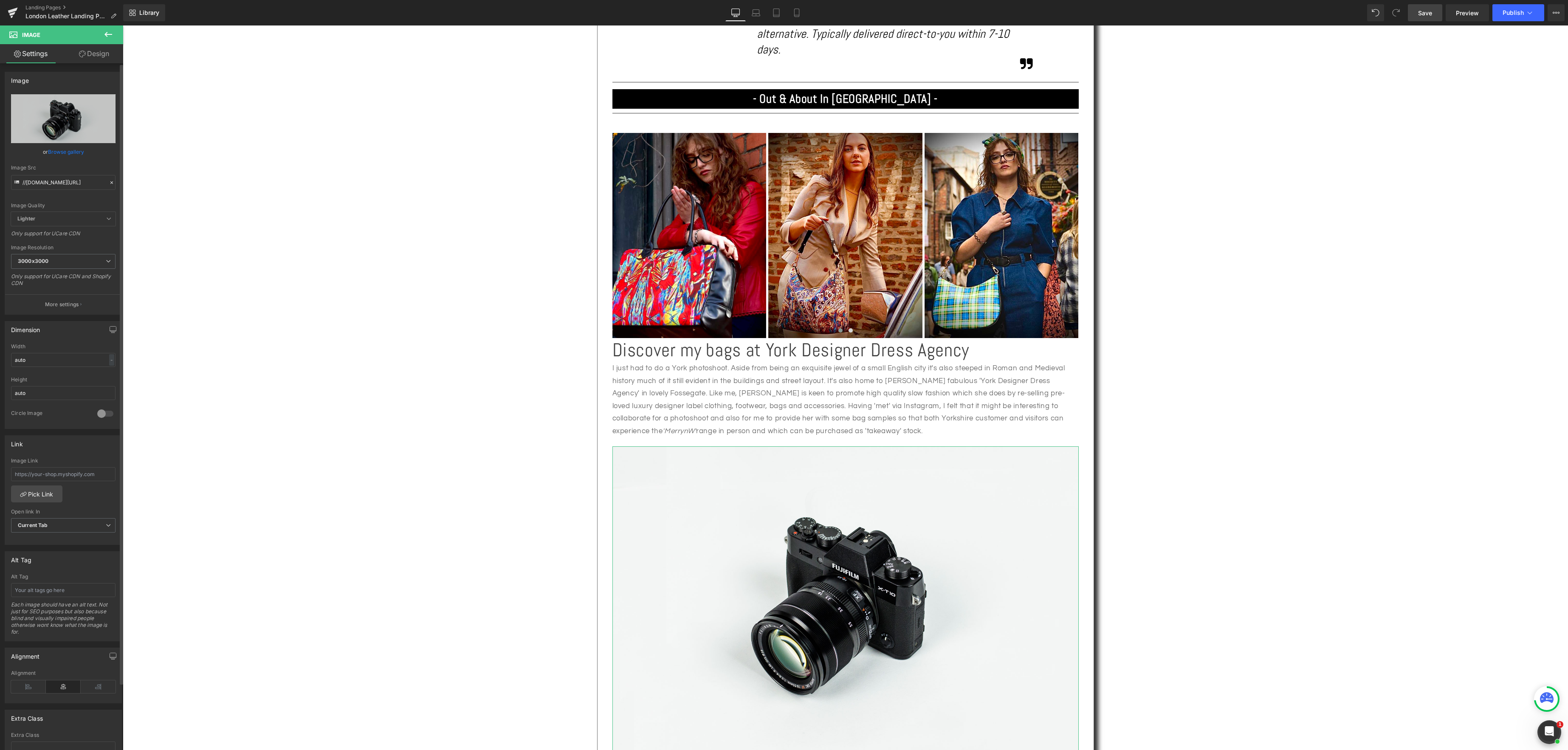
click at [60, 151] on link "Browse gallery" at bounding box center [66, 152] width 36 height 15
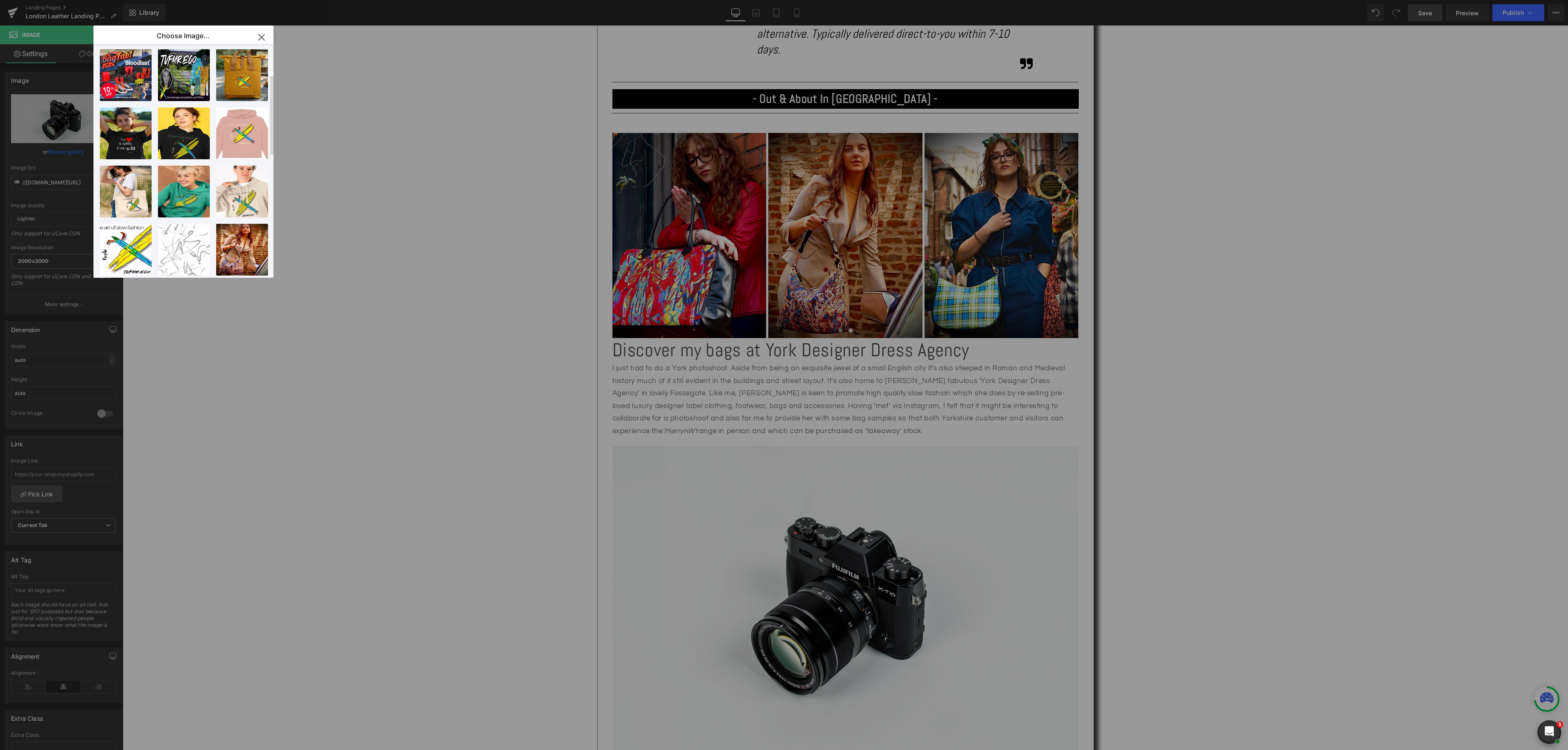
scroll to position [0, 0]
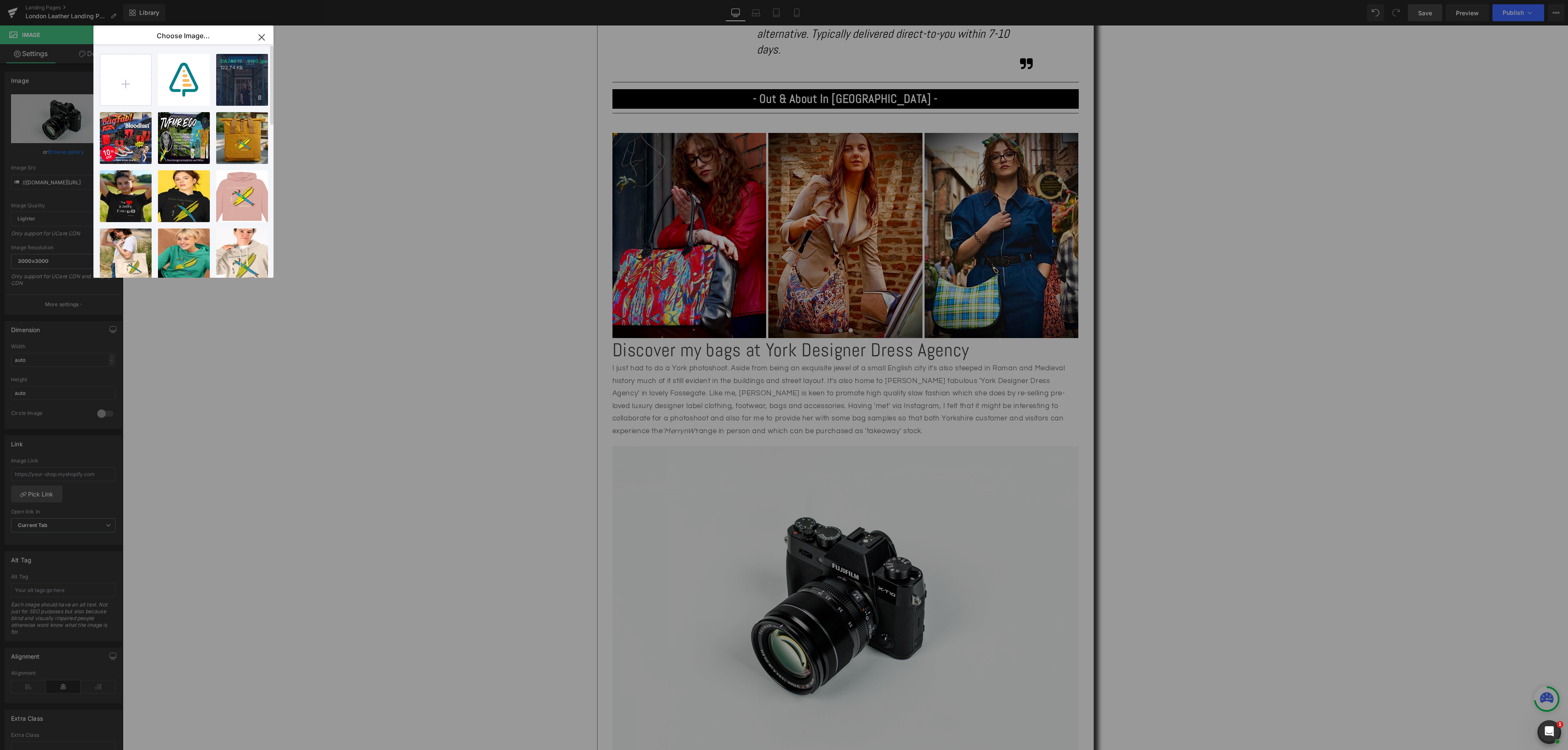
click at [240, 88] on div "DA2A619...6190.jpeg 122.74 KB" at bounding box center [242, 80] width 52 height 52
type input "[URL][DOMAIN_NAME]"
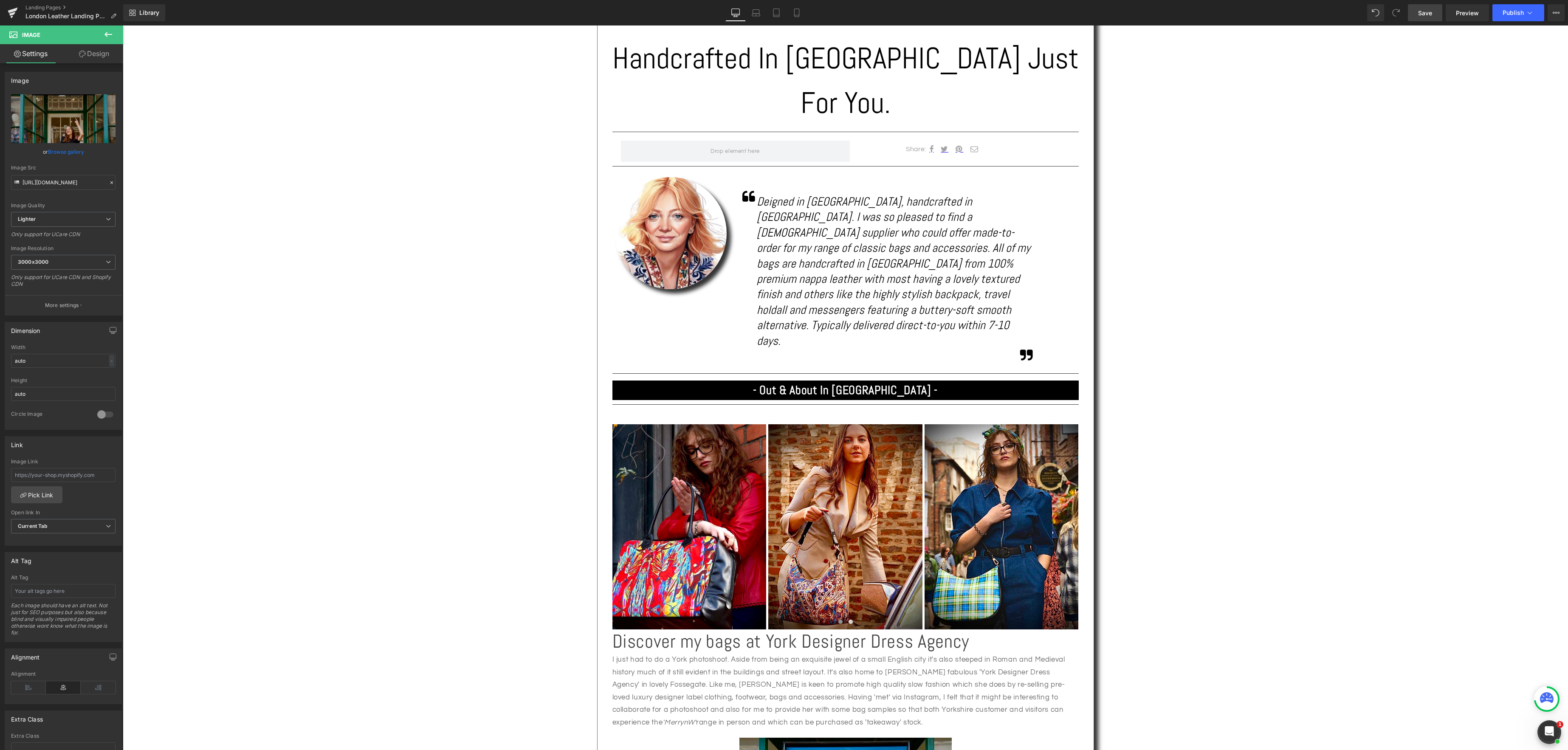
scroll to position [481, 0]
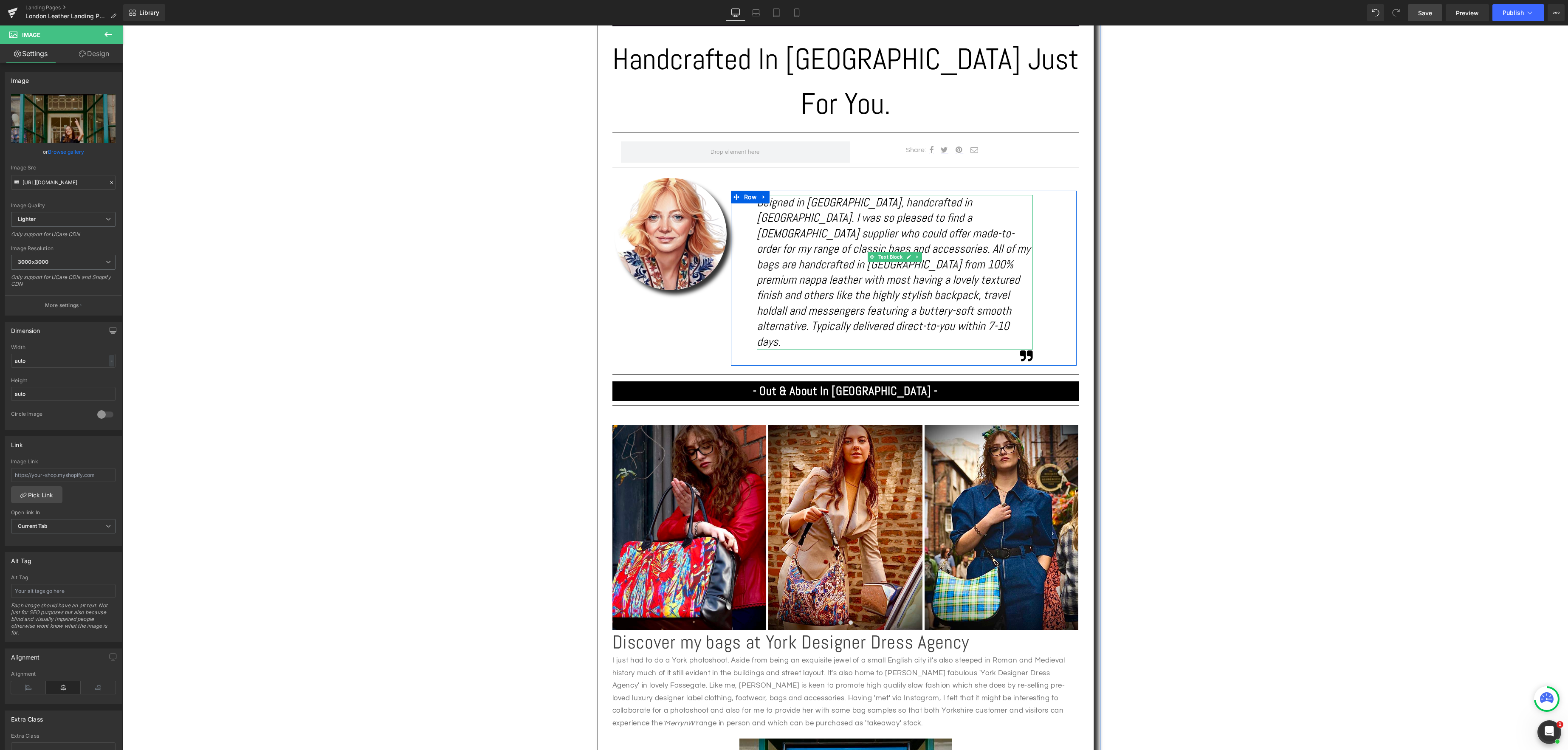
click at [771, 195] on icon "Deigned in Yorkshire, handcrafted in London. I was so pleased to find a British…" at bounding box center [893, 272] width 273 height 154
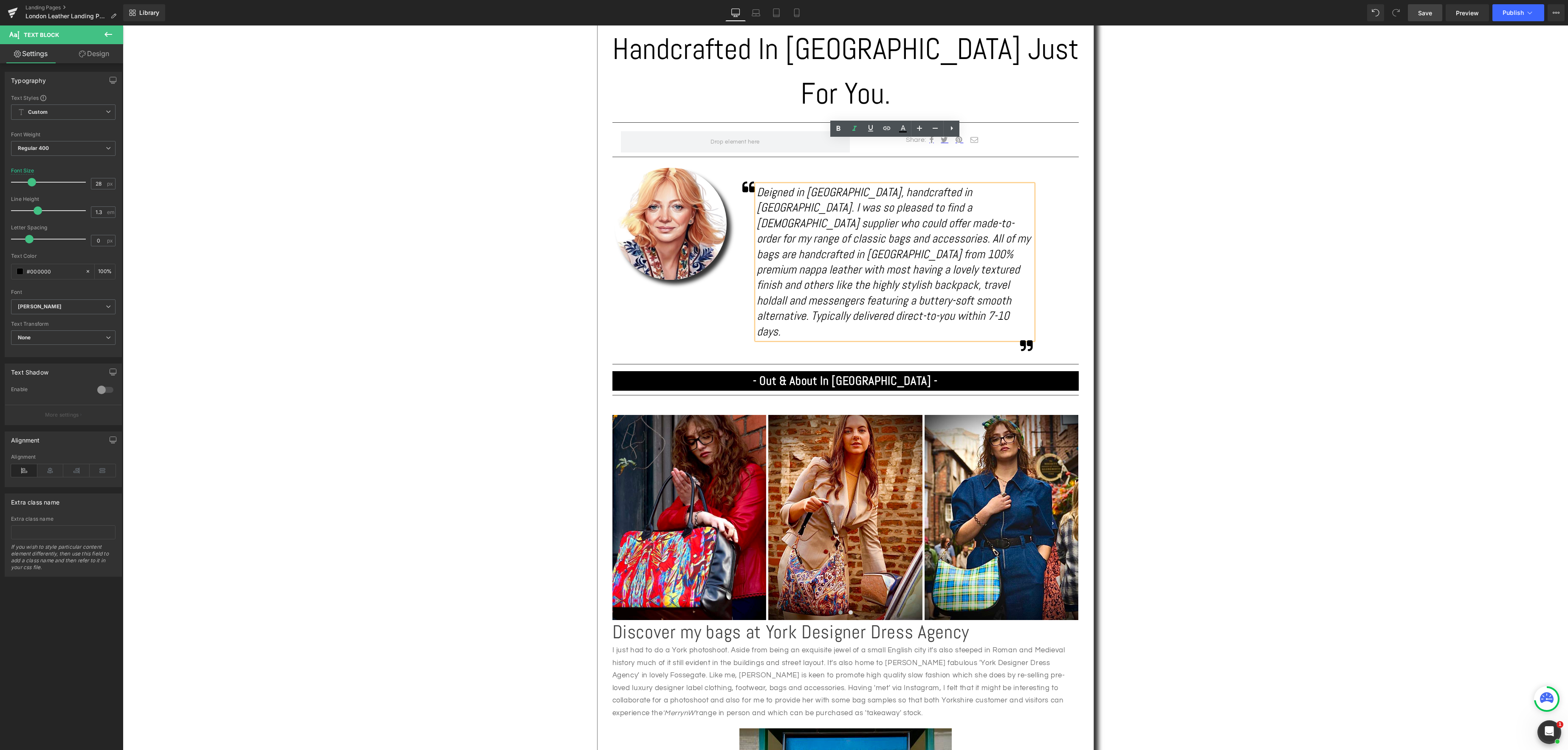
drag, startPoint x: 770, startPoint y: 151, endPoint x: 775, endPoint y: 150, distance: 5.1
click at [770, 185] on icon "Deigned in Yorkshire, handcrafted in London. I was so pleased to find a British…" at bounding box center [893, 262] width 273 height 154
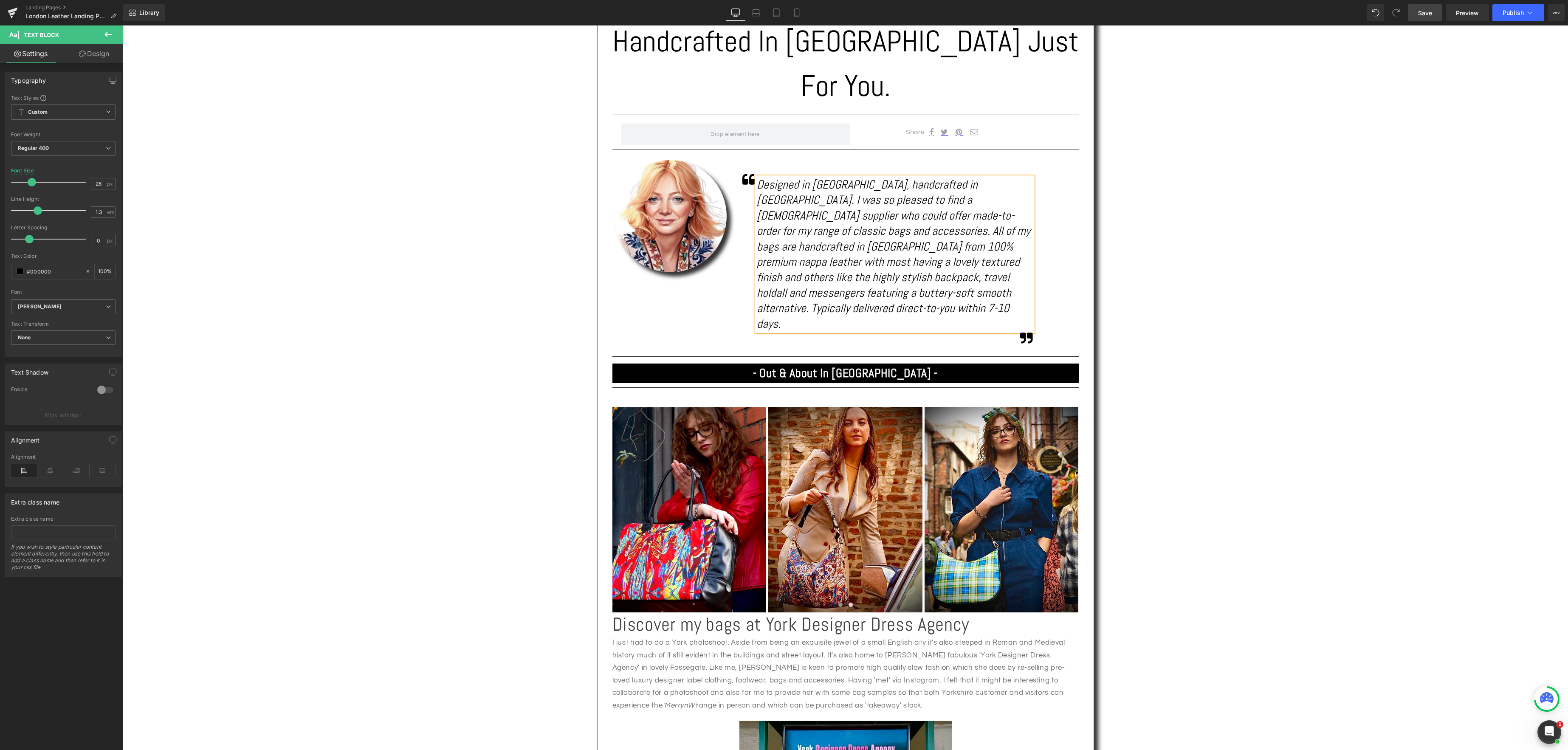
scroll to position [567, 0]
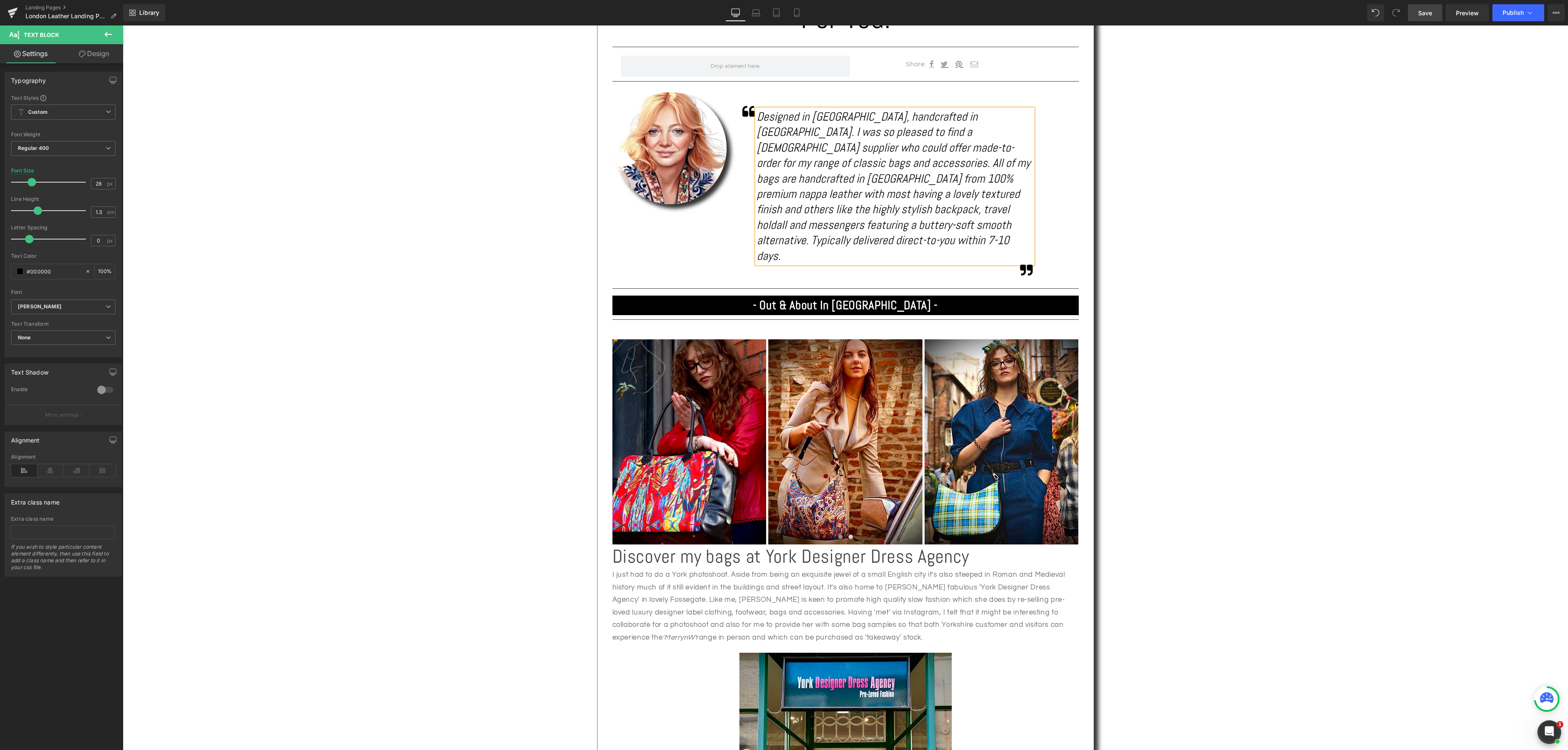
click at [1433, 15] on link "Save" at bounding box center [1425, 13] width 35 height 17
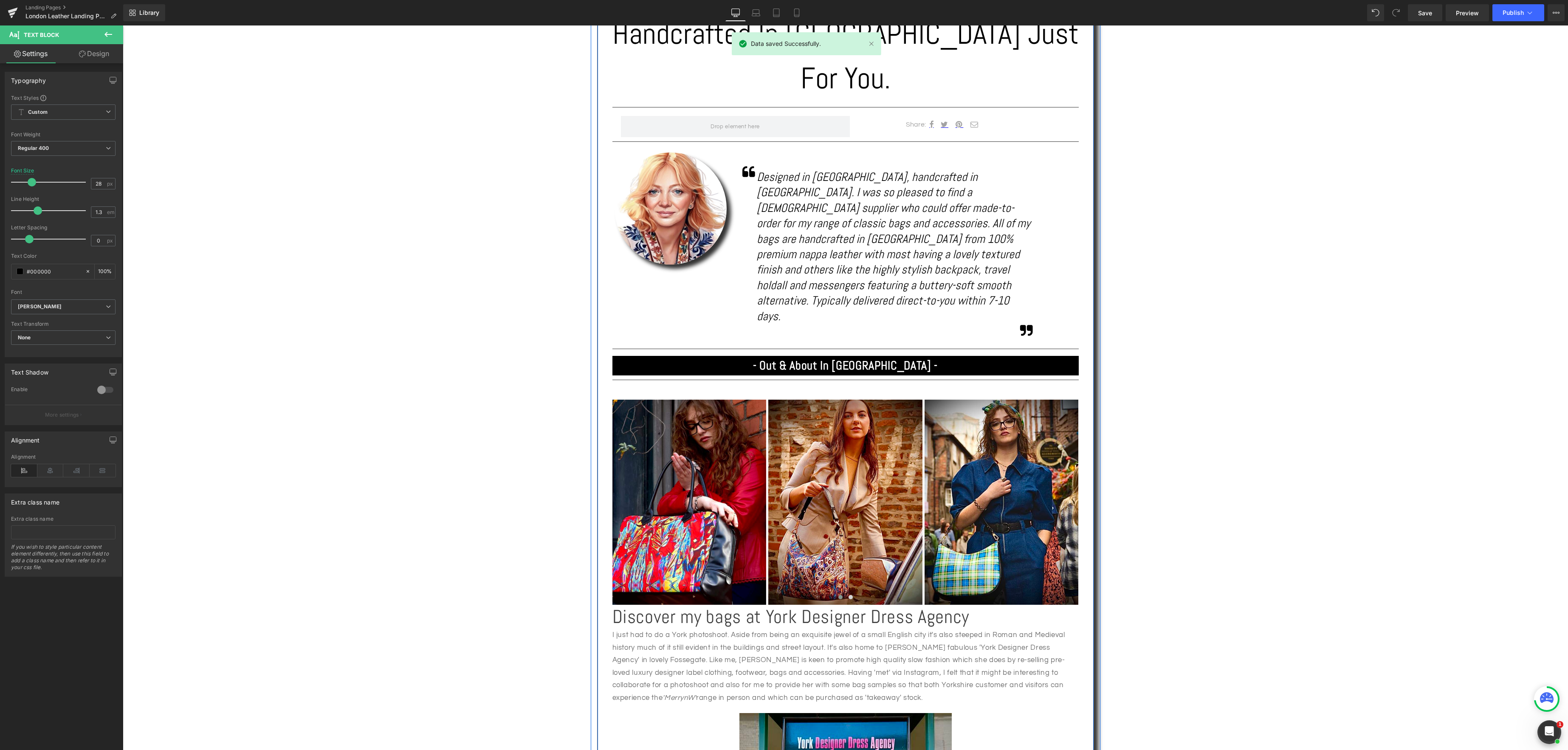
scroll to position [510, 0]
